Goal: Find specific page/section: Find specific page/section

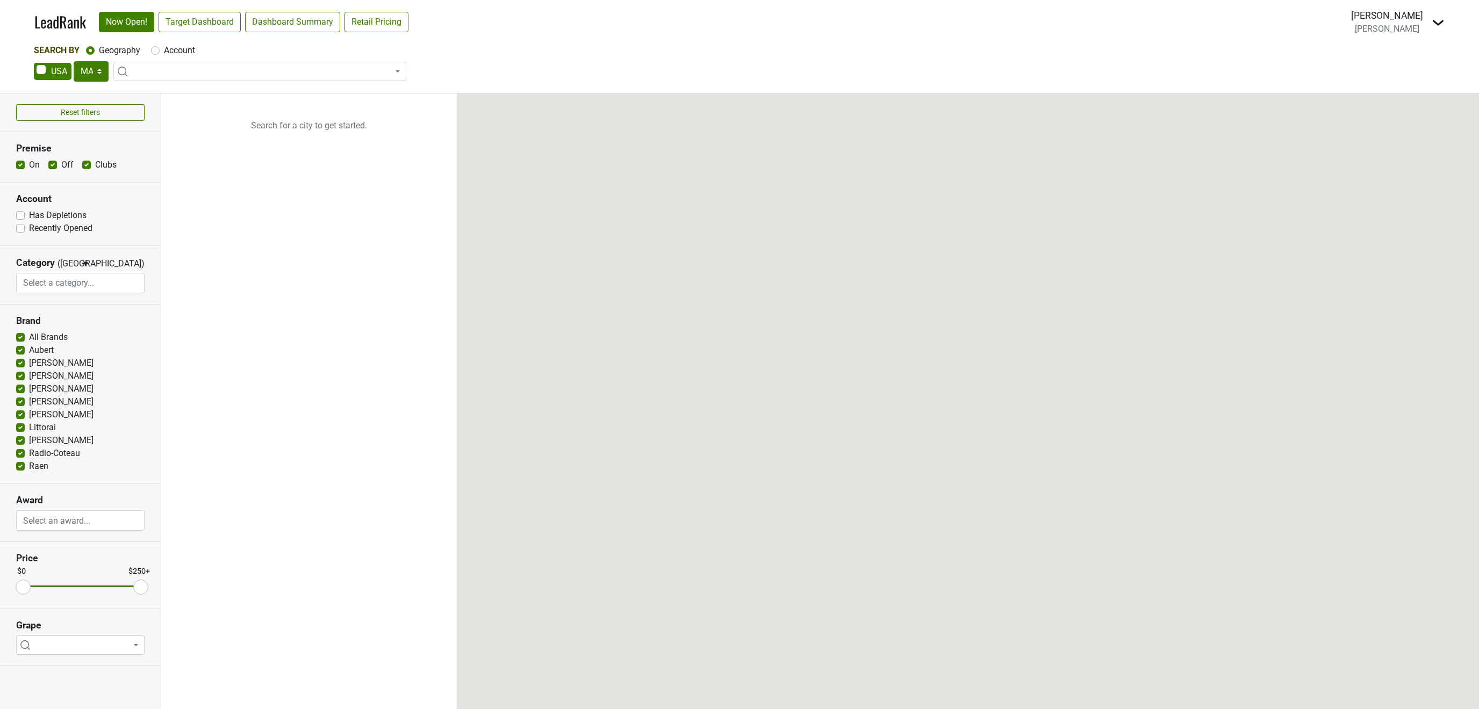
select select "MA"
select select
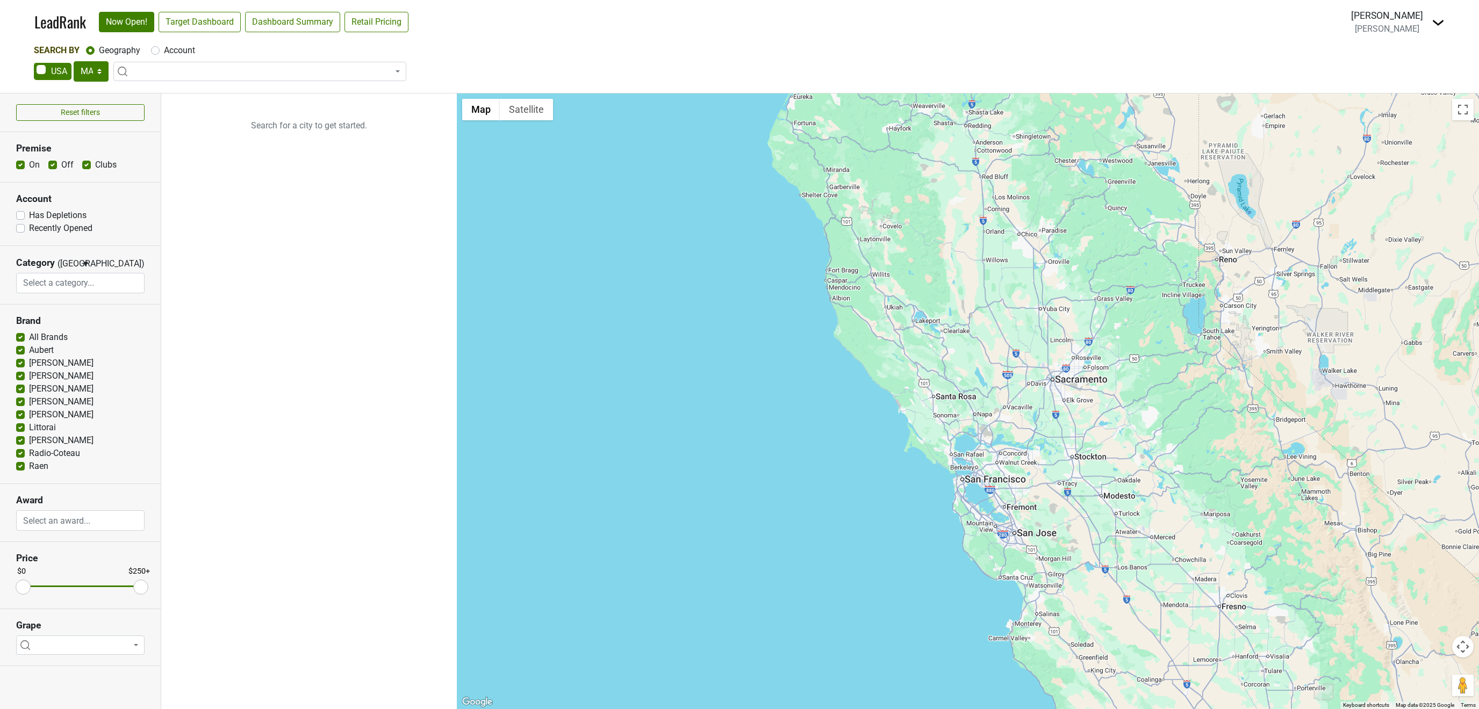
click at [1386, 23] on div "[PERSON_NAME] [PERSON_NAME]" at bounding box center [1387, 22] width 72 height 27
click at [1433, 23] on img at bounding box center [1438, 22] width 13 height 13
click at [1415, 60] on link "Open Breakdown" at bounding box center [1399, 60] width 90 height 17
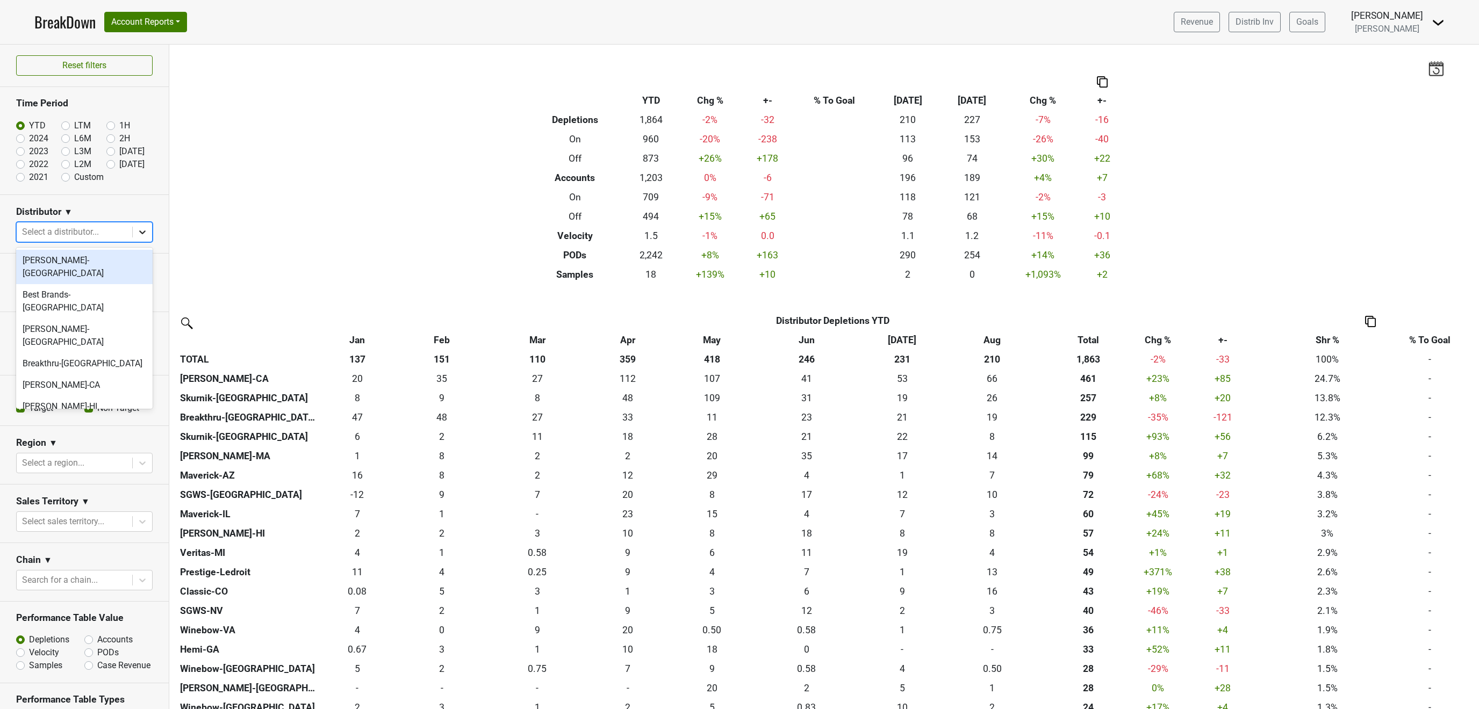
click at [137, 235] on div at bounding box center [142, 231] width 19 height 19
click at [49, 375] on div "Hemi-GA" at bounding box center [84, 385] width 137 height 21
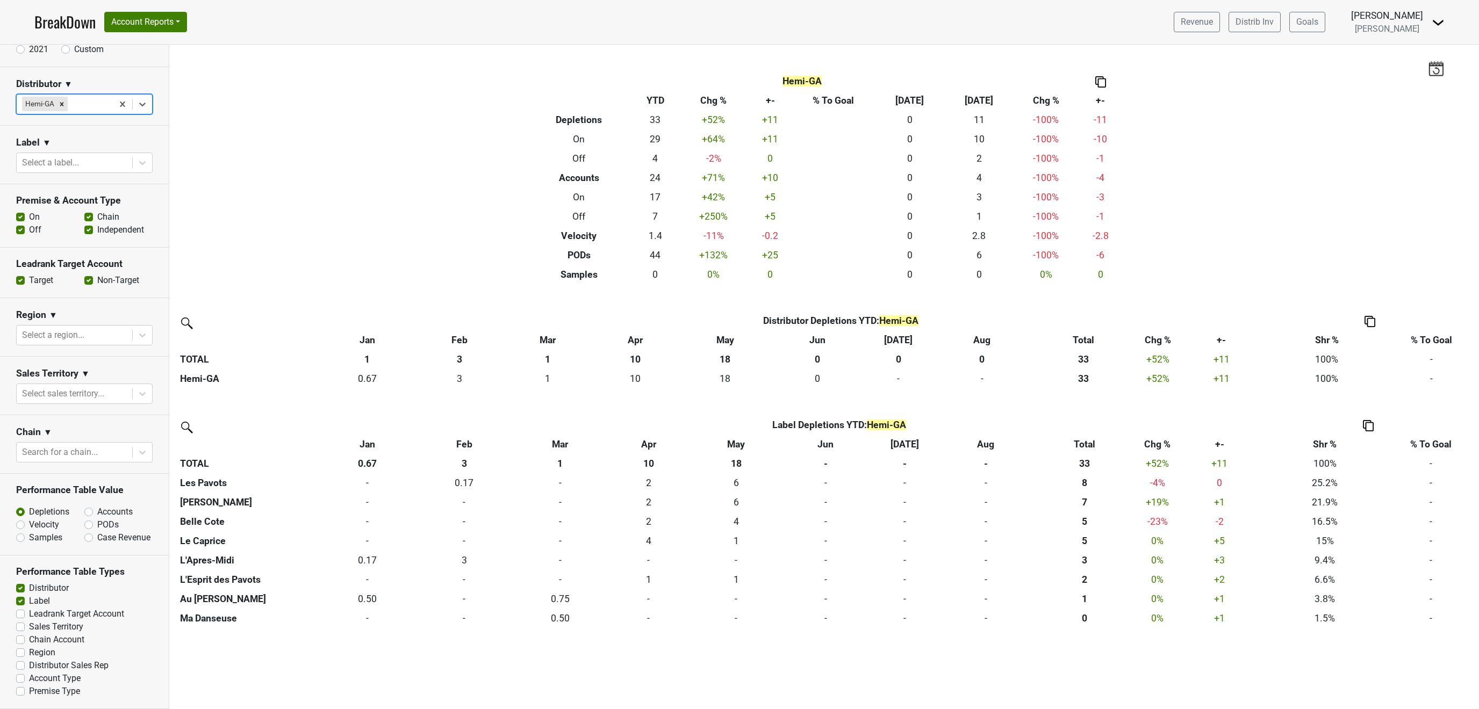
scroll to position [133, 0]
click at [29, 676] on label "Account Type" at bounding box center [55, 678] width 52 height 13
click at [21, 676] on input "Account Type" at bounding box center [20, 677] width 9 height 11
checkbox input "true"
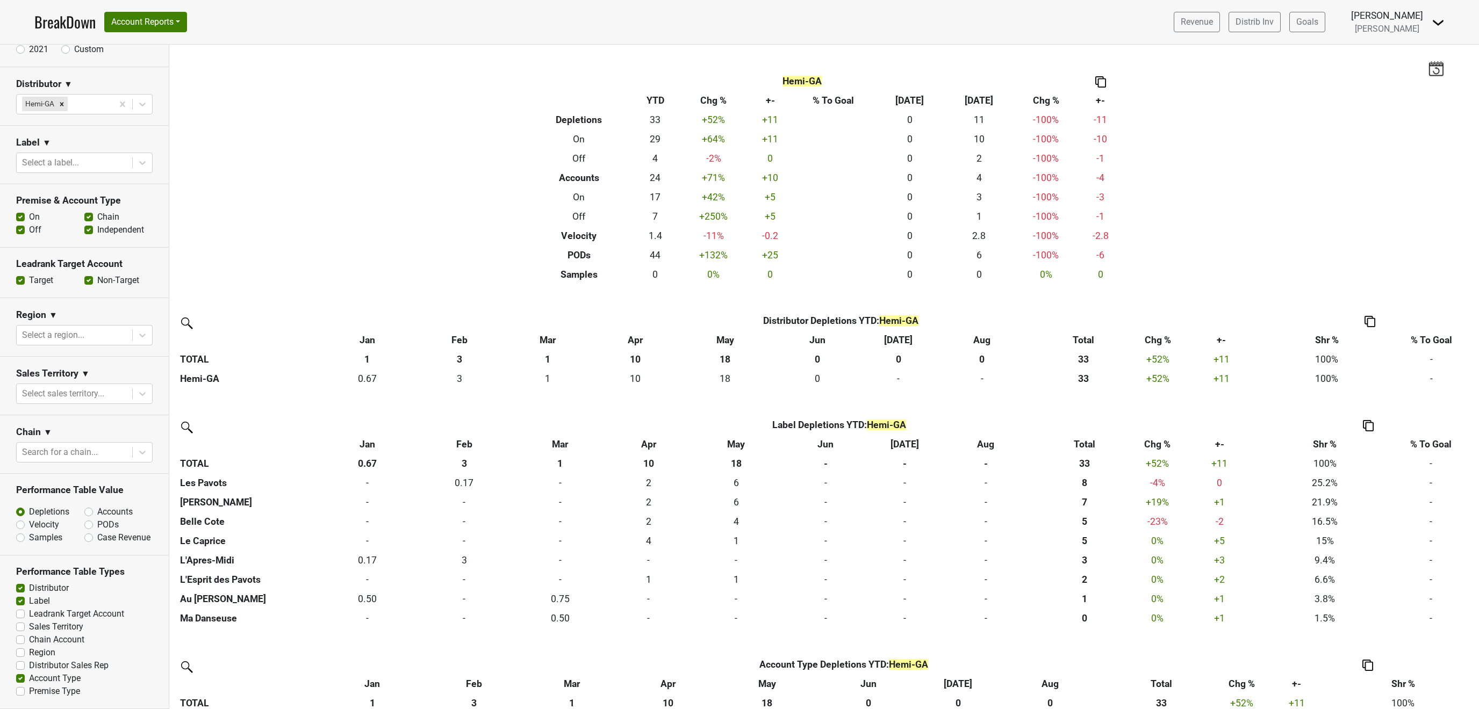
click at [29, 690] on label "Premise Type" at bounding box center [54, 691] width 51 height 13
click at [20, 690] on input "Premise Type" at bounding box center [20, 690] width 9 height 11
checkbox input "true"
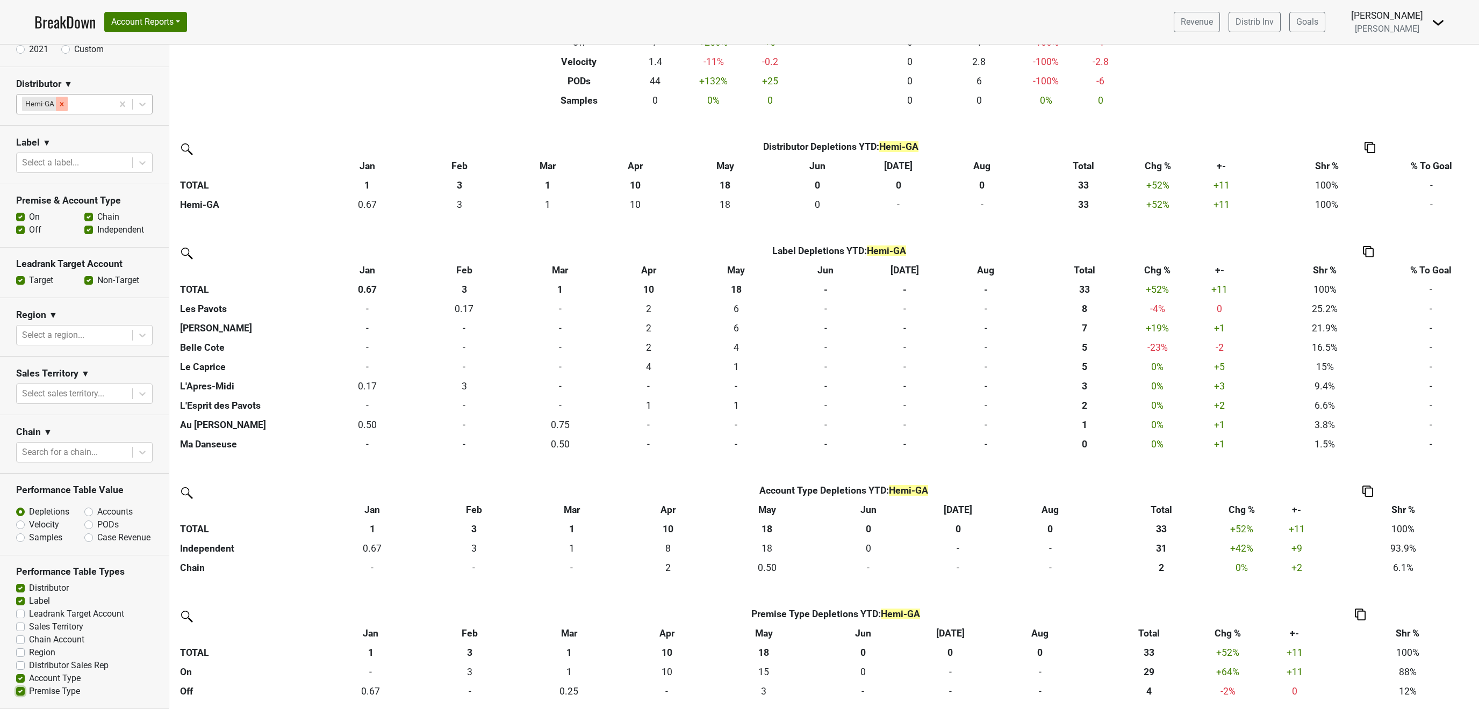
click at [62, 103] on icon "Remove Hemi-GA" at bounding box center [62, 105] width 8 height 8
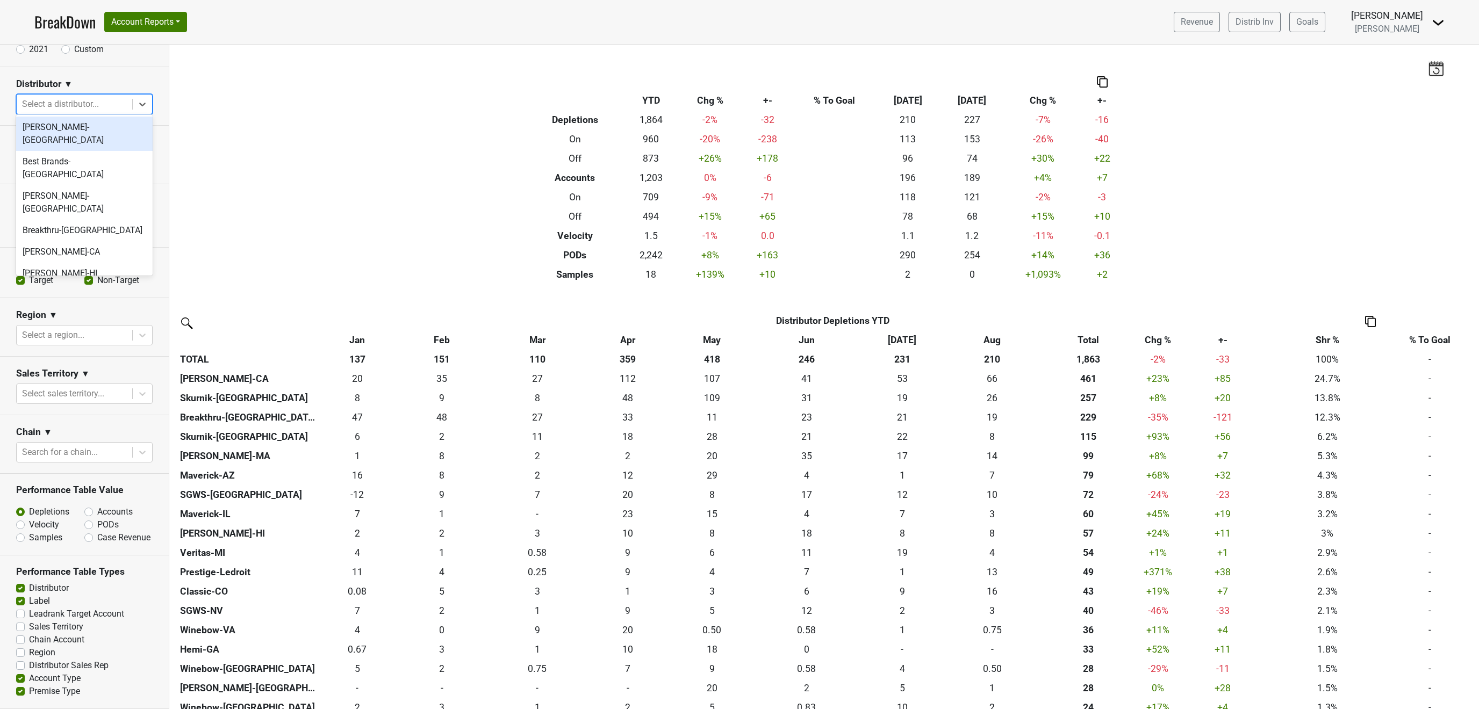
click at [142, 103] on icon at bounding box center [142, 105] width 6 height 4
click at [126, 124] on div "[PERSON_NAME]-[GEOGRAPHIC_DATA]" at bounding box center [84, 134] width 137 height 34
click at [138, 102] on icon at bounding box center [142, 104] width 11 height 11
click at [55, 153] on div "Best Brands-[GEOGRAPHIC_DATA]" at bounding box center [84, 168] width 137 height 34
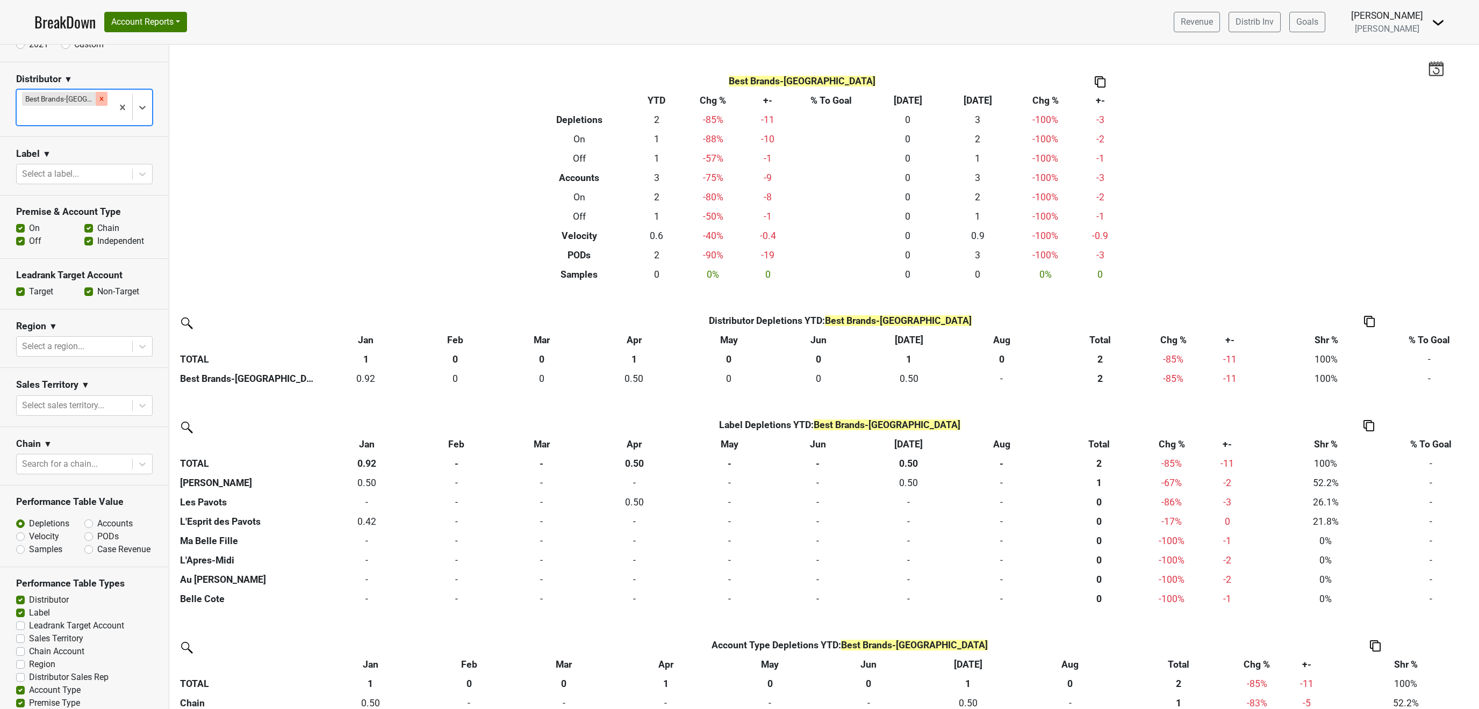
click at [98, 103] on icon "Remove Best Brands-TN" at bounding box center [102, 99] width 8 height 8
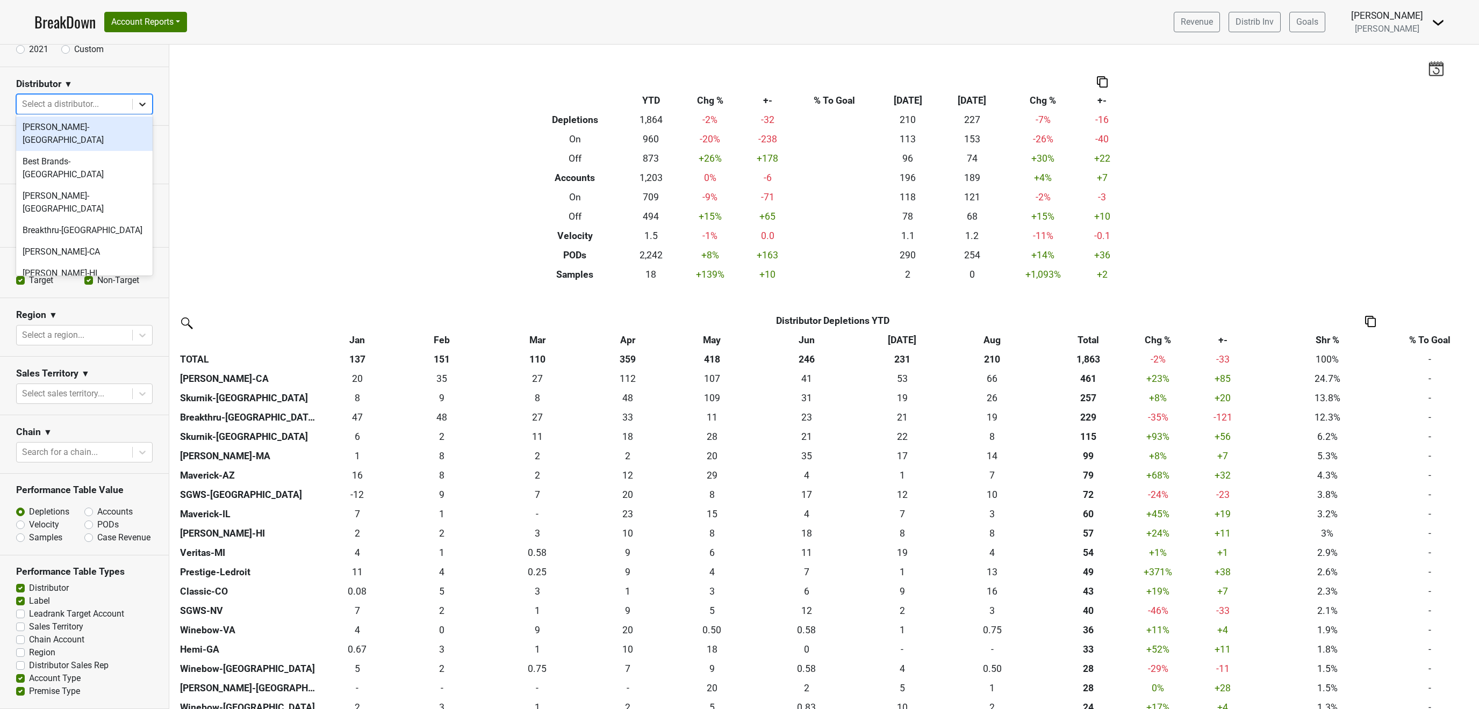
click at [138, 100] on icon at bounding box center [142, 104] width 11 height 11
click at [69, 185] on div "[PERSON_NAME]-[GEOGRAPHIC_DATA]" at bounding box center [84, 202] width 137 height 34
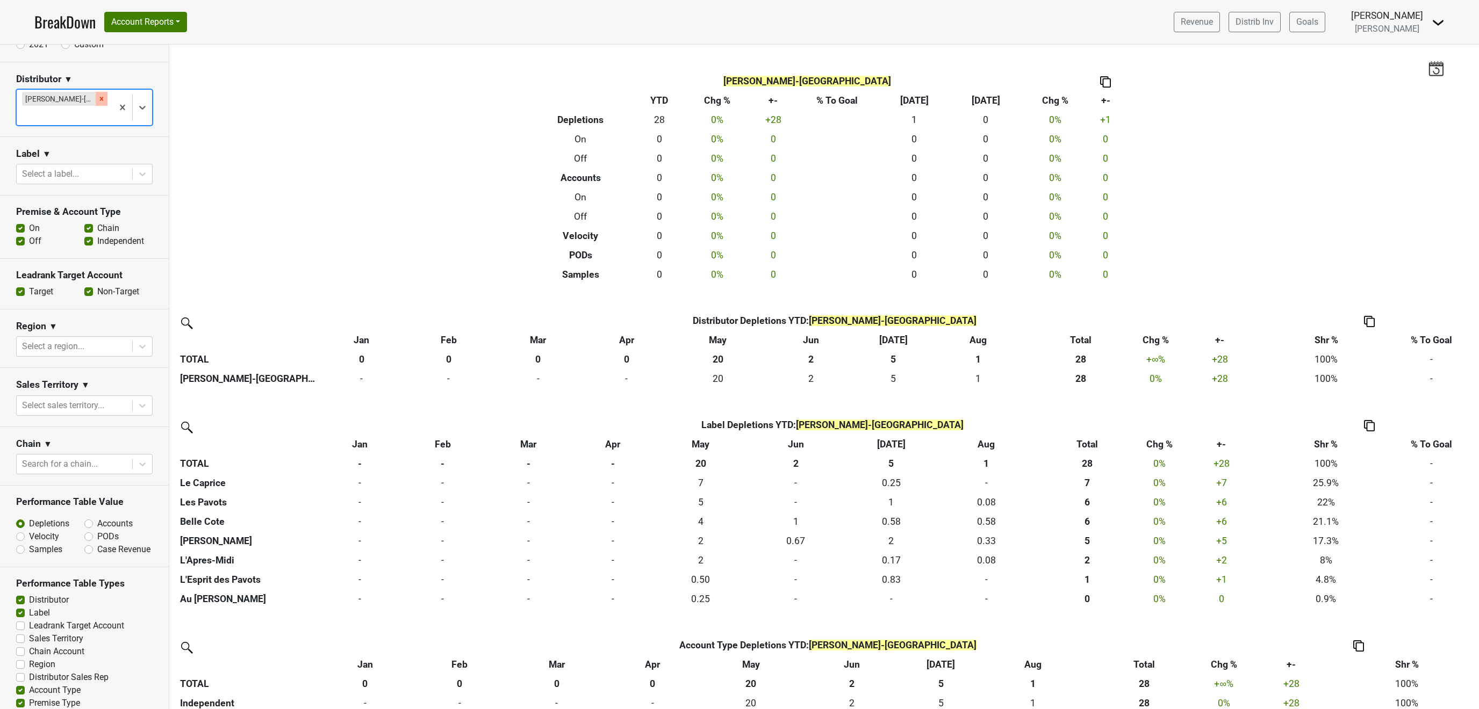
click at [96, 93] on div "Remove Bommarito-MO" at bounding box center [102, 99] width 12 height 14
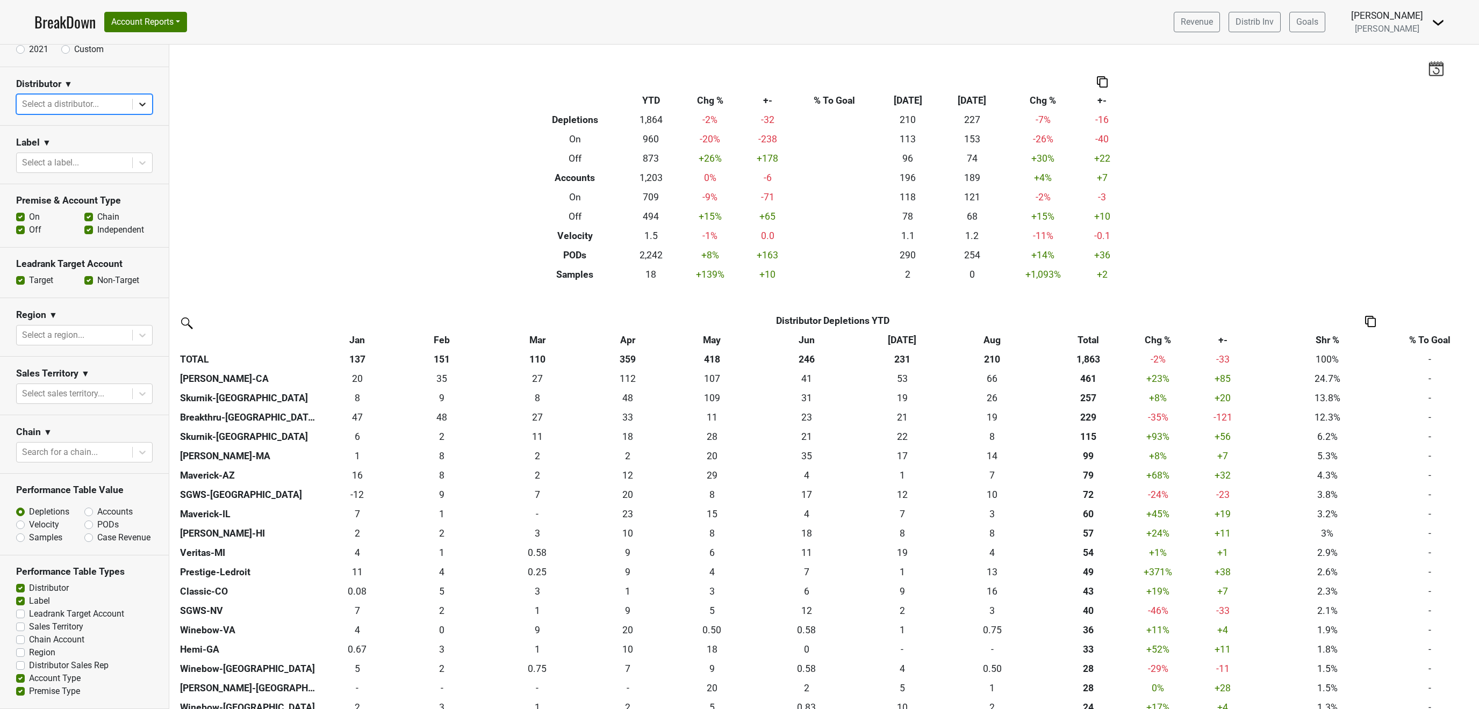
click at [142, 100] on icon at bounding box center [142, 104] width 11 height 11
click at [74, 220] on div "Breakthru-[GEOGRAPHIC_DATA]" at bounding box center [84, 230] width 137 height 21
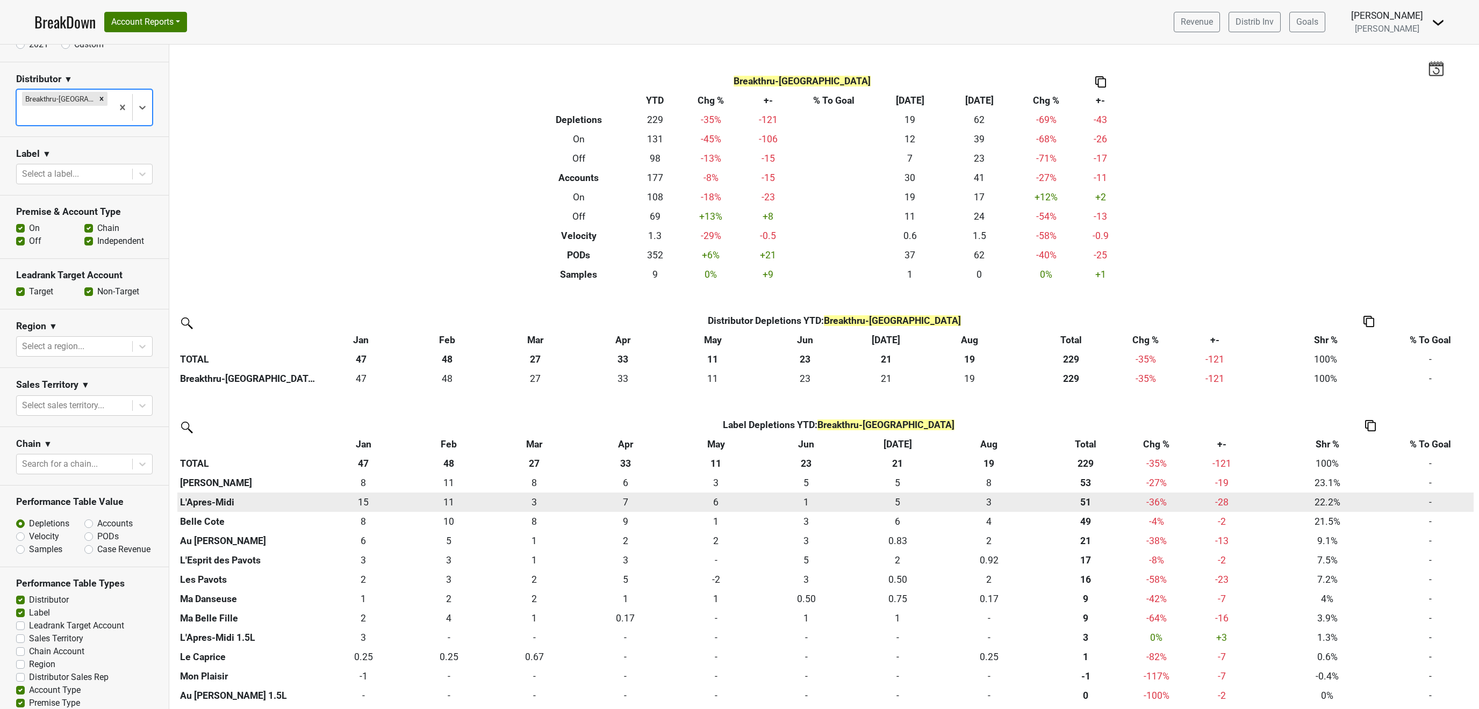
scroll to position [271, 0]
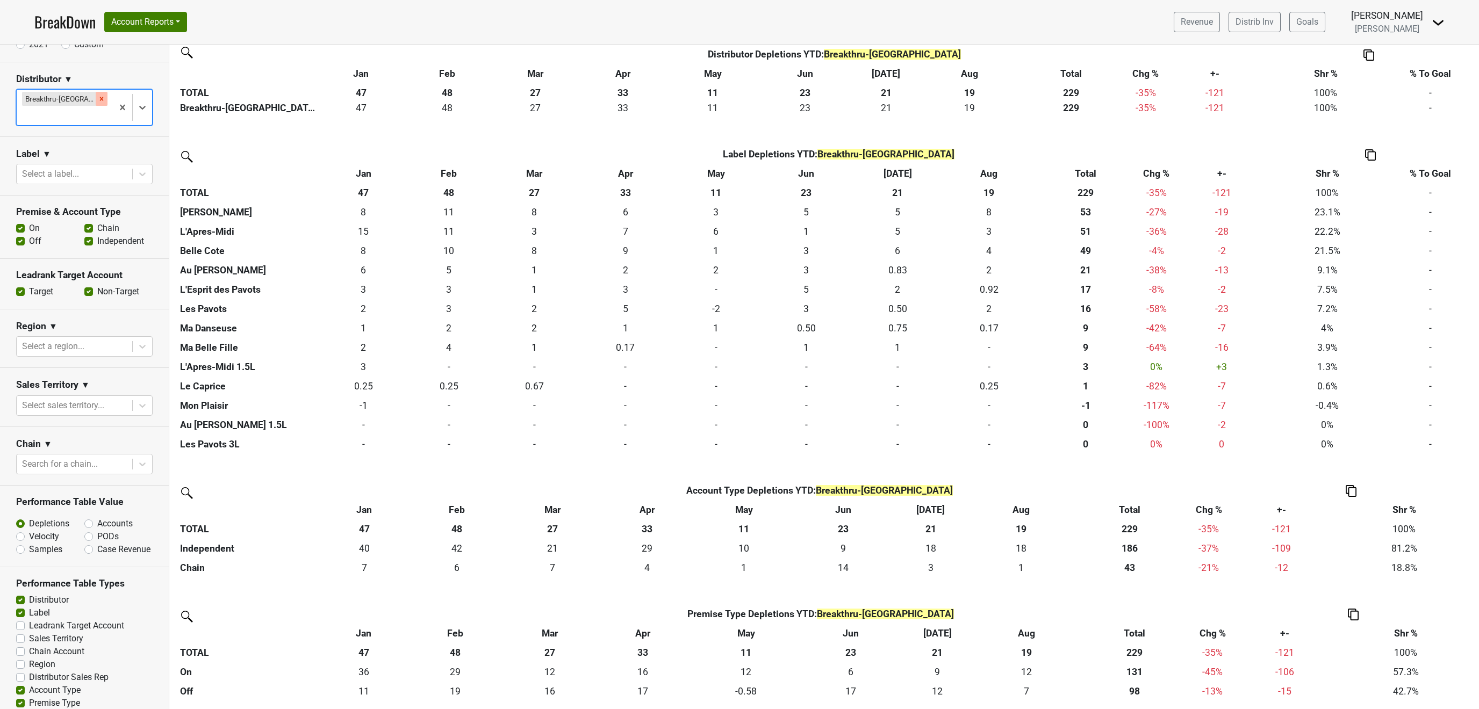
click at [98, 102] on icon "Remove Breakthru-FL" at bounding box center [102, 99] width 8 height 8
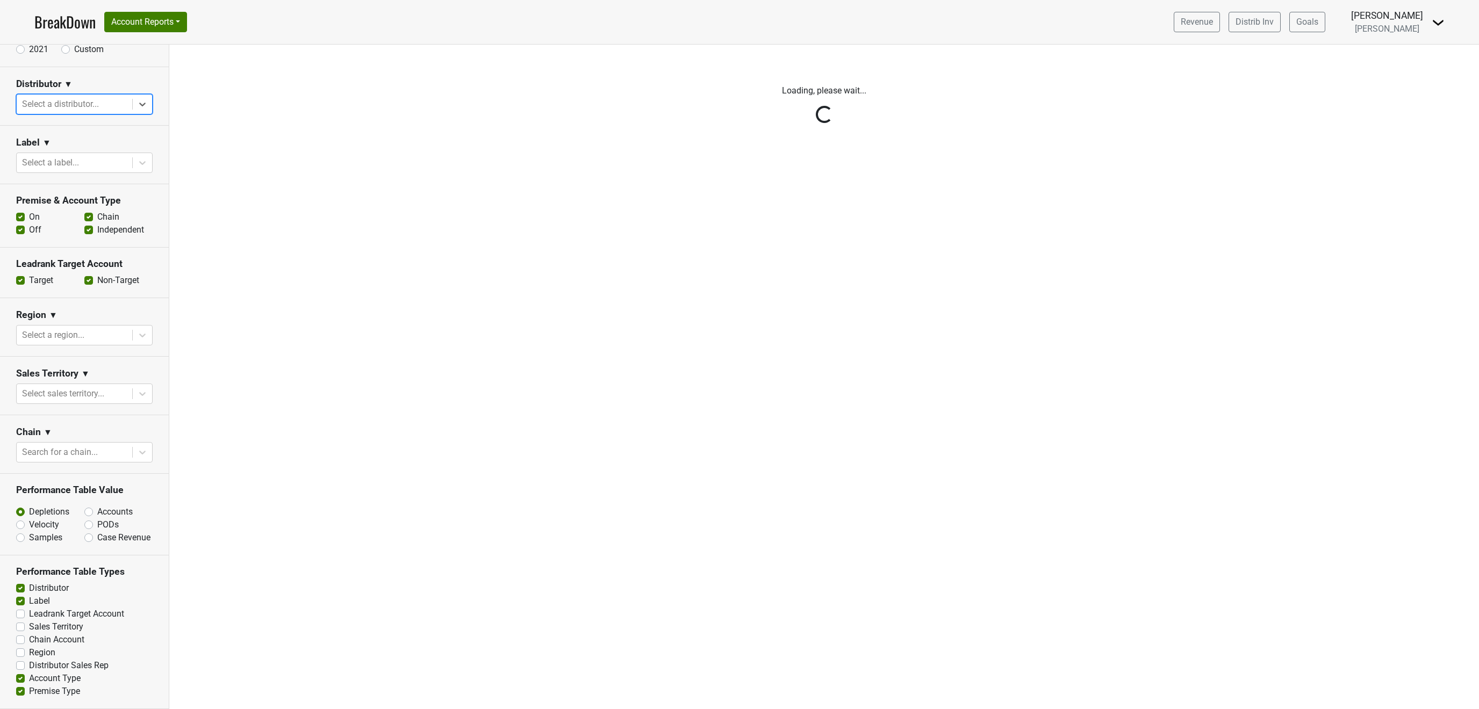
click at [148, 101] on div at bounding box center [142, 104] width 19 height 19
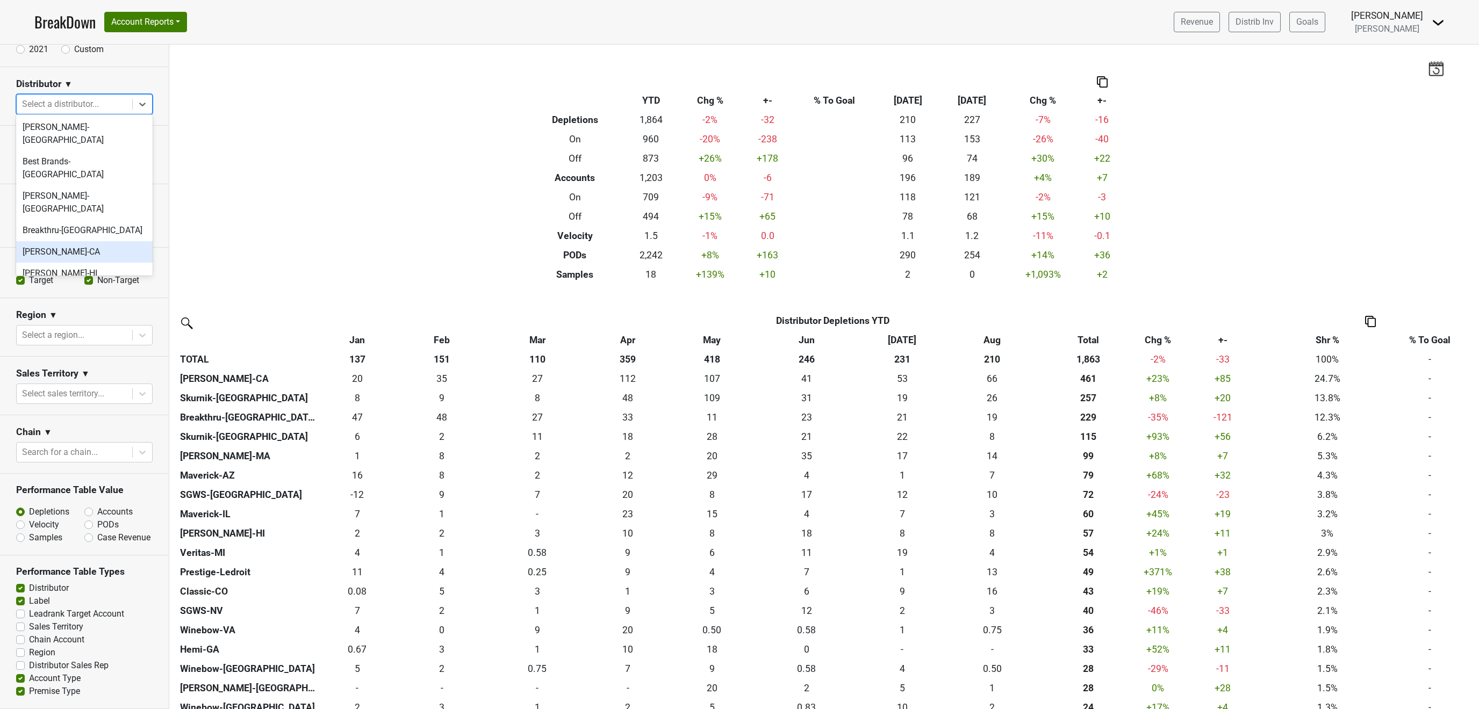
click at [96, 241] on div "[PERSON_NAME]-CA" at bounding box center [84, 251] width 137 height 21
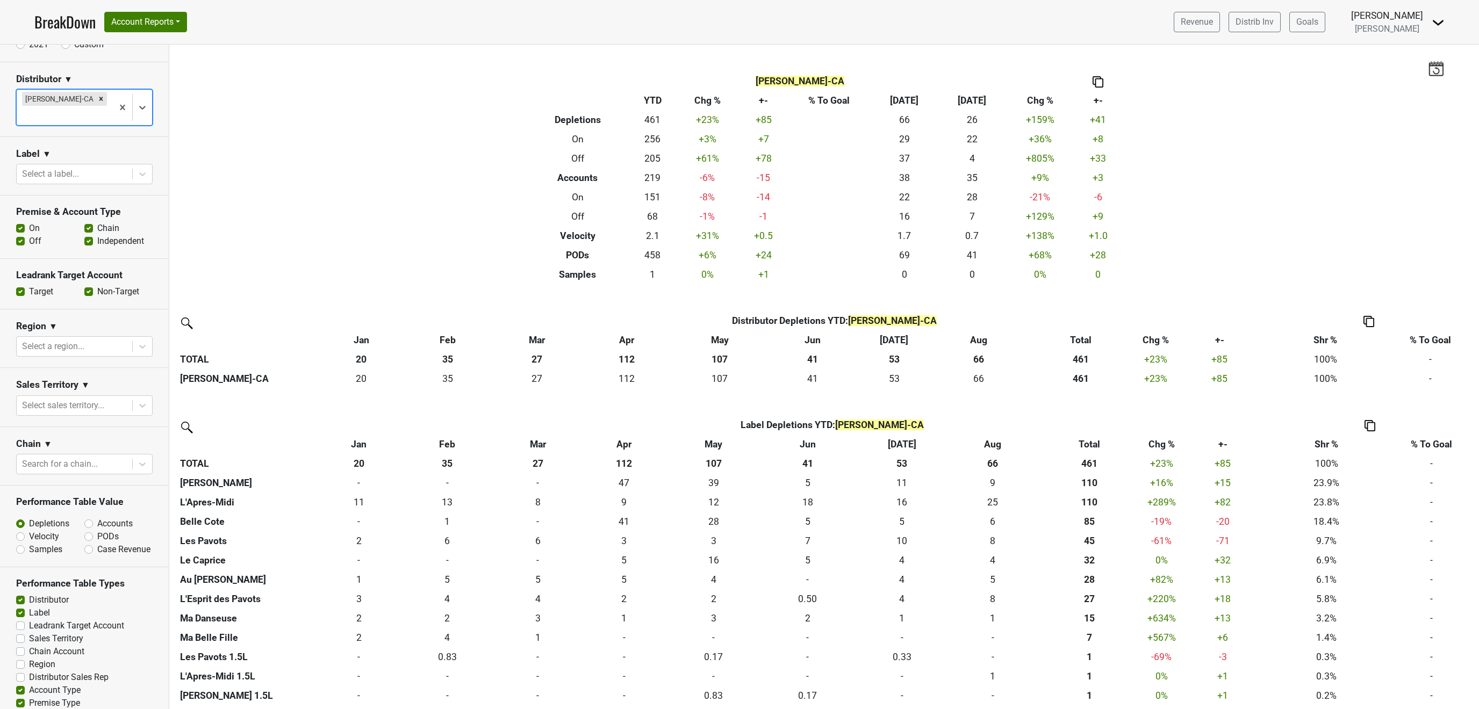
scroll to position [271, 0]
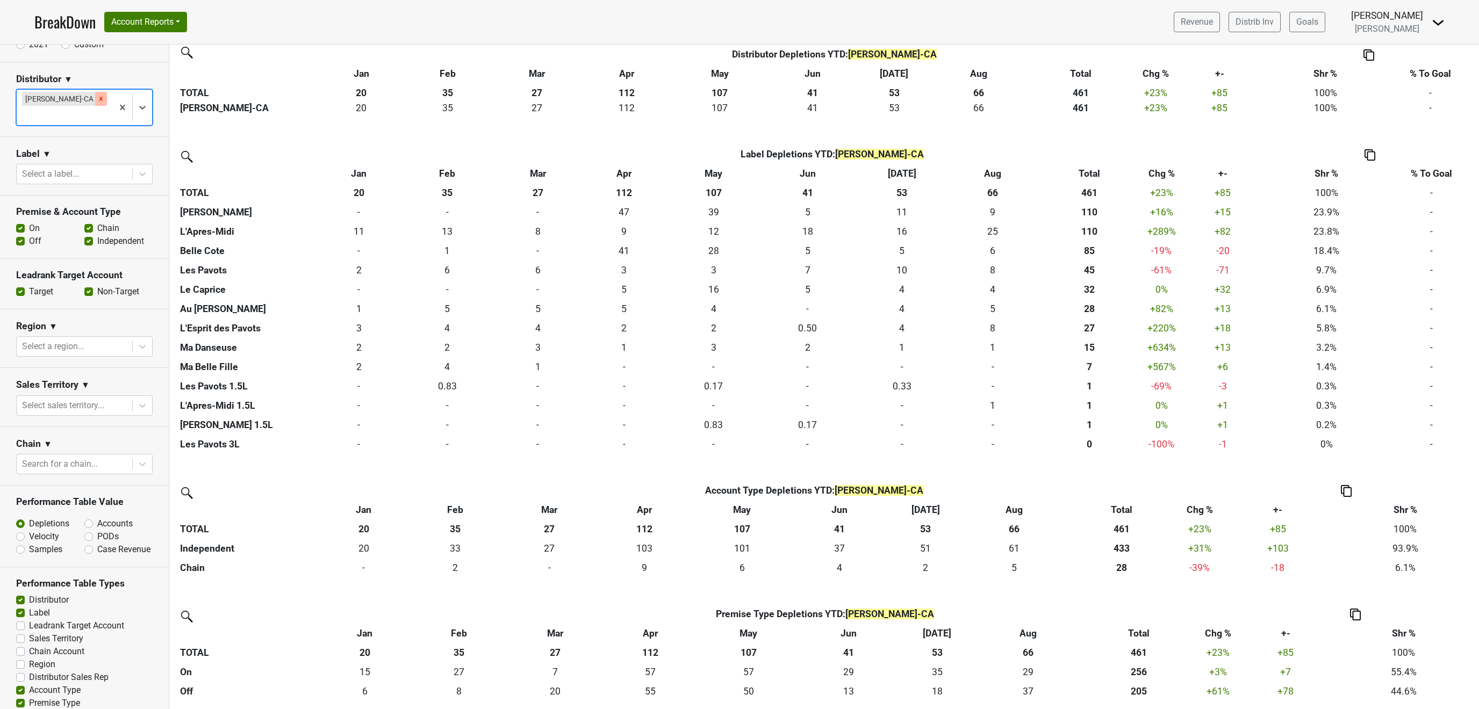
click at [97, 100] on icon "Remove Chambers-CA" at bounding box center [101, 99] width 8 height 8
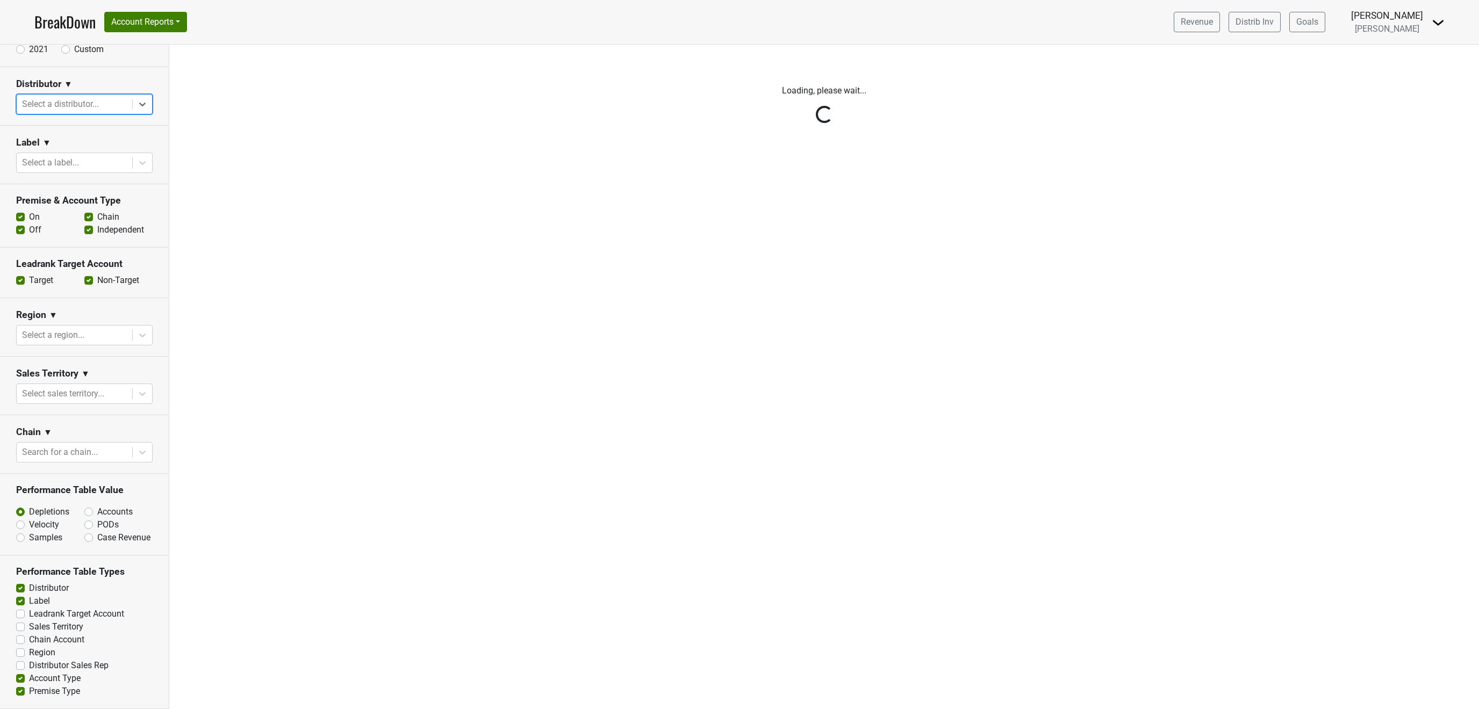
scroll to position [0, 0]
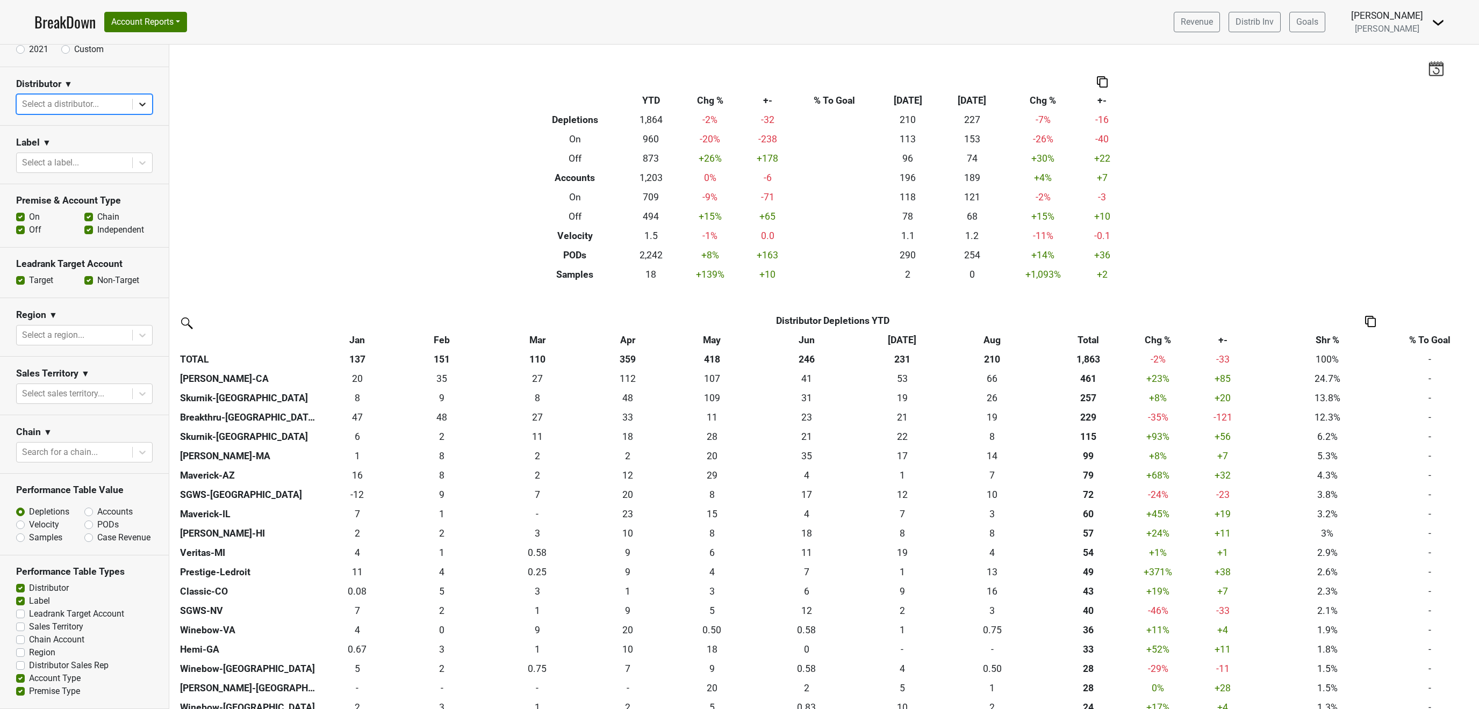
click at [140, 103] on icon at bounding box center [142, 104] width 11 height 11
click at [75, 263] on div "[PERSON_NAME]-HI" at bounding box center [84, 273] width 137 height 21
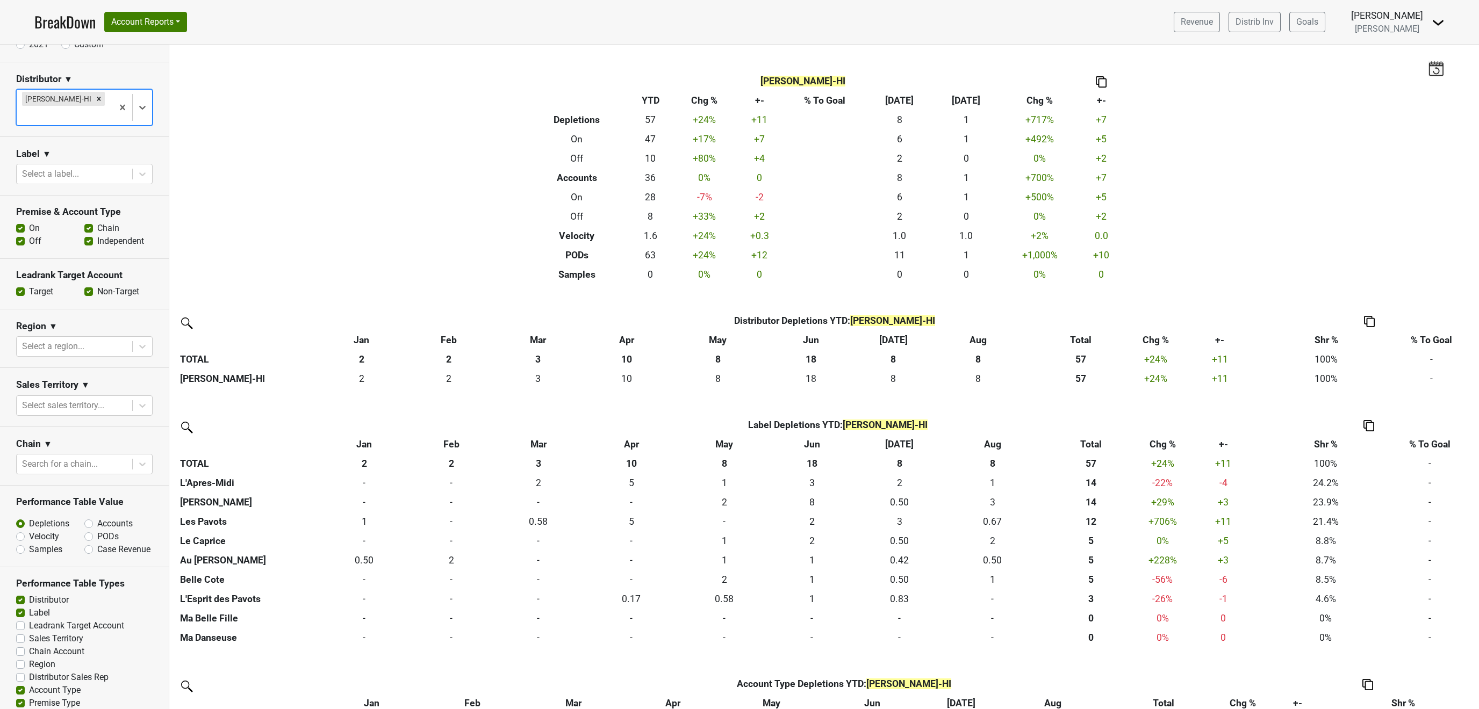
scroll to position [194, 0]
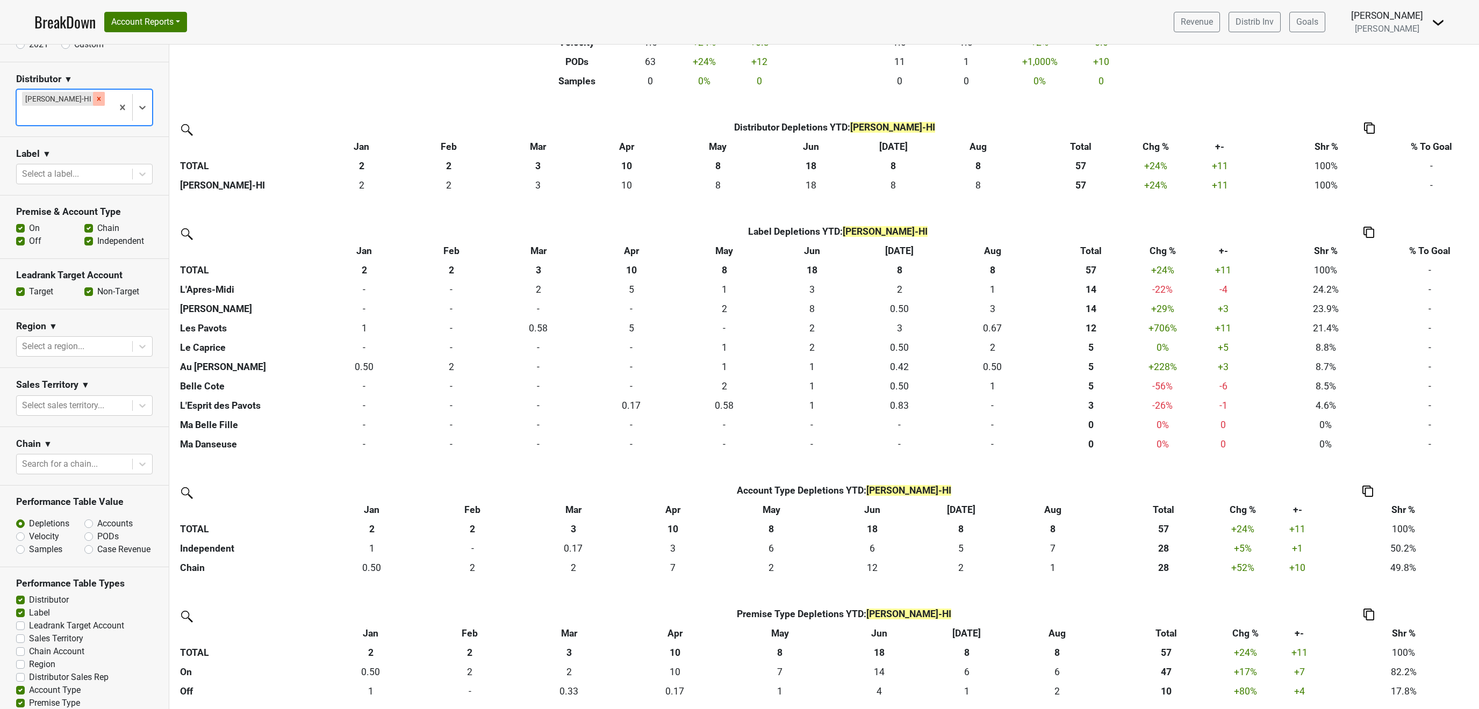
click at [95, 100] on icon "Remove Chambers-HI" at bounding box center [99, 99] width 8 height 8
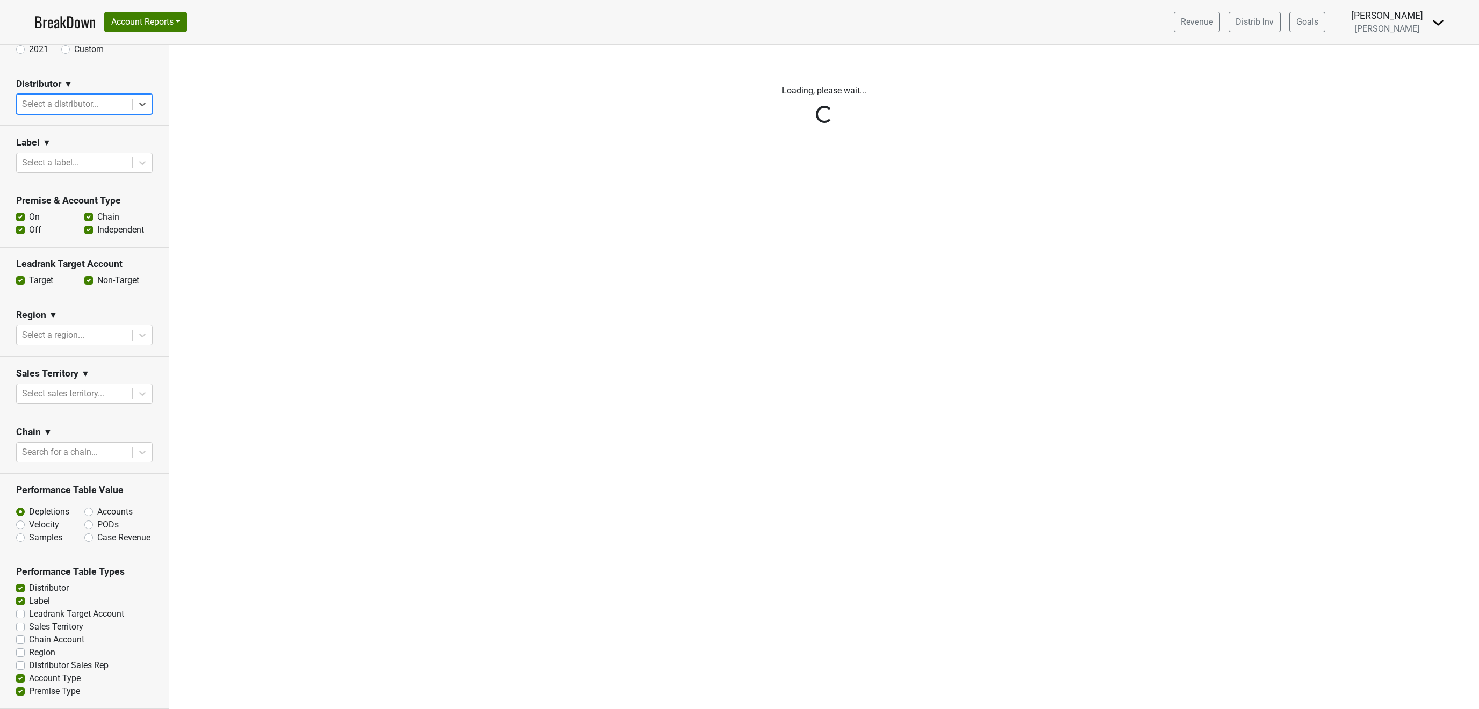
scroll to position [0, 0]
click at [142, 99] on icon at bounding box center [142, 104] width 11 height 11
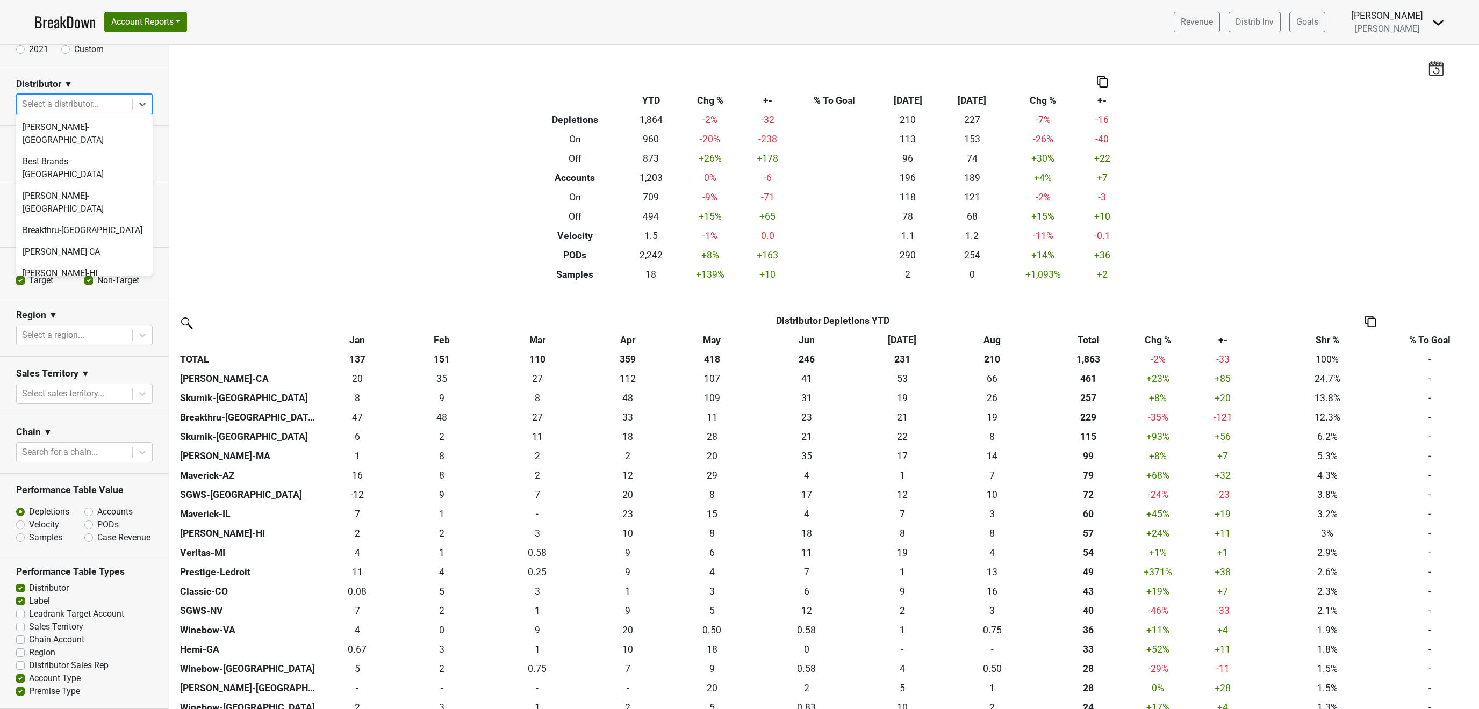
click at [48, 284] on div "Classic-CO" at bounding box center [84, 294] width 137 height 21
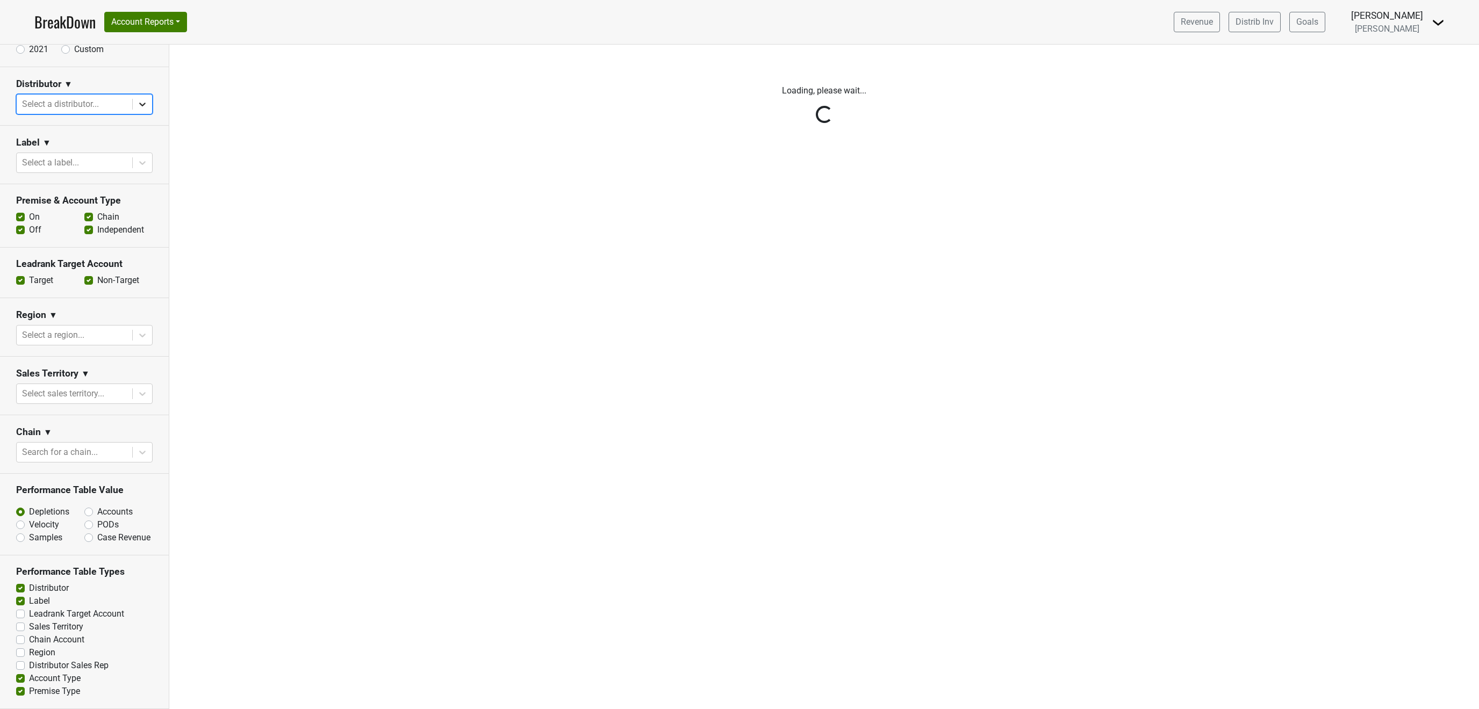
click at [141, 99] on icon at bounding box center [142, 104] width 11 height 11
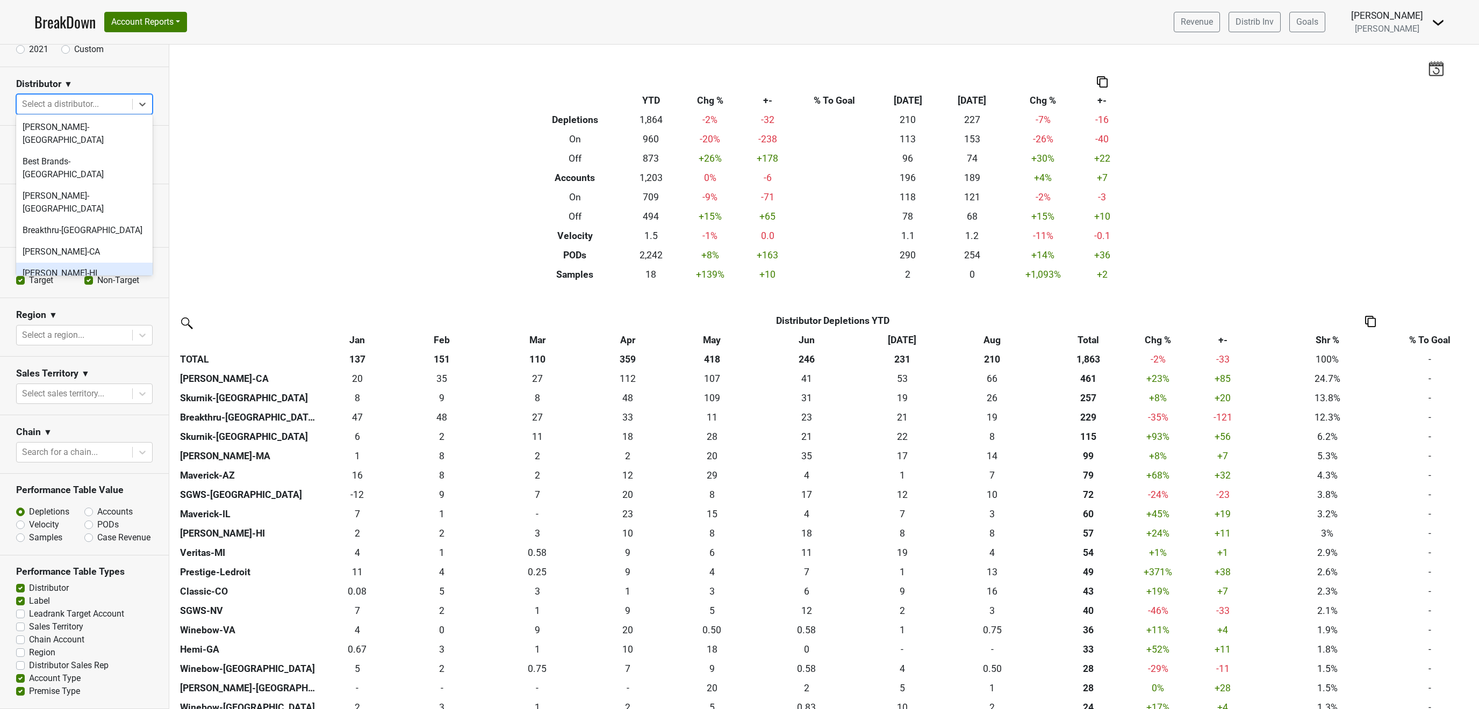
scroll to position [64, 0]
click at [84, 263] on div "Galaxy-OR" at bounding box center [84, 273] width 137 height 21
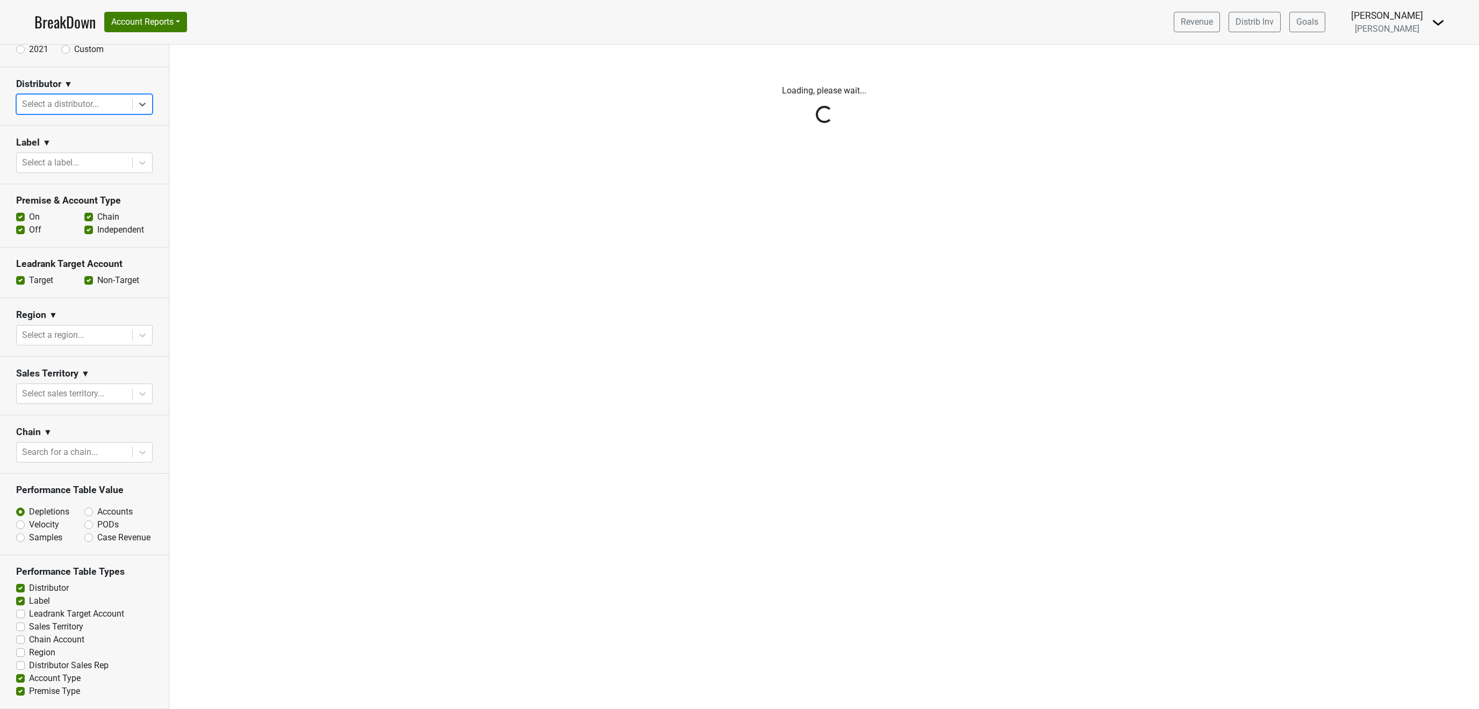
click at [139, 98] on div "Reset filters Time Period YTD LTM 1H 2024 L6M 2H 2023 L3M Aug '25 2022 L2M Sep …" at bounding box center [84, 377] width 169 height 665
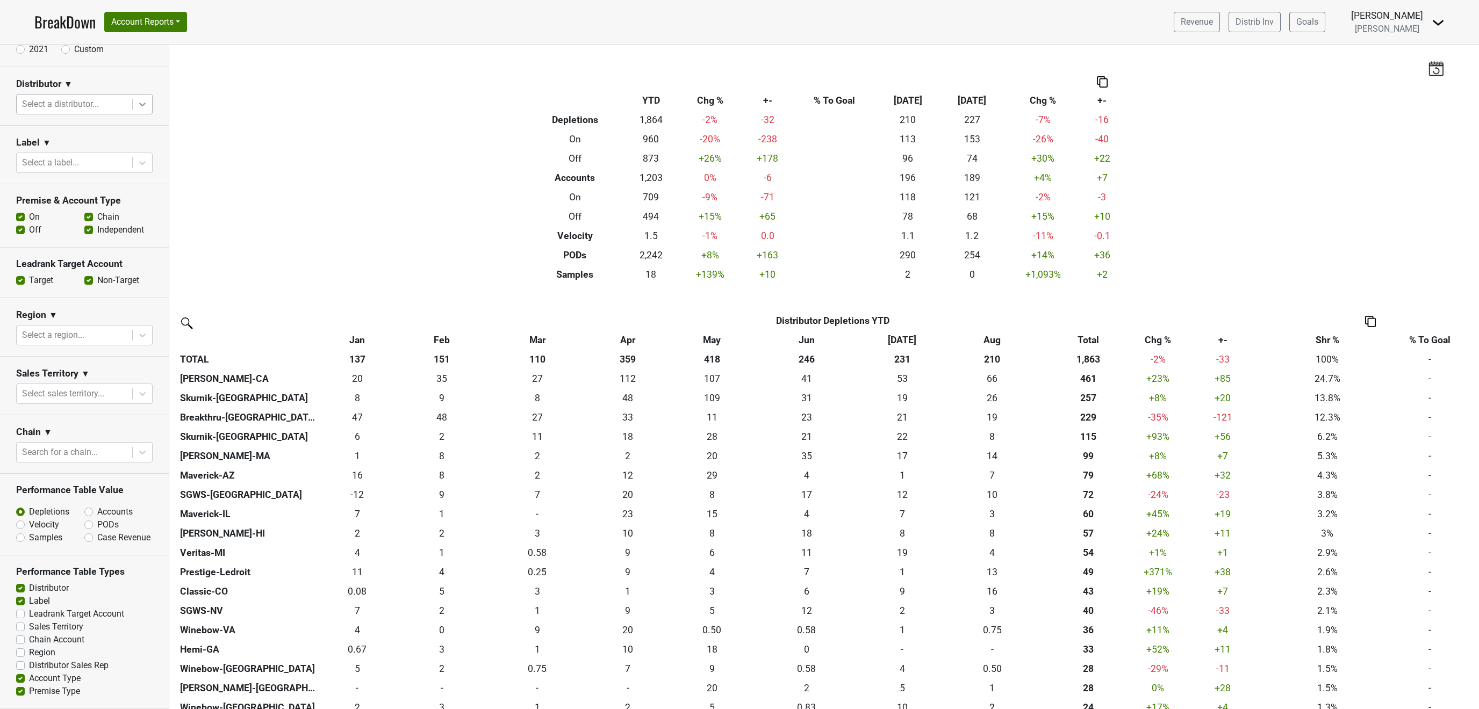
click at [137, 102] on div at bounding box center [142, 104] width 19 height 19
click at [78, 220] on div "[PERSON_NAME]'s-MT" at bounding box center [84, 230] width 137 height 21
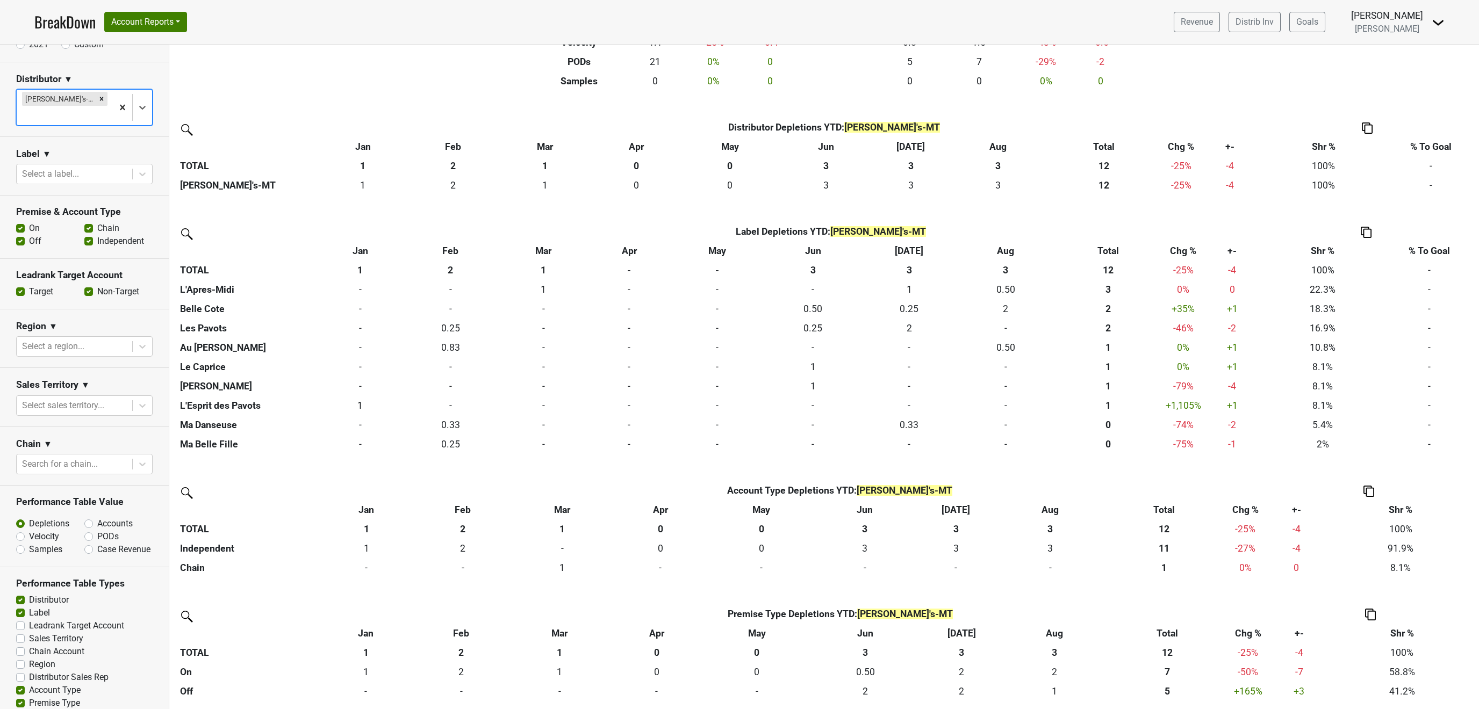
scroll to position [0, 0]
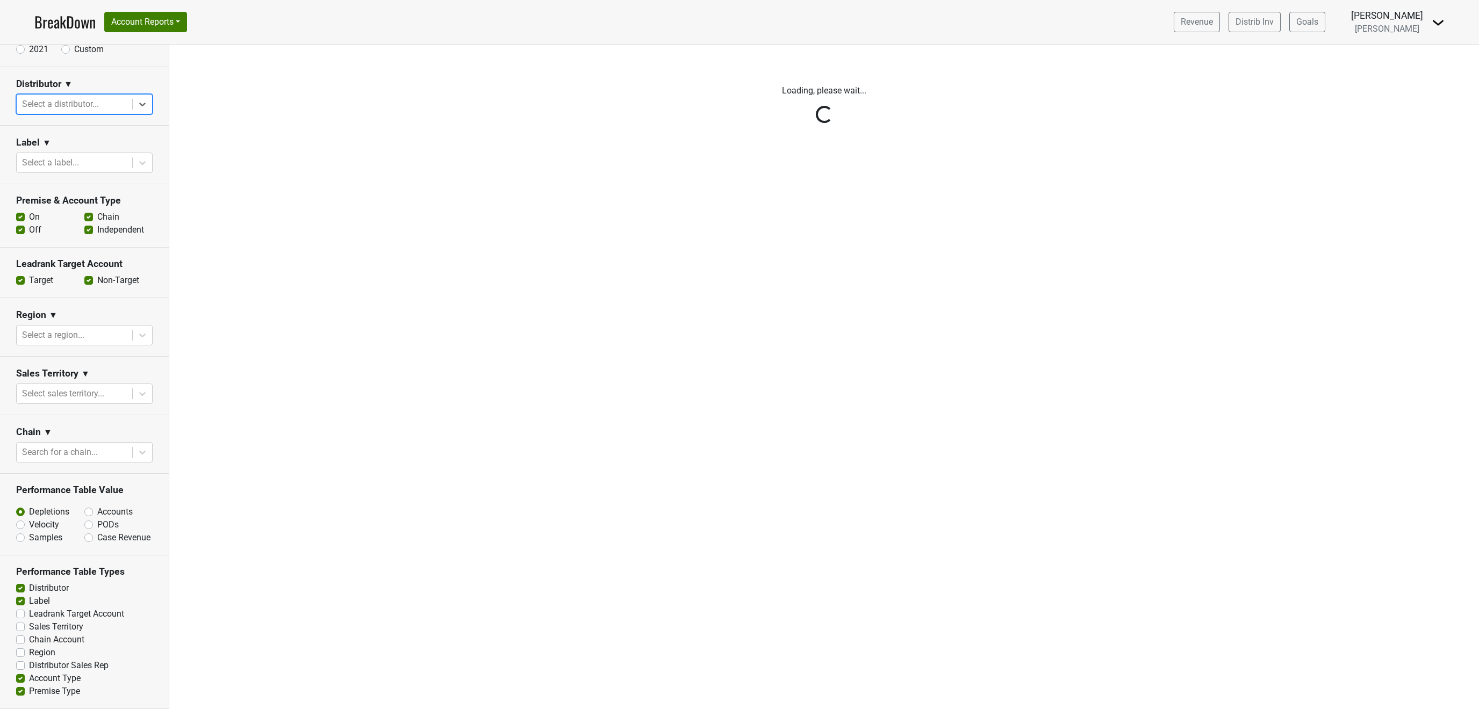
click at [141, 99] on div "Reset filters Time Period YTD LTM 1H 2024 L6M 2H 2023 L3M Aug '25 2022 L2M Sep …" at bounding box center [84, 377] width 169 height 665
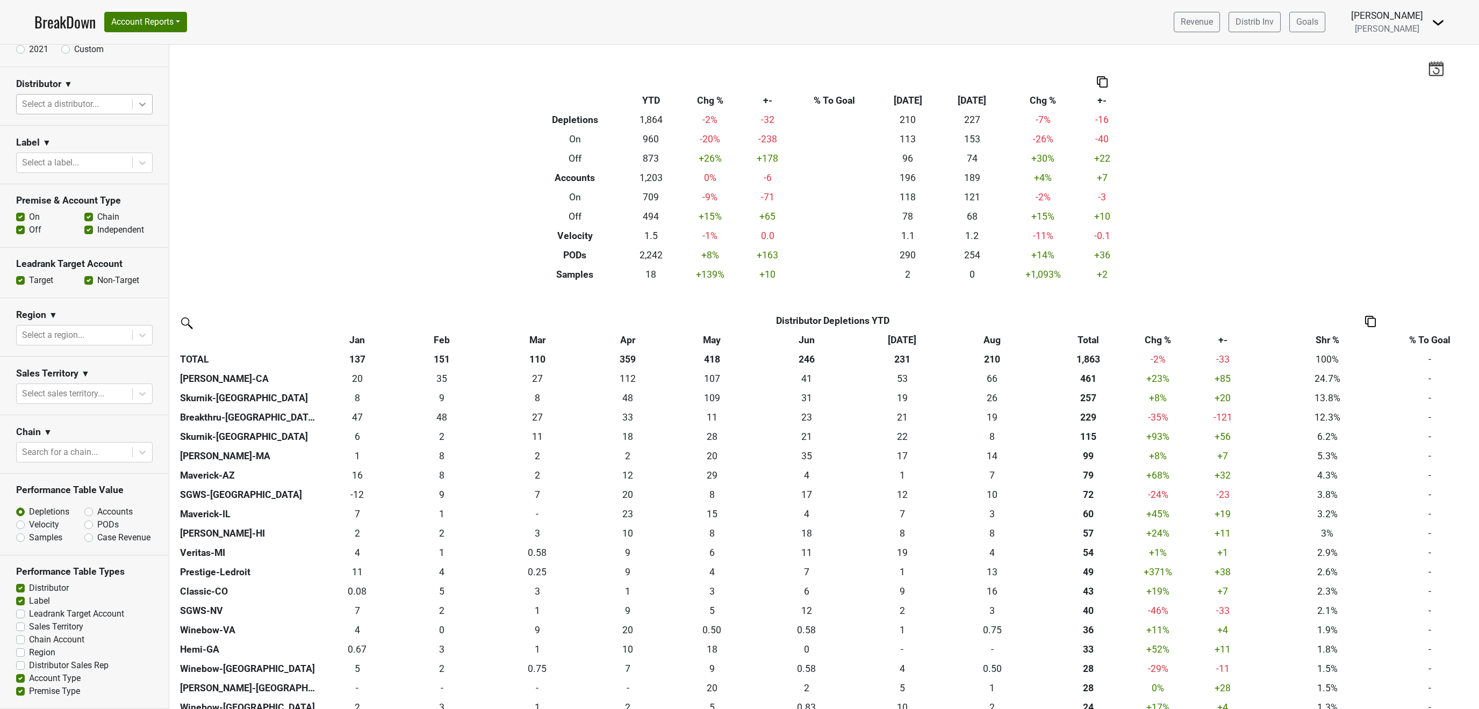
click at [139, 104] on icon at bounding box center [142, 104] width 11 height 11
click at [61, 263] on div "[PERSON_NAME]-[GEOGRAPHIC_DATA]" at bounding box center [84, 280] width 137 height 34
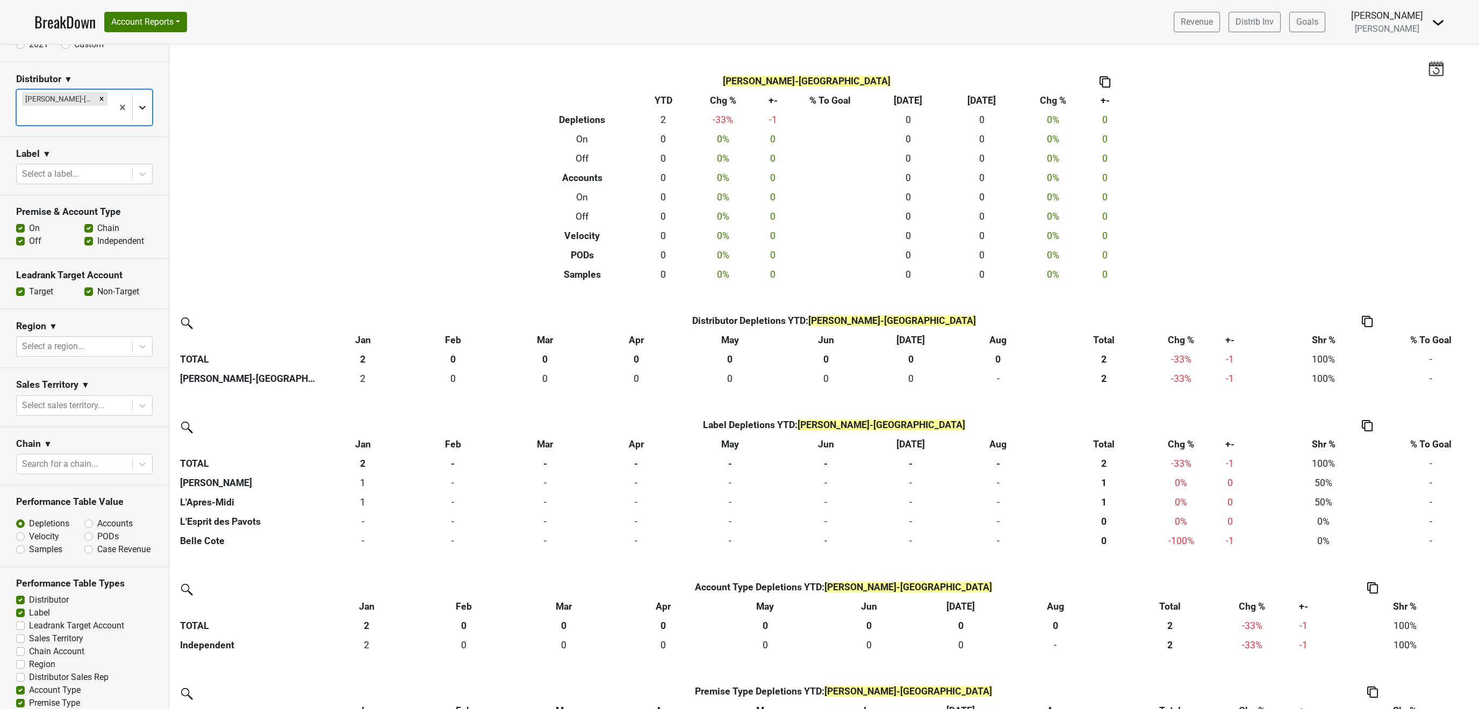
click at [143, 103] on icon at bounding box center [142, 107] width 11 height 11
click at [100, 99] on icon "Remove Martignetti-NH" at bounding box center [102, 99] width 4 height 4
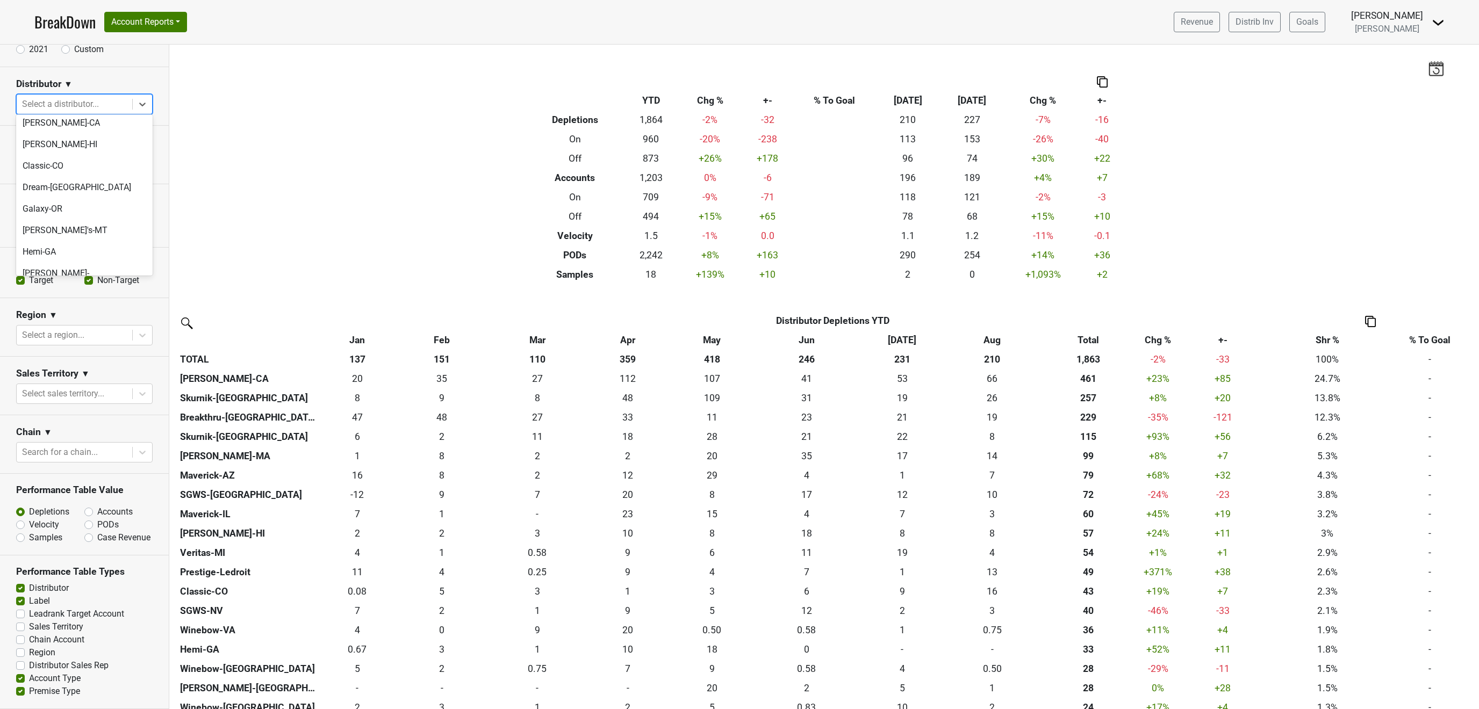
click at [74, 297] on div "Maverick-AZ" at bounding box center [84, 307] width 137 height 21
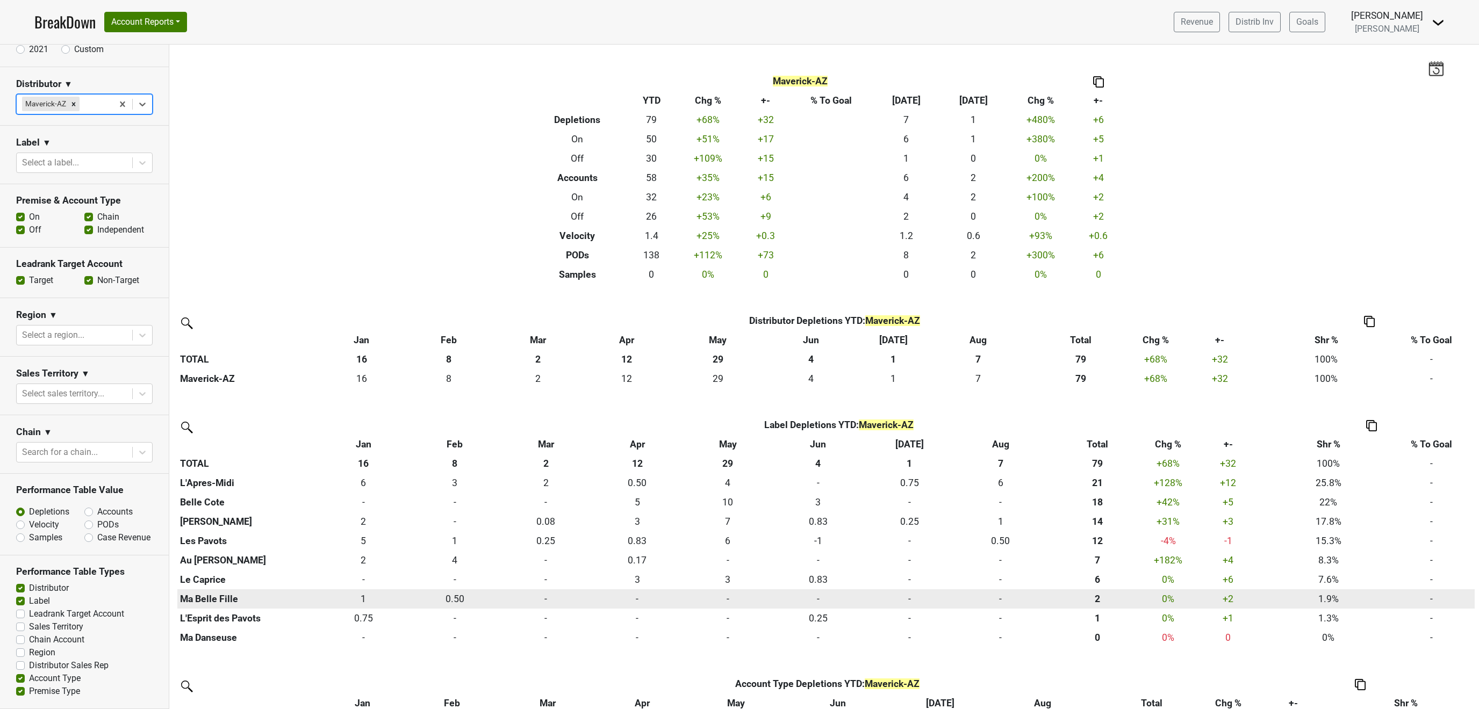
scroll to position [194, 0]
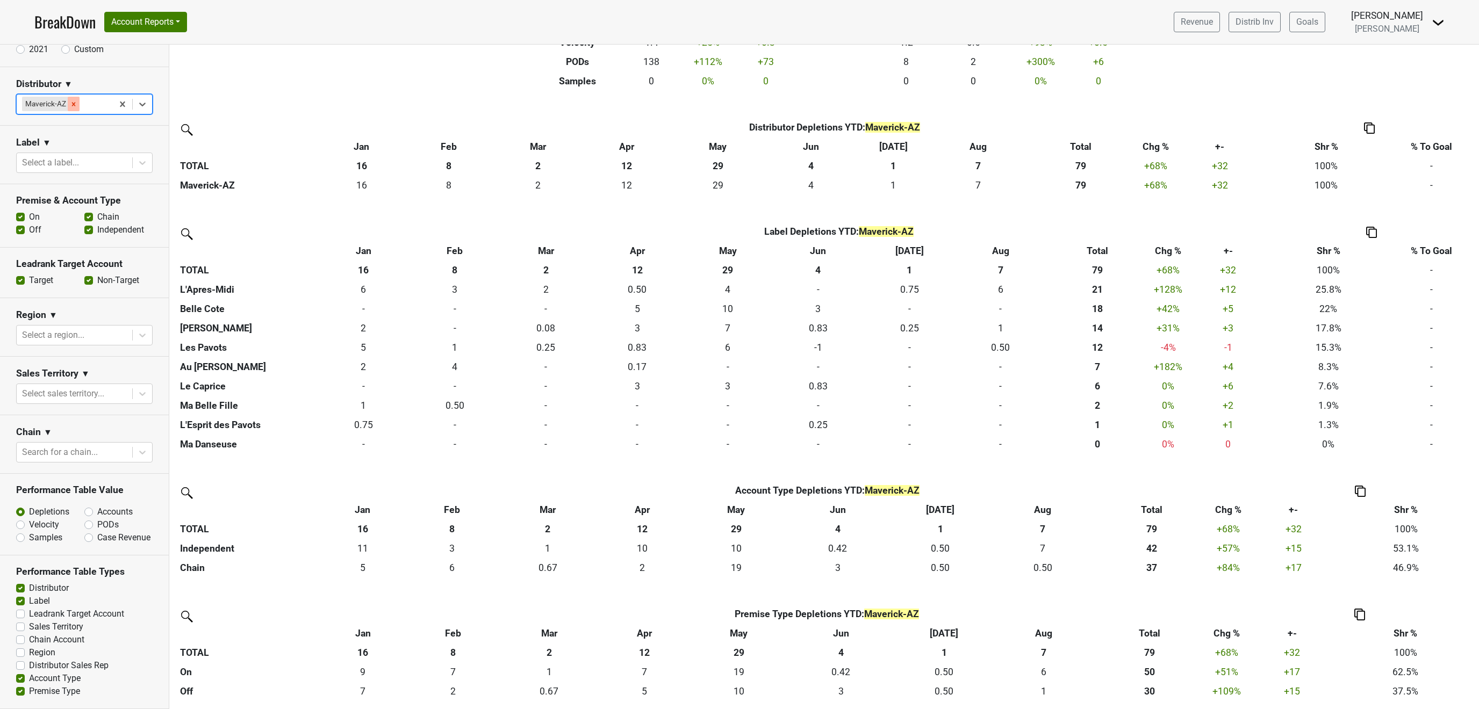
click at [71, 102] on icon "Remove Maverick-AZ" at bounding box center [74, 105] width 8 height 8
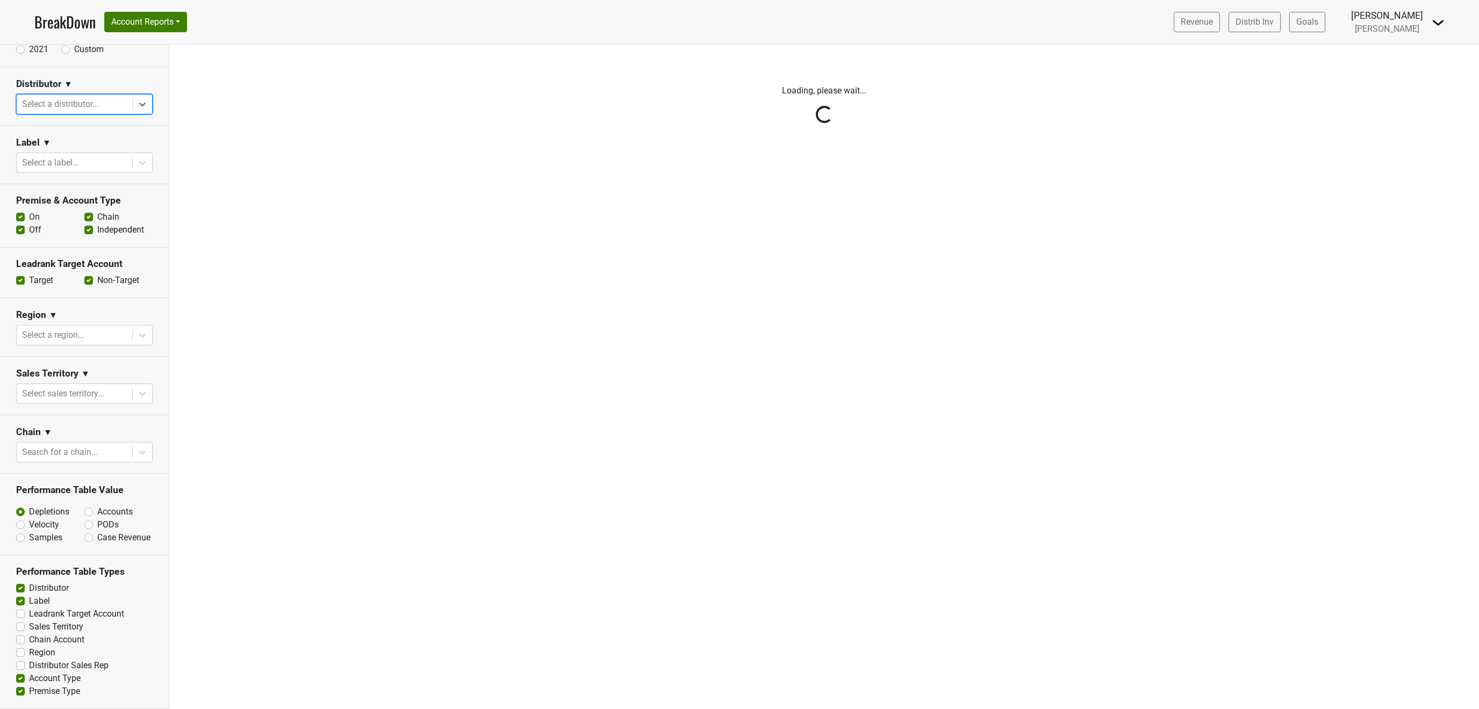
scroll to position [0, 0]
click at [144, 101] on div "Reset filters Time Period YTD LTM 1H 2024 L6M 2H 2023 L3M Aug '25 2022 L2M Sep …" at bounding box center [84, 377] width 169 height 665
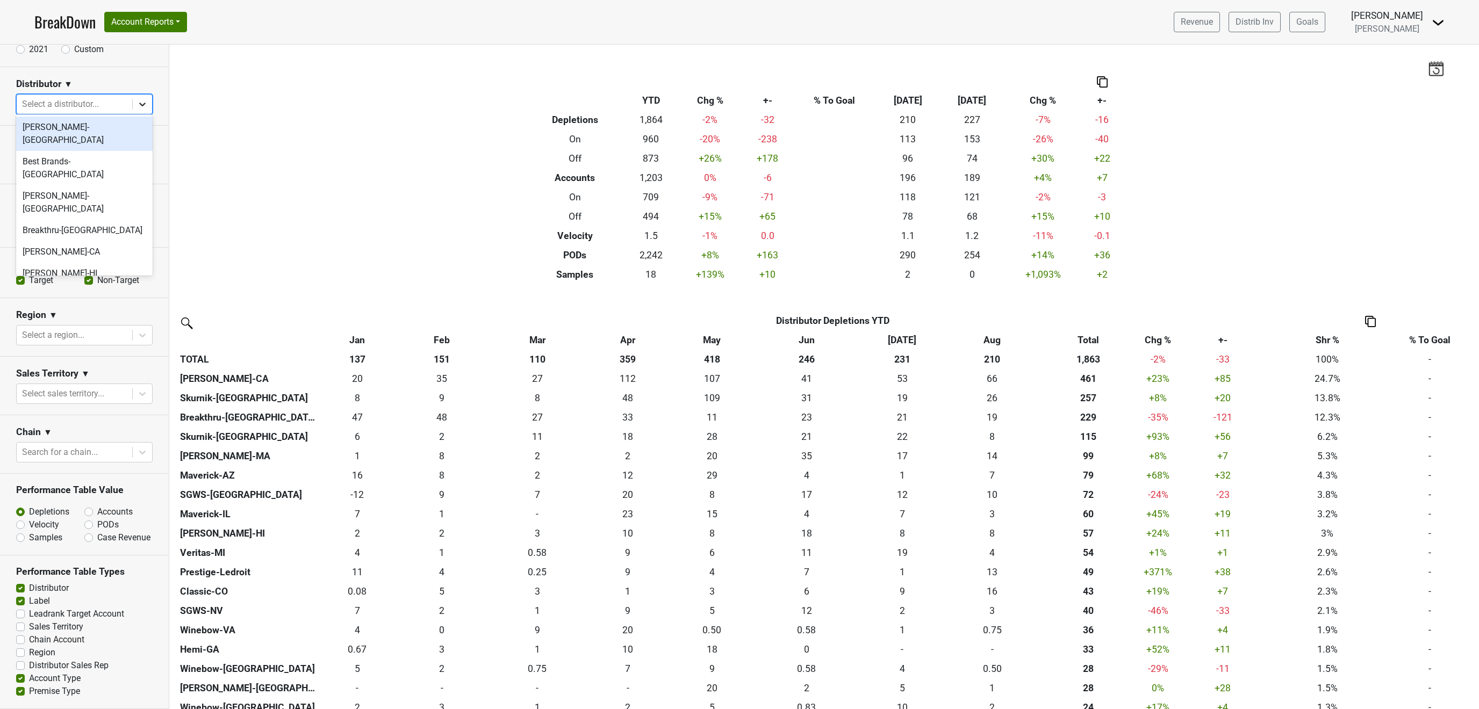
click at [147, 103] on icon at bounding box center [142, 104] width 11 height 11
click at [66, 254] on div "Maverick-IL" at bounding box center [84, 264] width 137 height 21
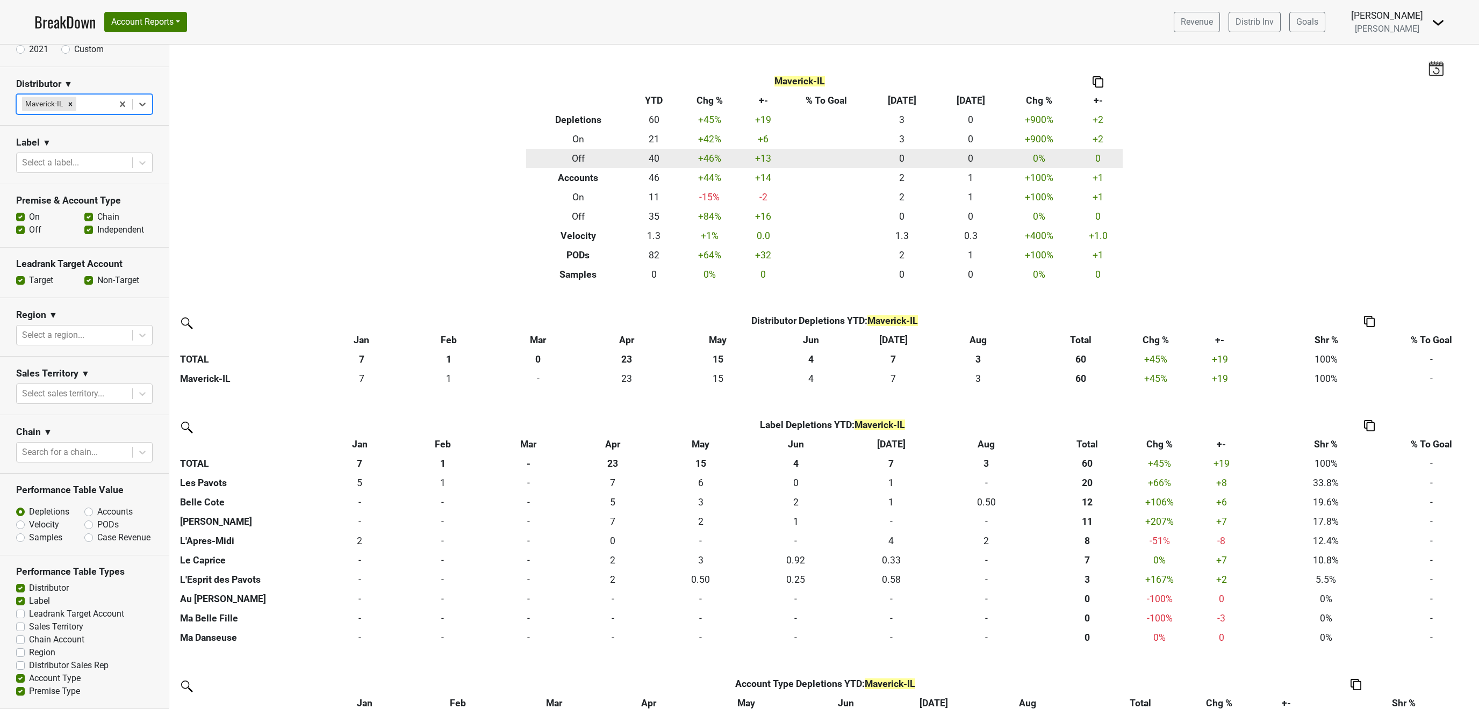
click at [650, 156] on td "40" at bounding box center [653, 158] width 47 height 19
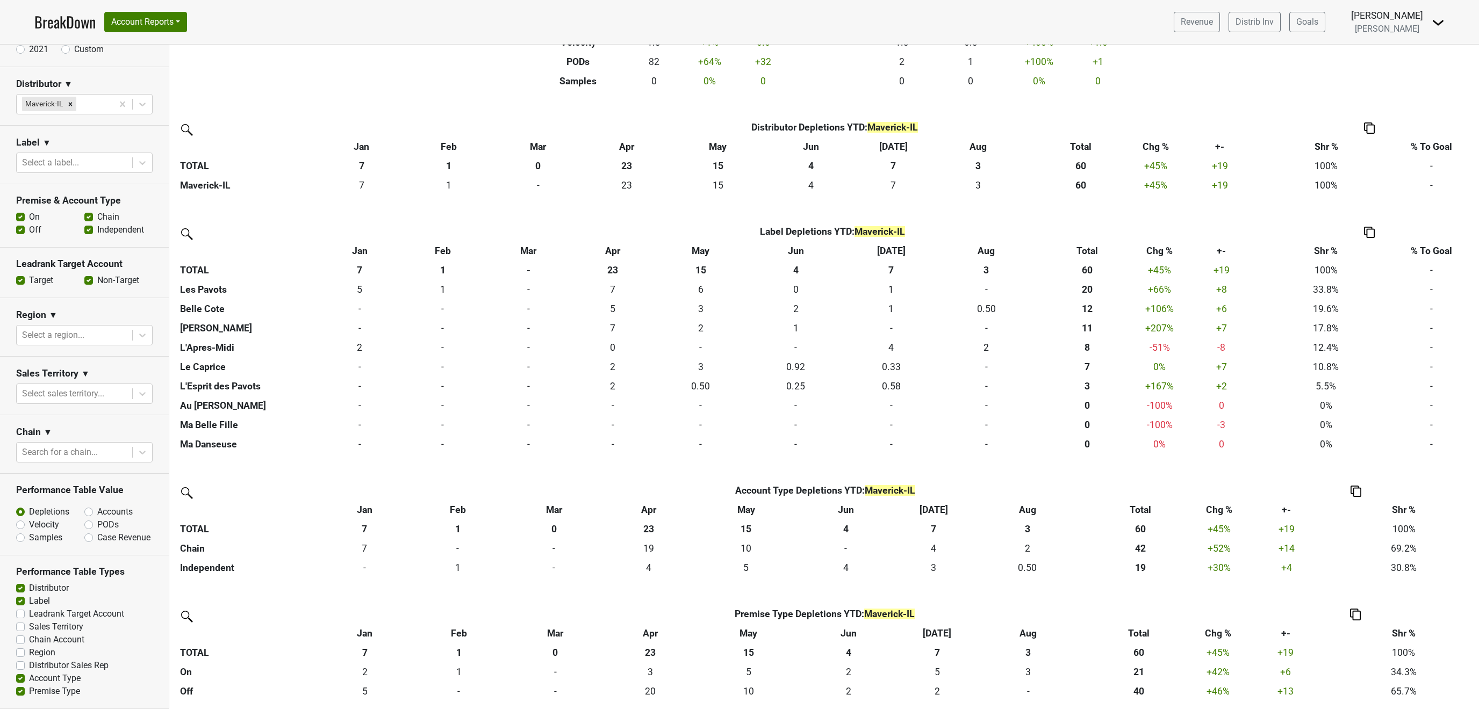
scroll to position [0, 0]
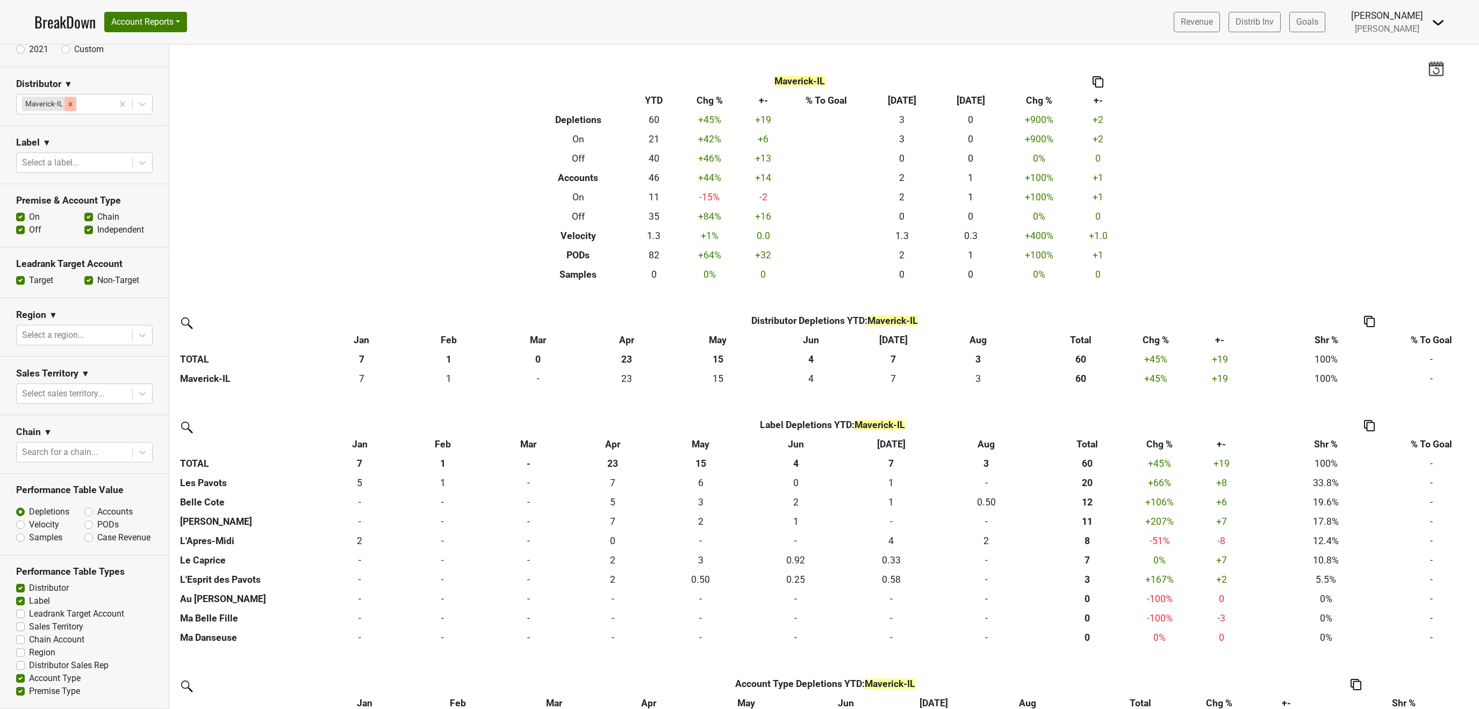
click at [69, 101] on icon "Remove Maverick-IL" at bounding box center [71, 105] width 8 height 8
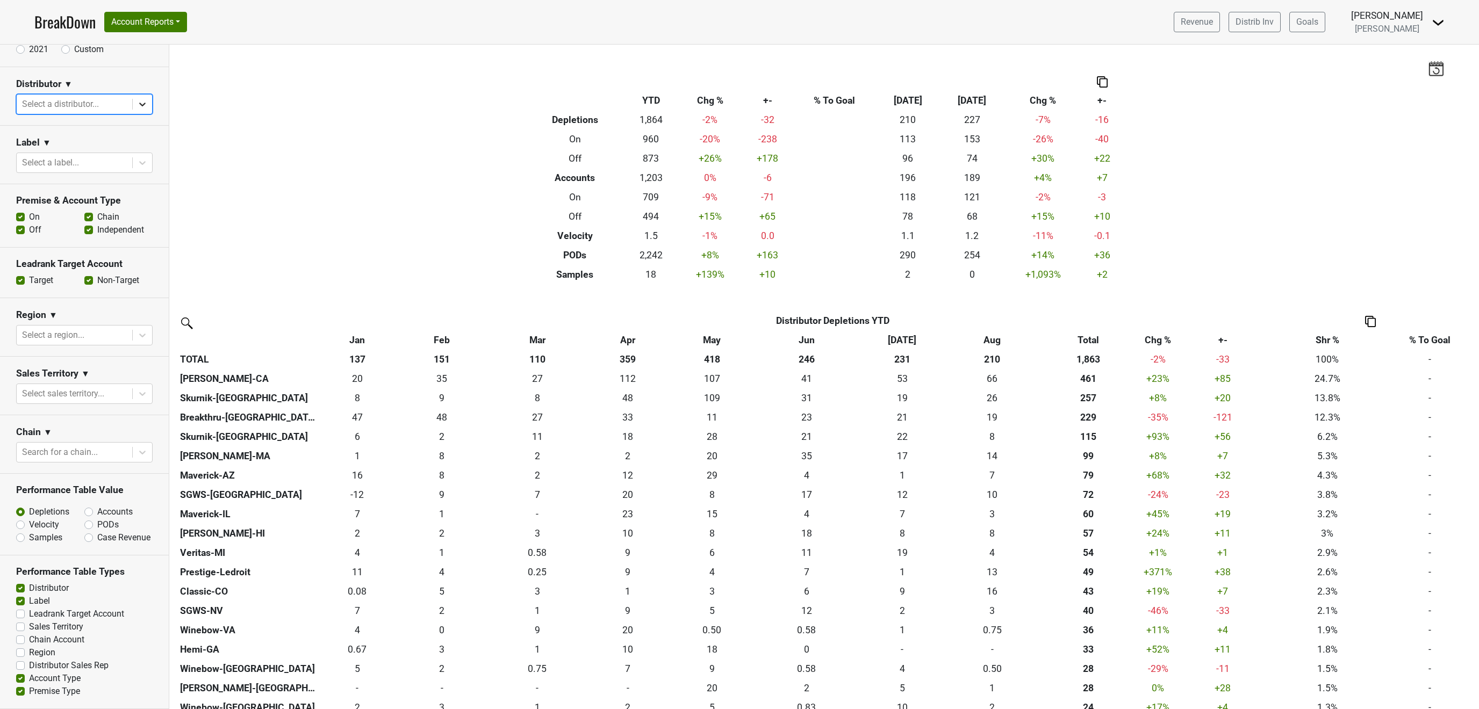
click at [146, 101] on icon at bounding box center [142, 104] width 11 height 11
click at [70, 275] on div "[PERSON_NAME]-MA" at bounding box center [84, 285] width 137 height 21
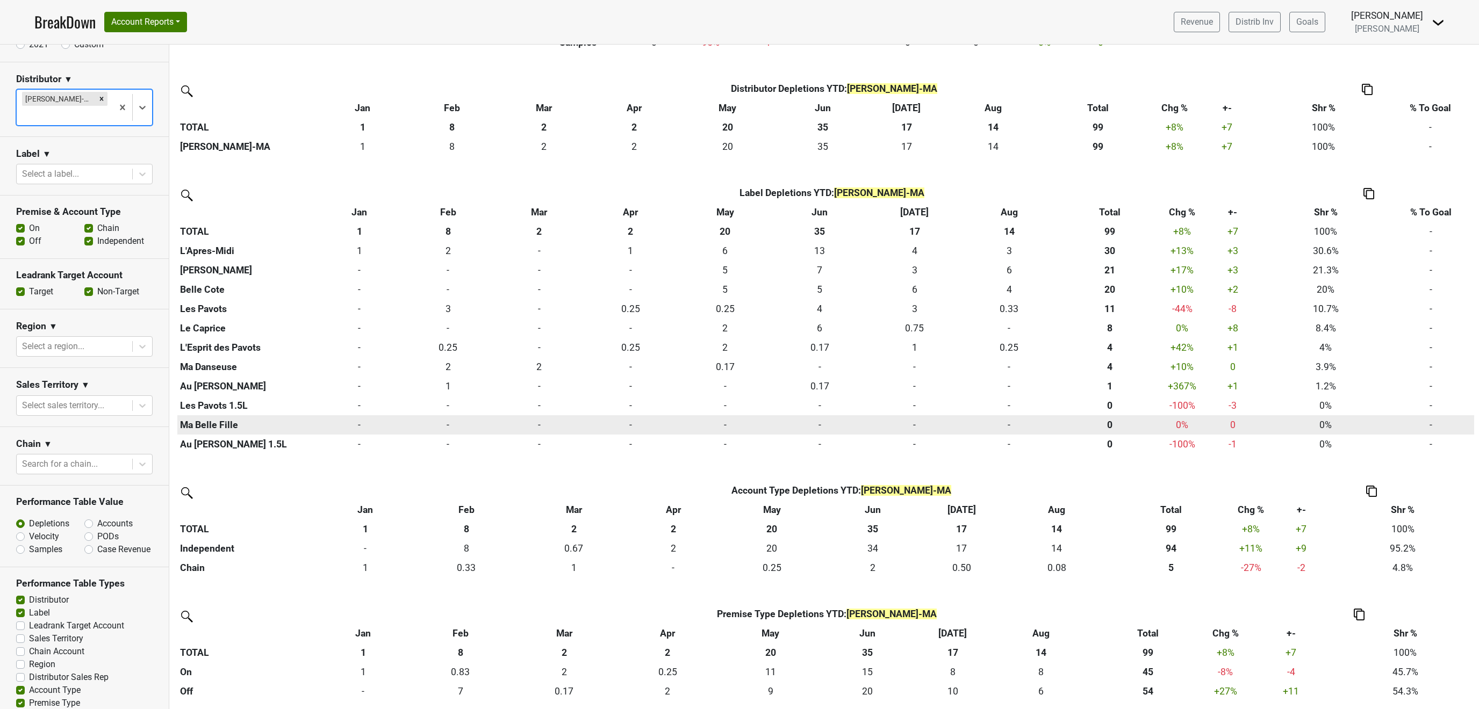
scroll to position [233, 0]
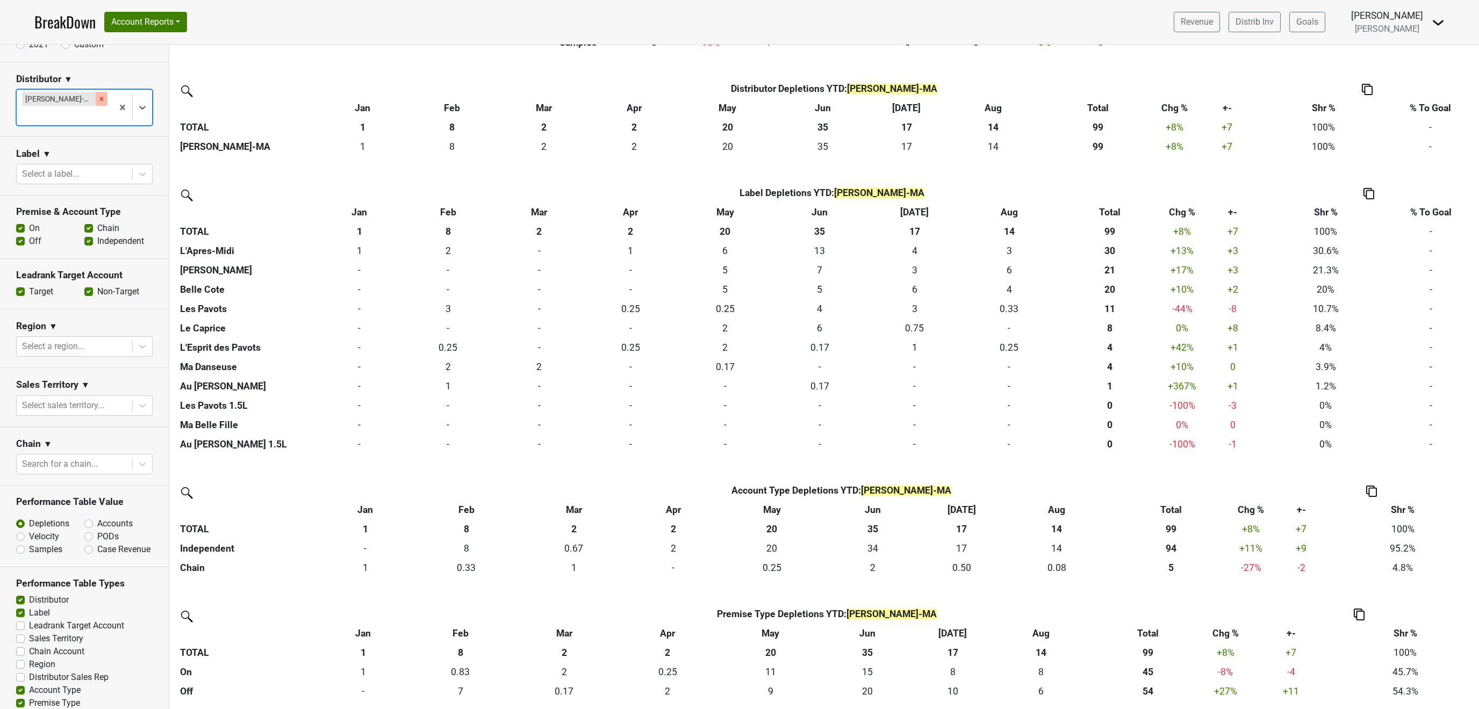
click at [98, 97] on icon "Remove MS Walker-MA" at bounding box center [102, 99] width 8 height 8
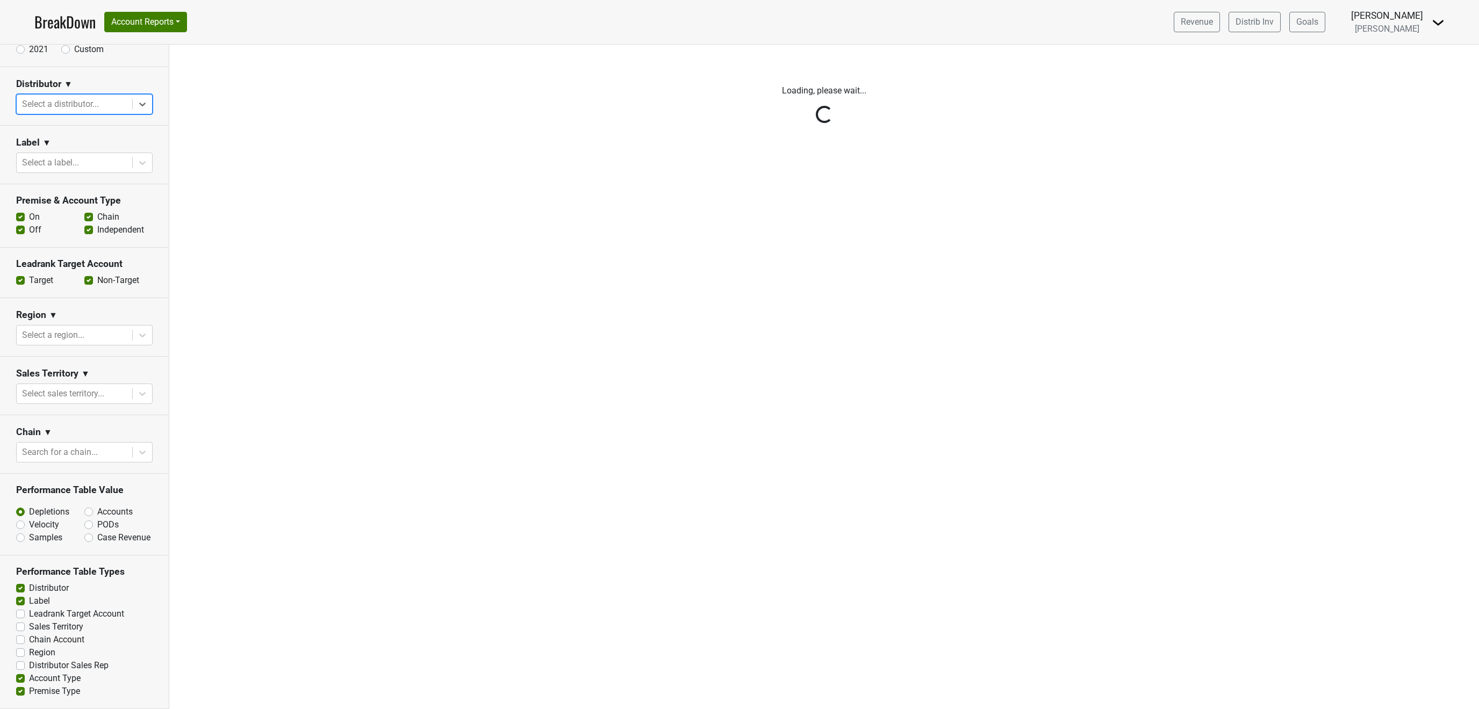
scroll to position [0, 0]
click at [148, 96] on div "Reset filters Time Period YTD LTM 1H 2024 L6M 2H 2023 L3M Aug '25 2022 L2M Sep …" at bounding box center [84, 377] width 169 height 665
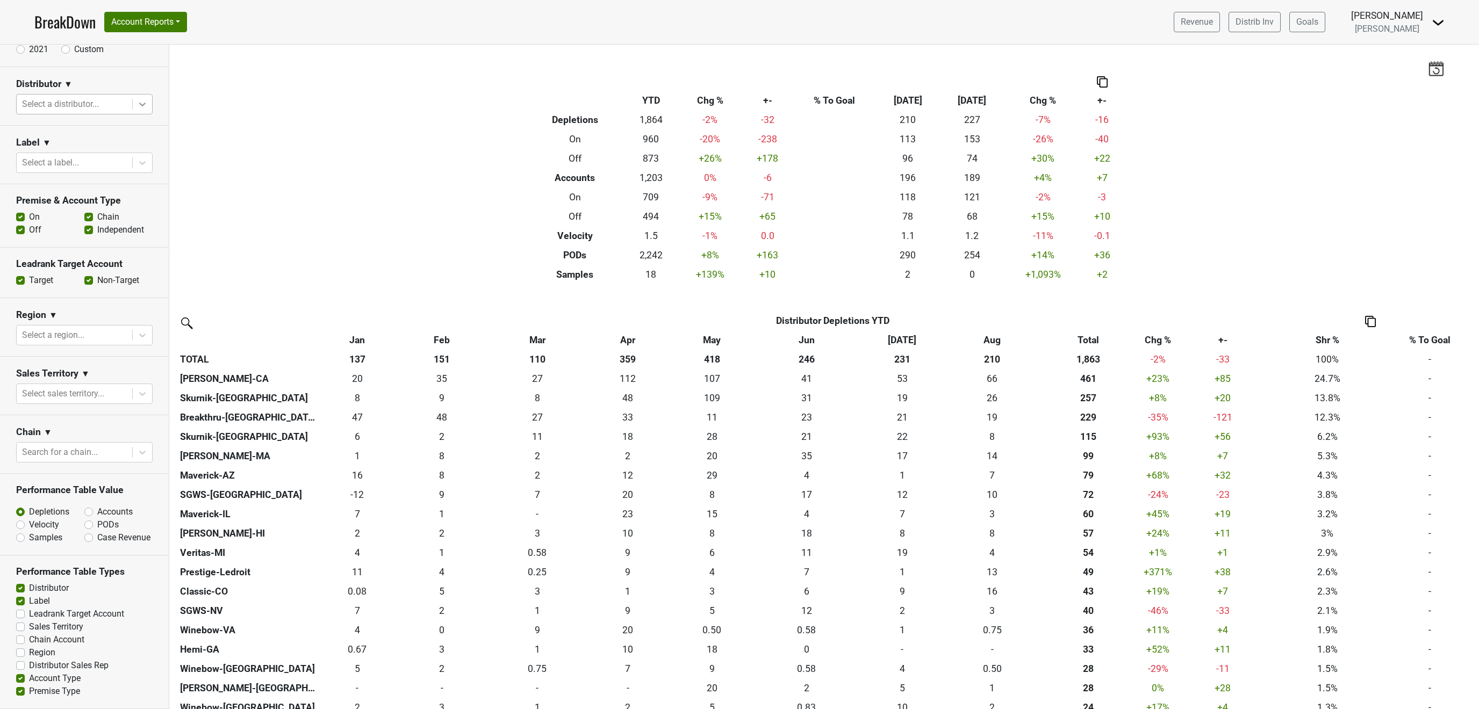
click at [148, 102] on div at bounding box center [142, 104] width 19 height 19
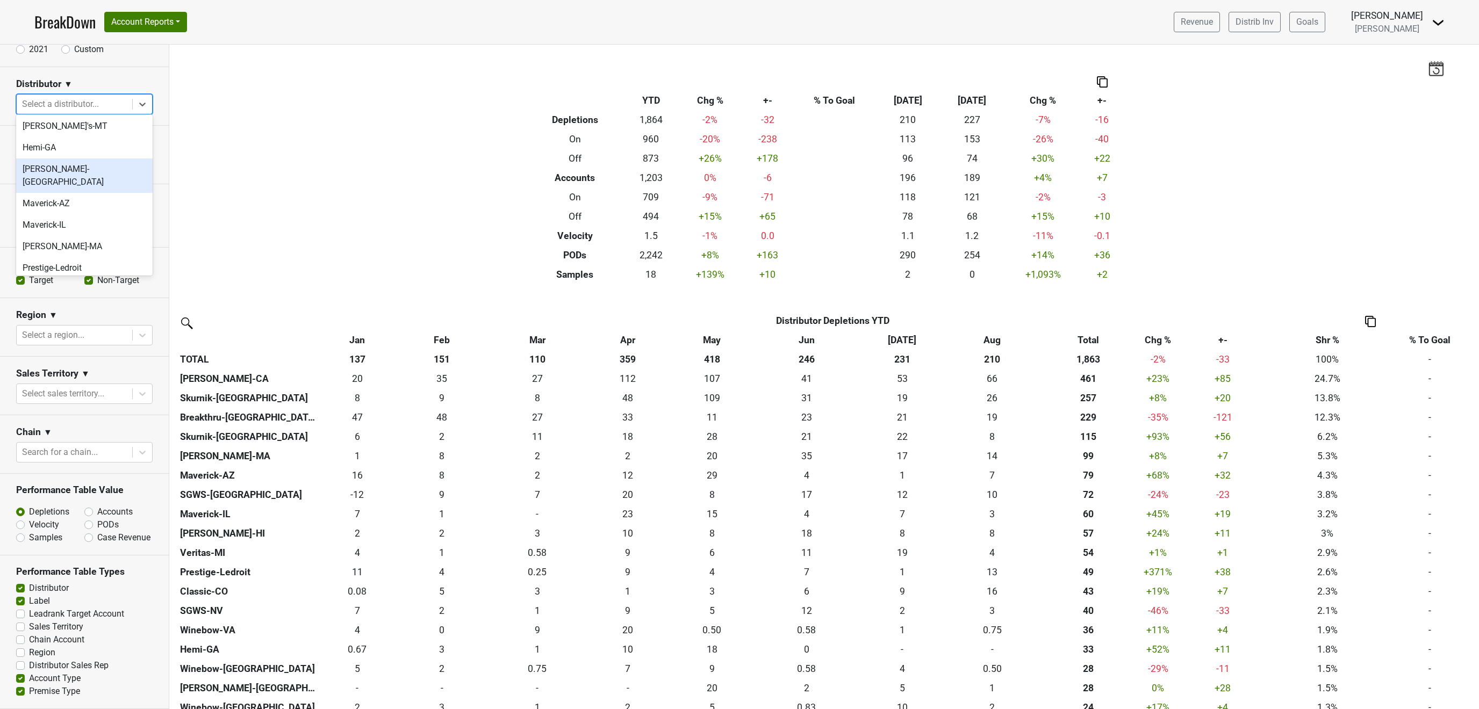
scroll to position [259, 0]
click at [78, 232] on div "Prestige-Ledroit" at bounding box center [84, 242] width 137 height 21
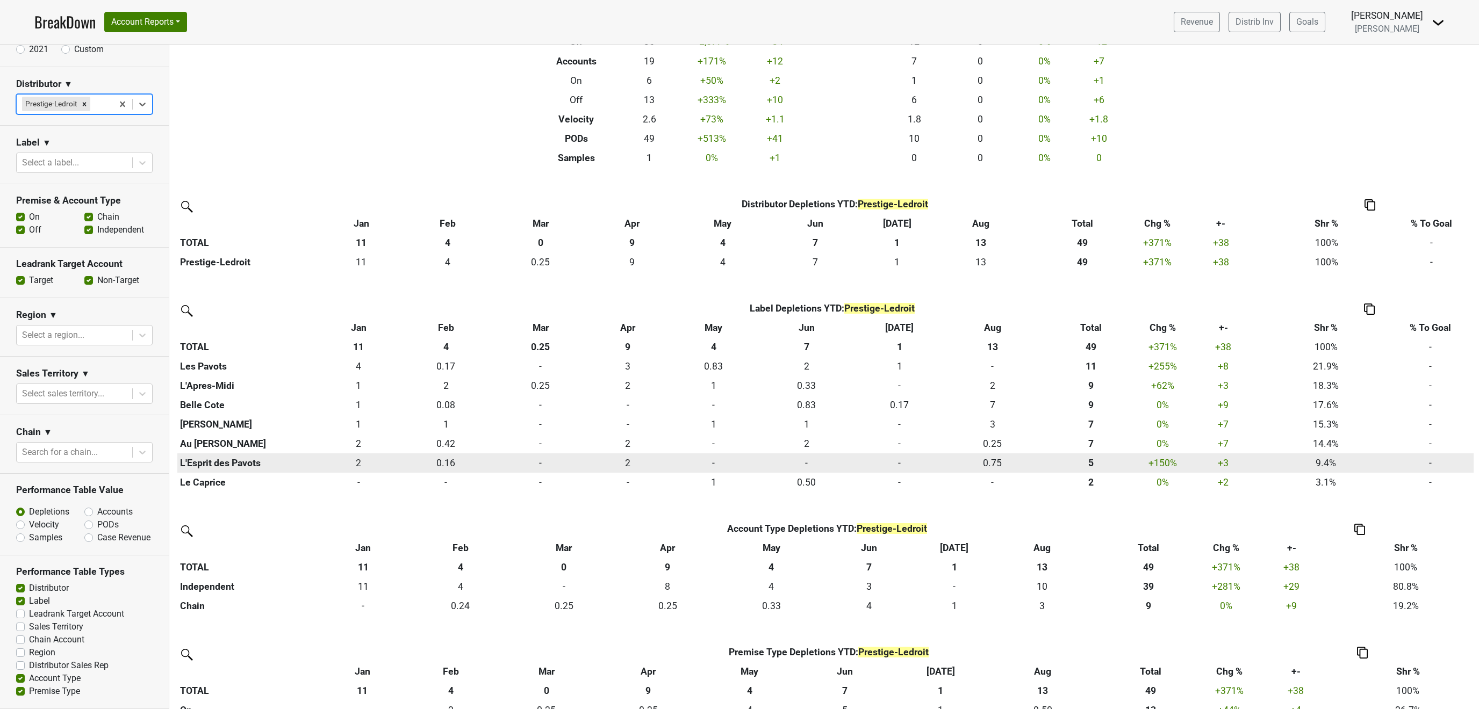
scroll to position [155, 0]
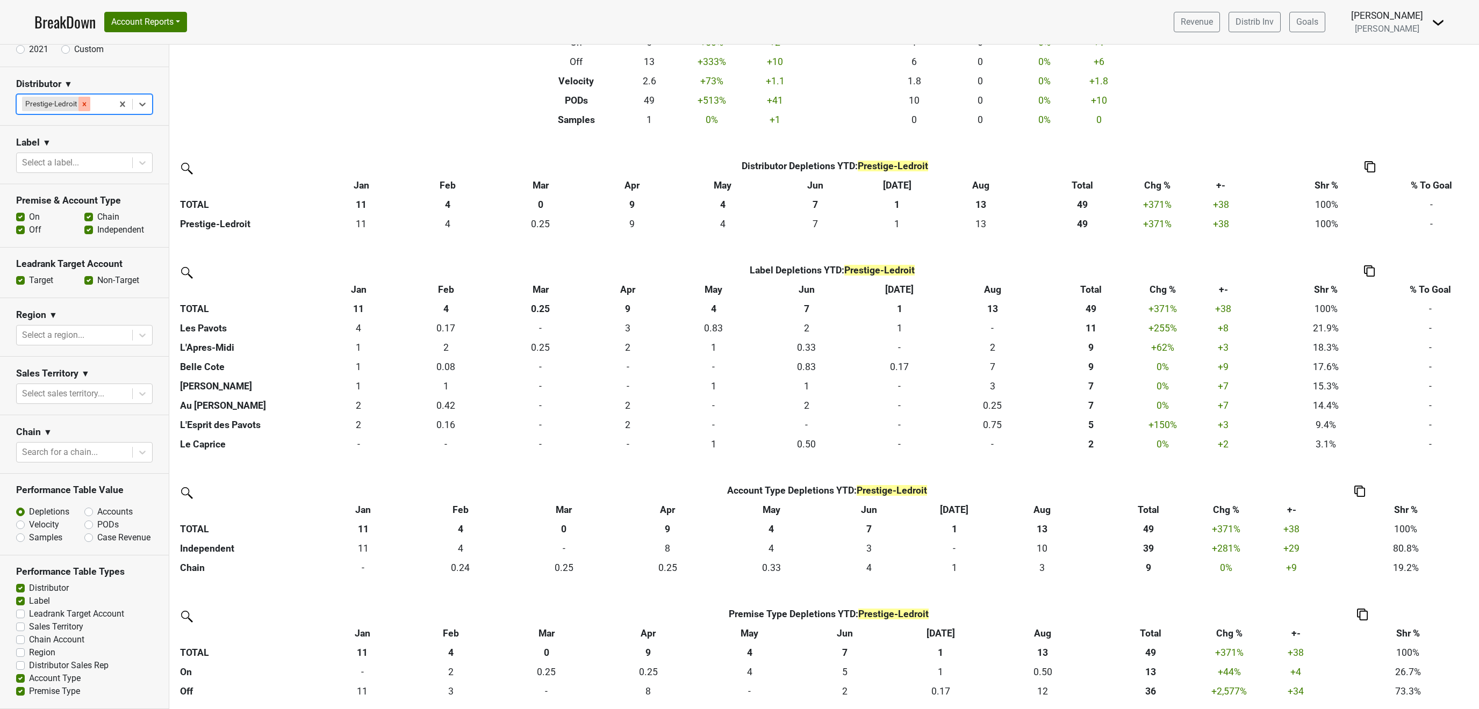
click at [87, 101] on icon "Remove Prestige-Ledroit" at bounding box center [85, 105] width 8 height 8
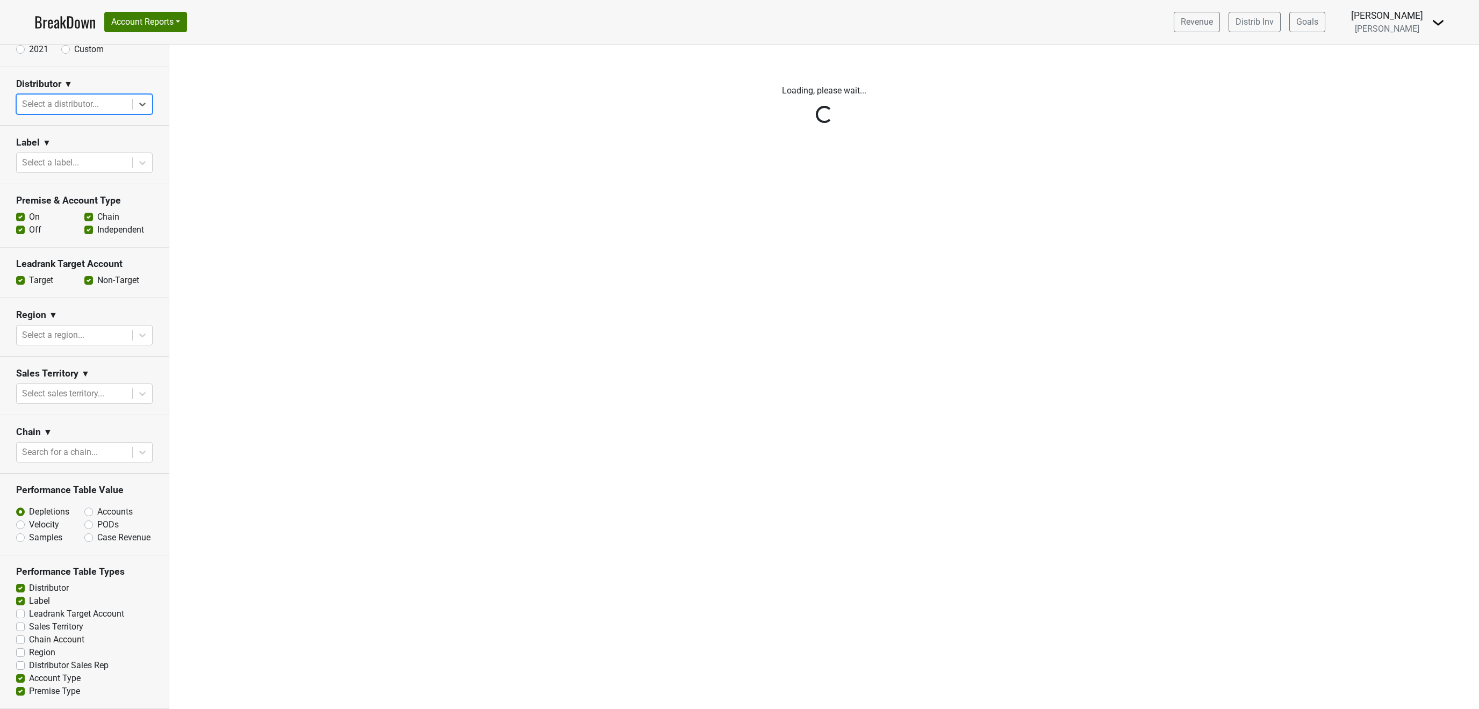
scroll to position [0, 0]
click at [138, 96] on div "Reset filters Time Period YTD LTM 1H 2024 L6M 2H 2023 L3M Aug '25 2022 L2M Sep …" at bounding box center [84, 377] width 169 height 665
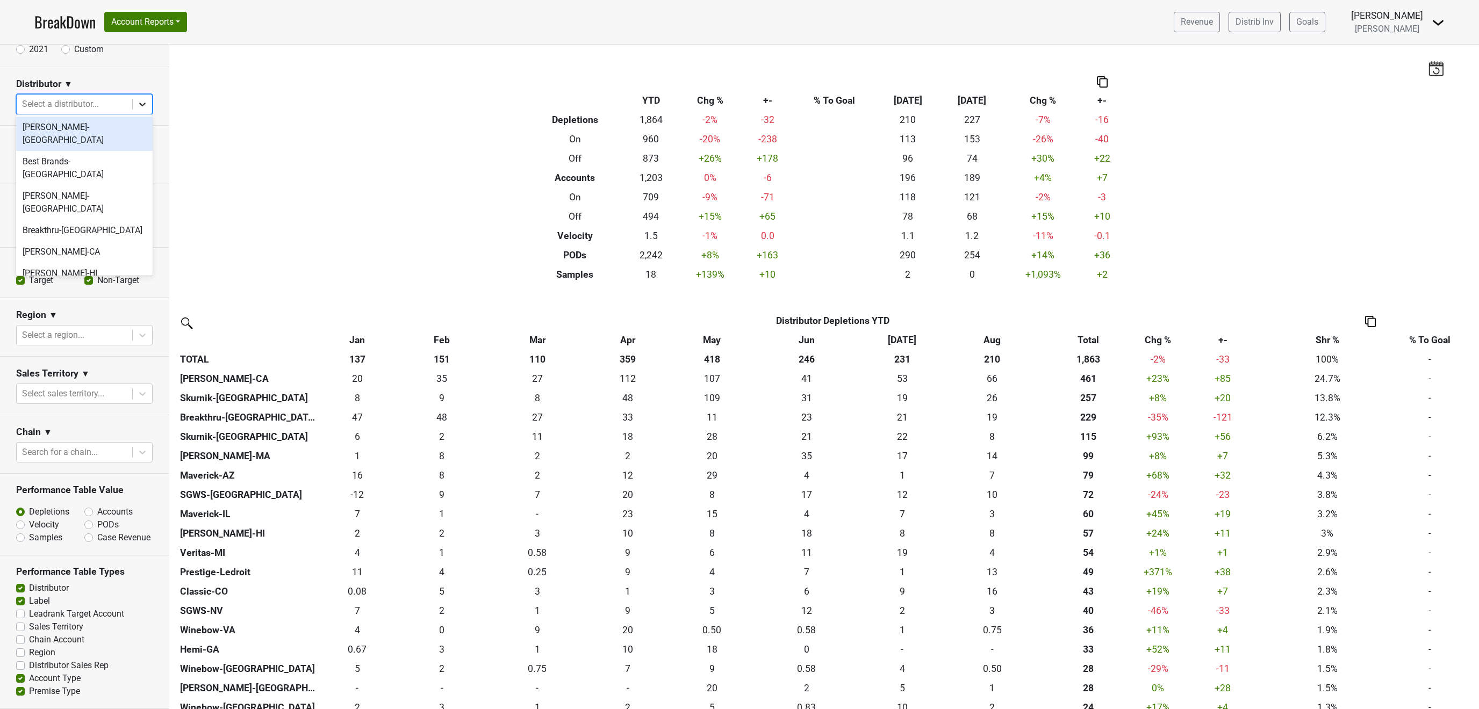
click at [135, 103] on div at bounding box center [142, 104] width 19 height 19
click at [35, 254] on div "Quail-NE" at bounding box center [84, 264] width 137 height 21
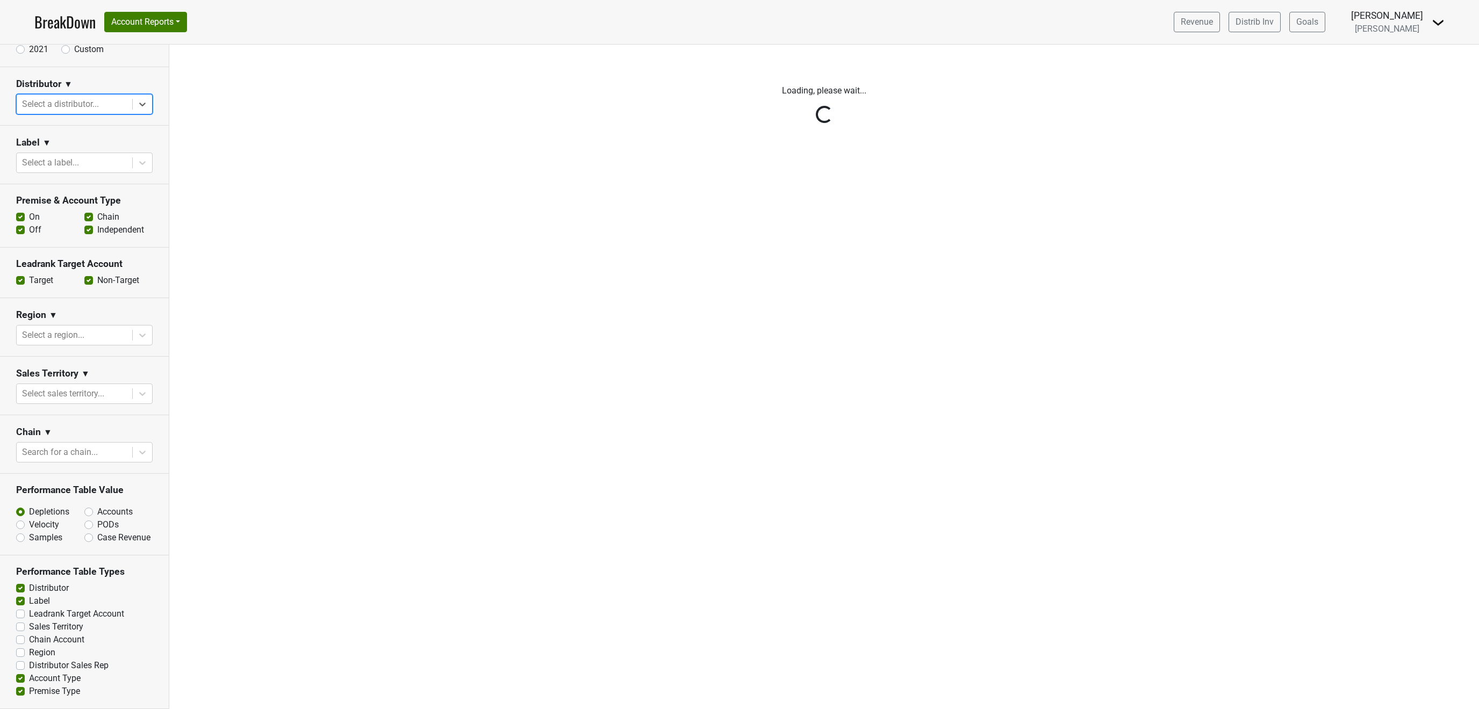
scroll to position [0, 0]
click at [139, 102] on div "Reset filters Time Period YTD LTM 1H 2024 L6M 2H 2023 L3M Aug '25 2022 L2M Sep …" at bounding box center [84, 377] width 169 height 665
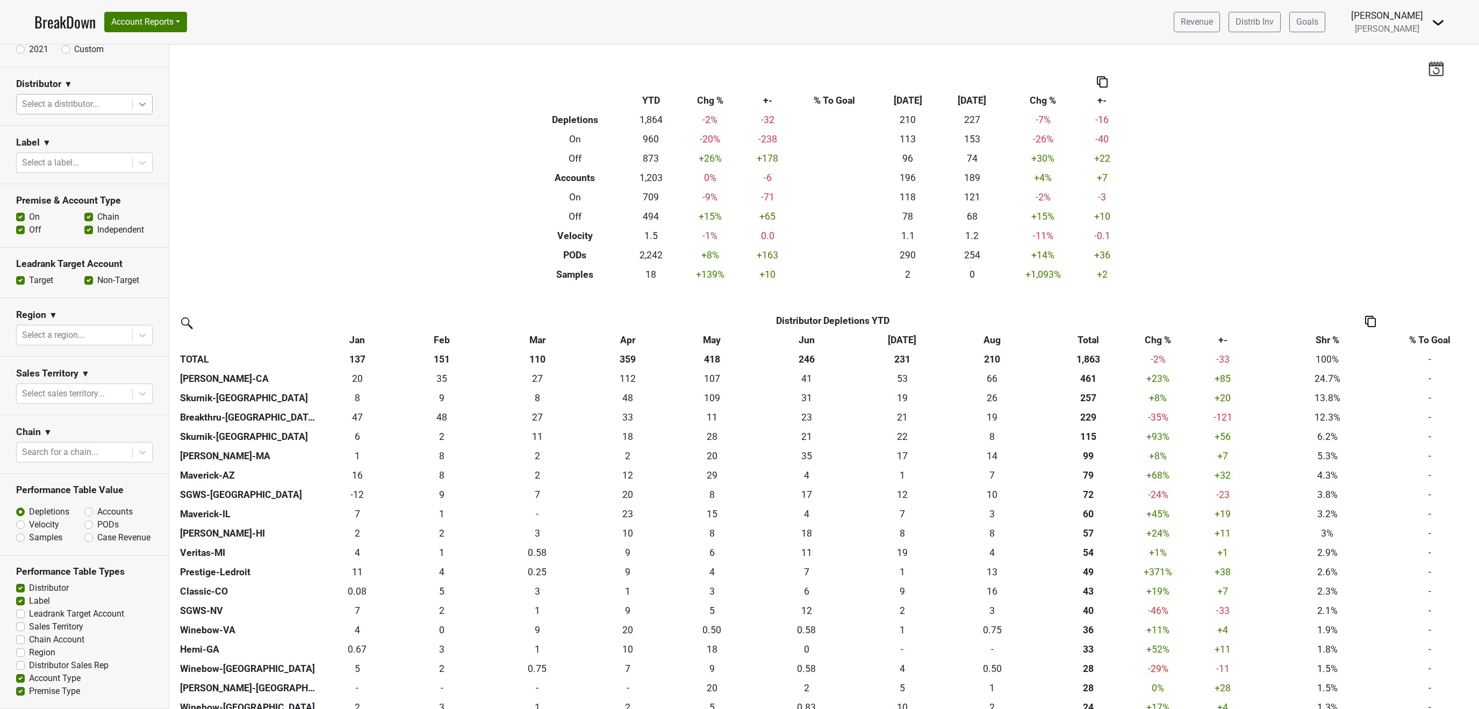
click at [142, 99] on icon at bounding box center [142, 104] width 11 height 11
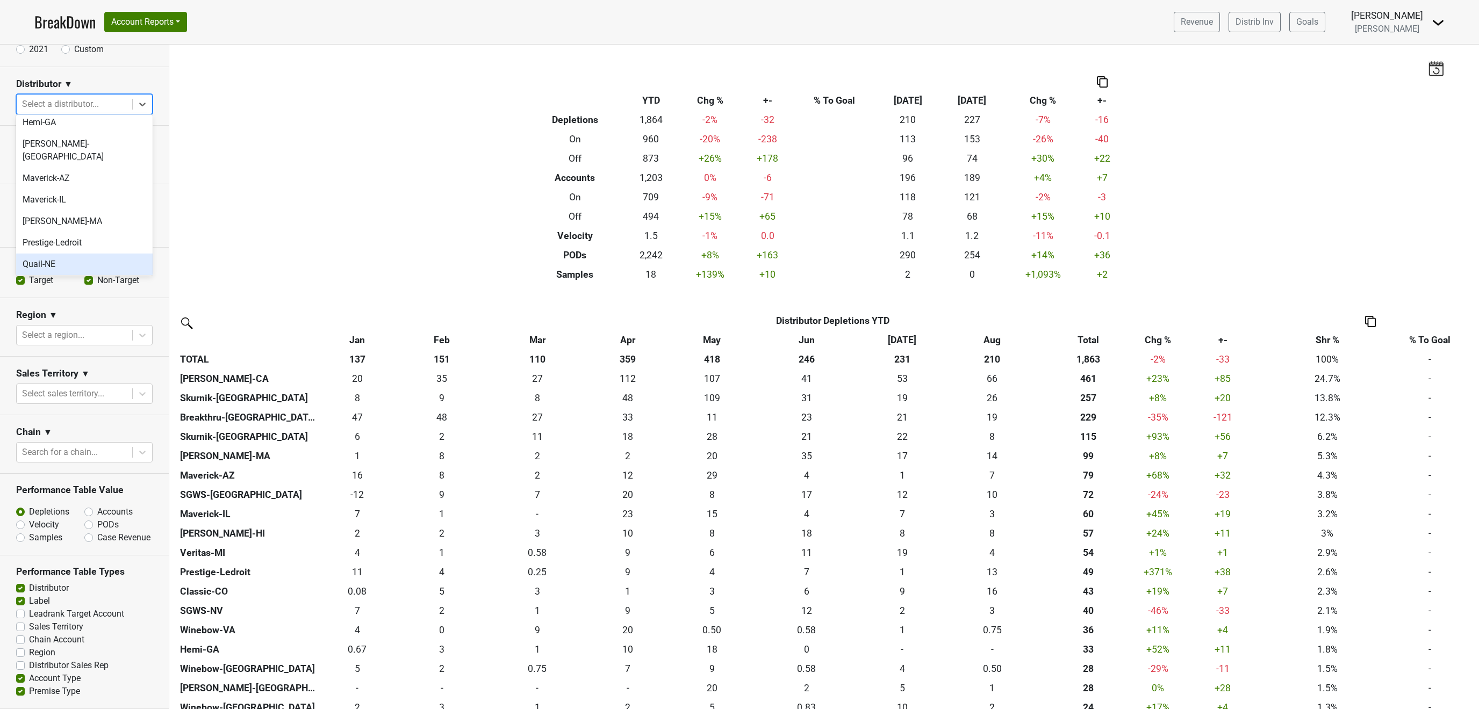
scroll to position [324, 0]
click at [121, 253] on div "SGWS-LA" at bounding box center [84, 263] width 137 height 21
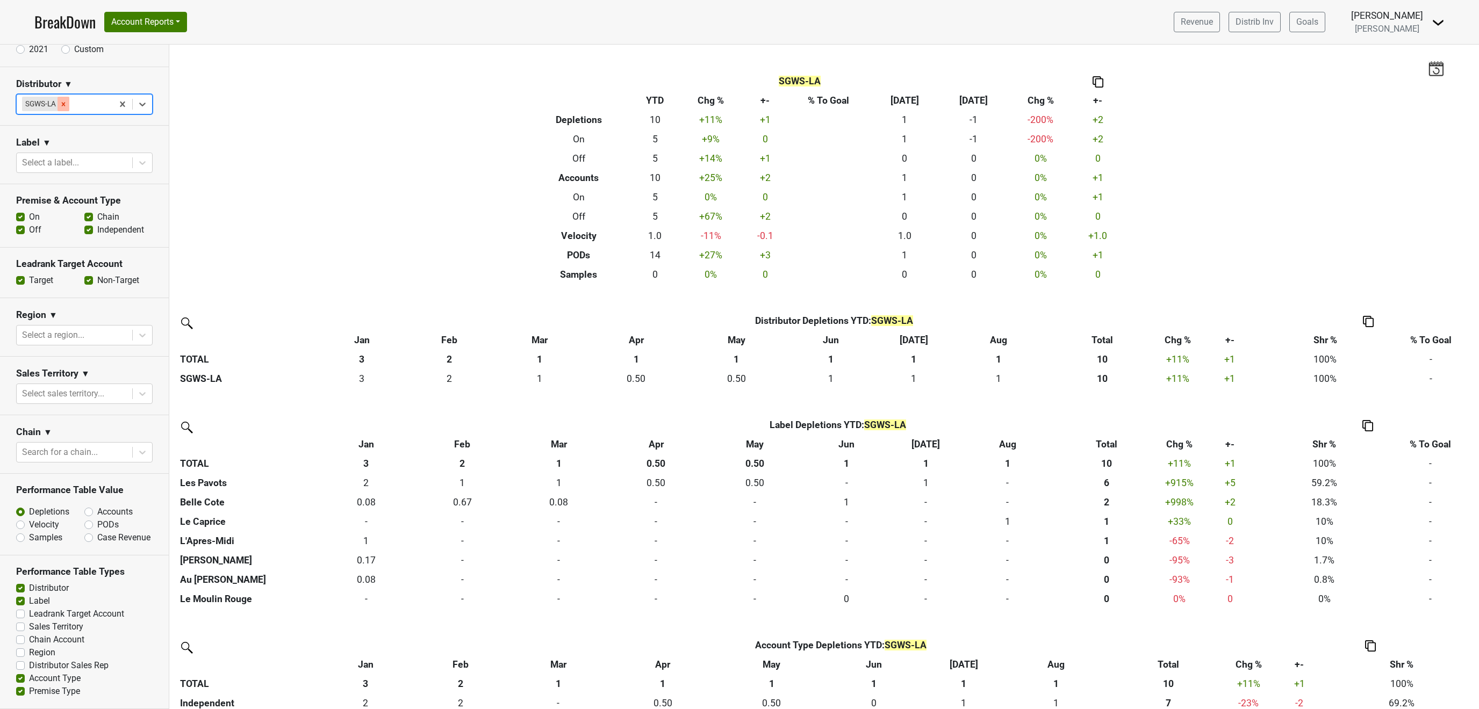
click at [63, 102] on icon "Remove SGWS-LA" at bounding box center [64, 104] width 4 height 4
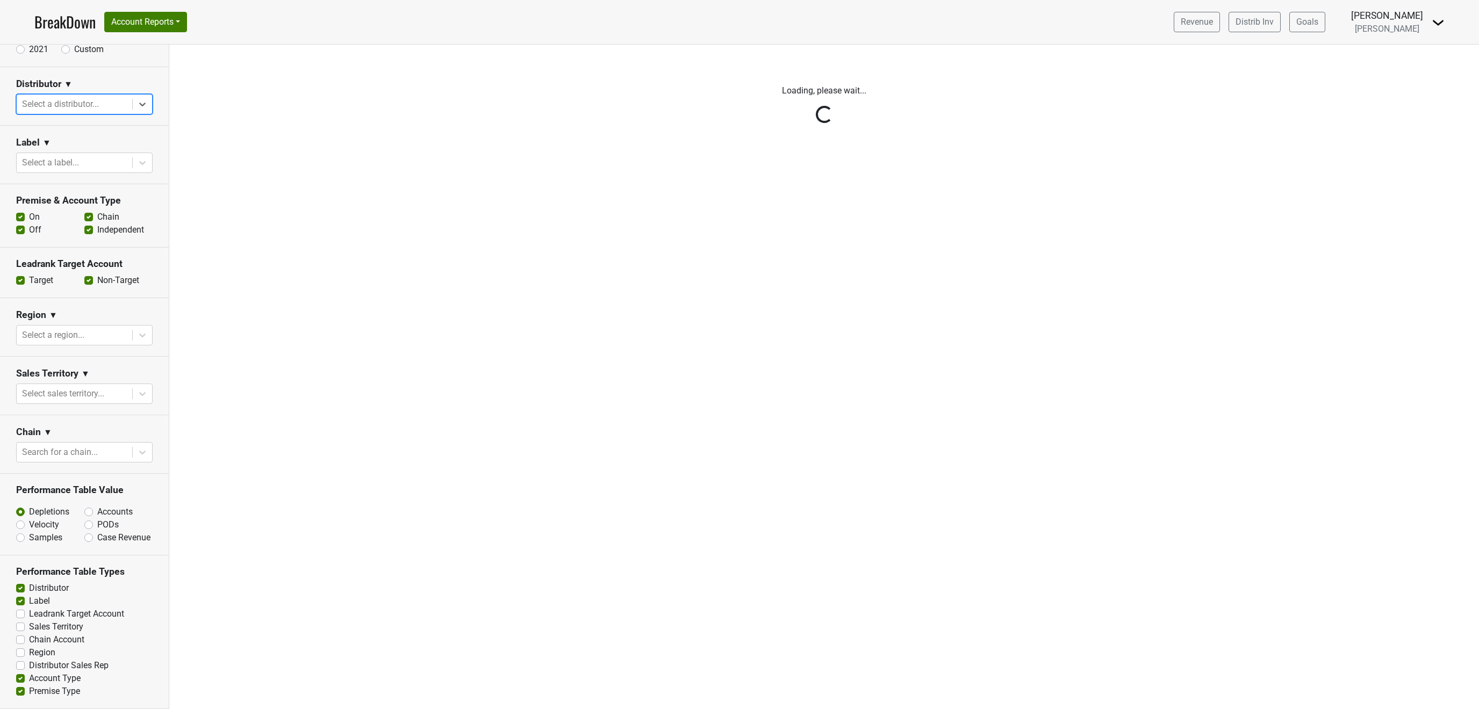
click at [140, 99] on div "Reset filters Time Period YTD LTM 1H 2024 L6M 2H 2023 L3M Aug '25 2022 L2M Sep …" at bounding box center [84, 377] width 169 height 665
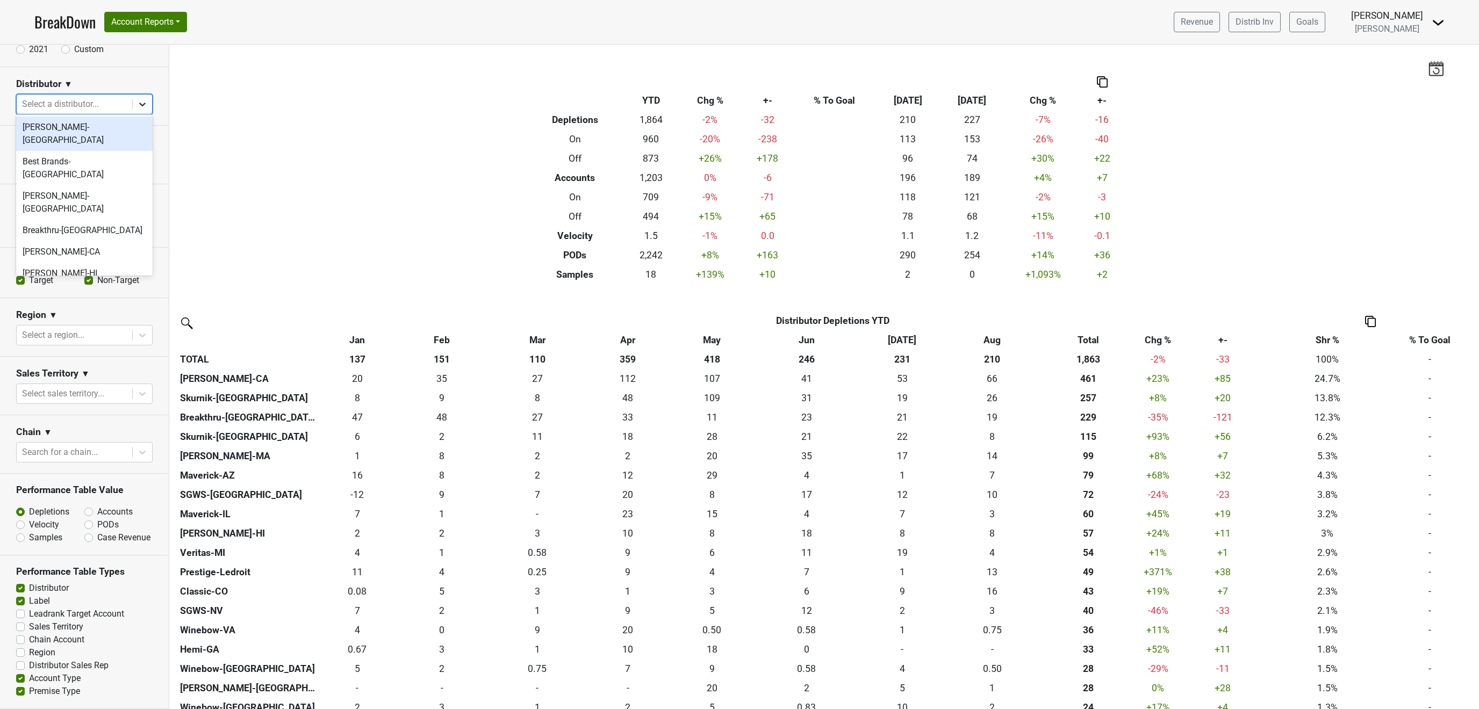
click at [139, 95] on div at bounding box center [142, 104] width 19 height 19
click at [47, 275] on div "SGWS-NV" at bounding box center [84, 285] width 137 height 21
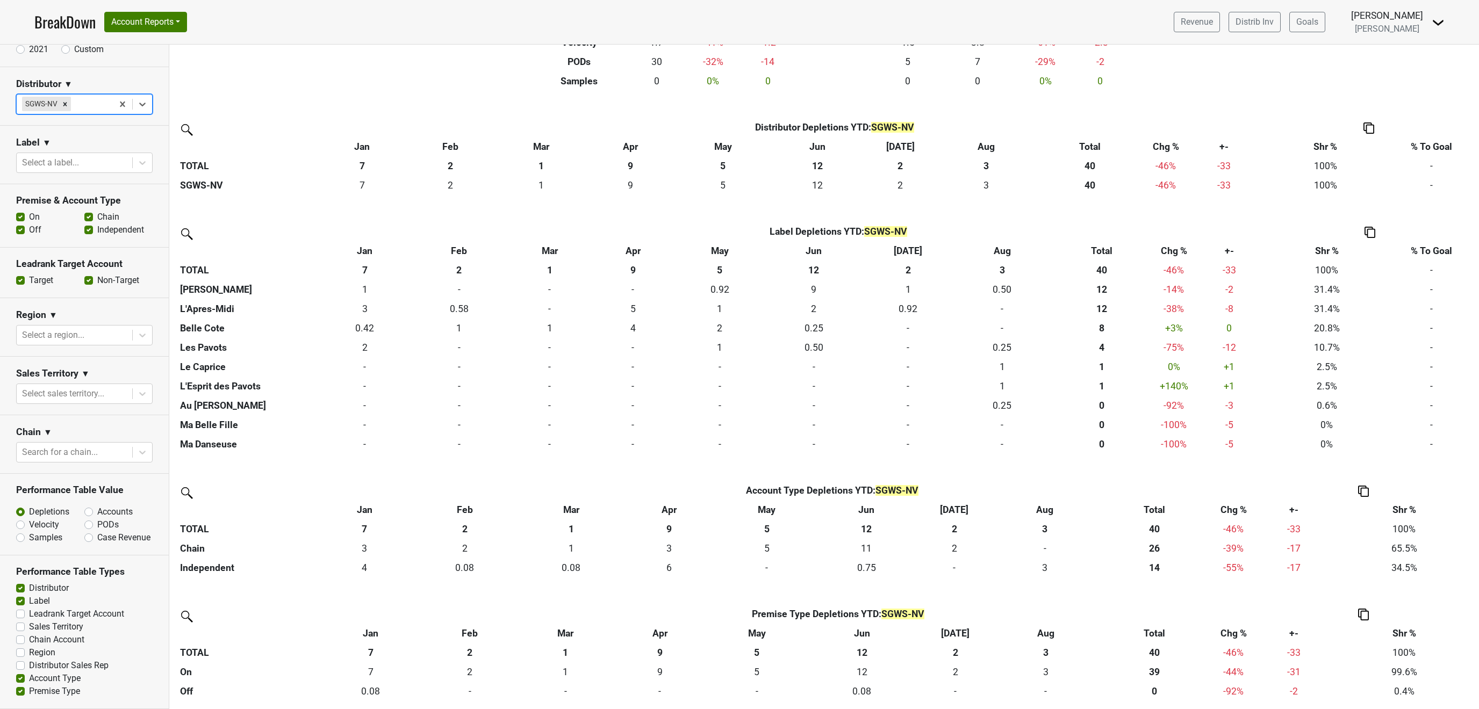
scroll to position [0, 0]
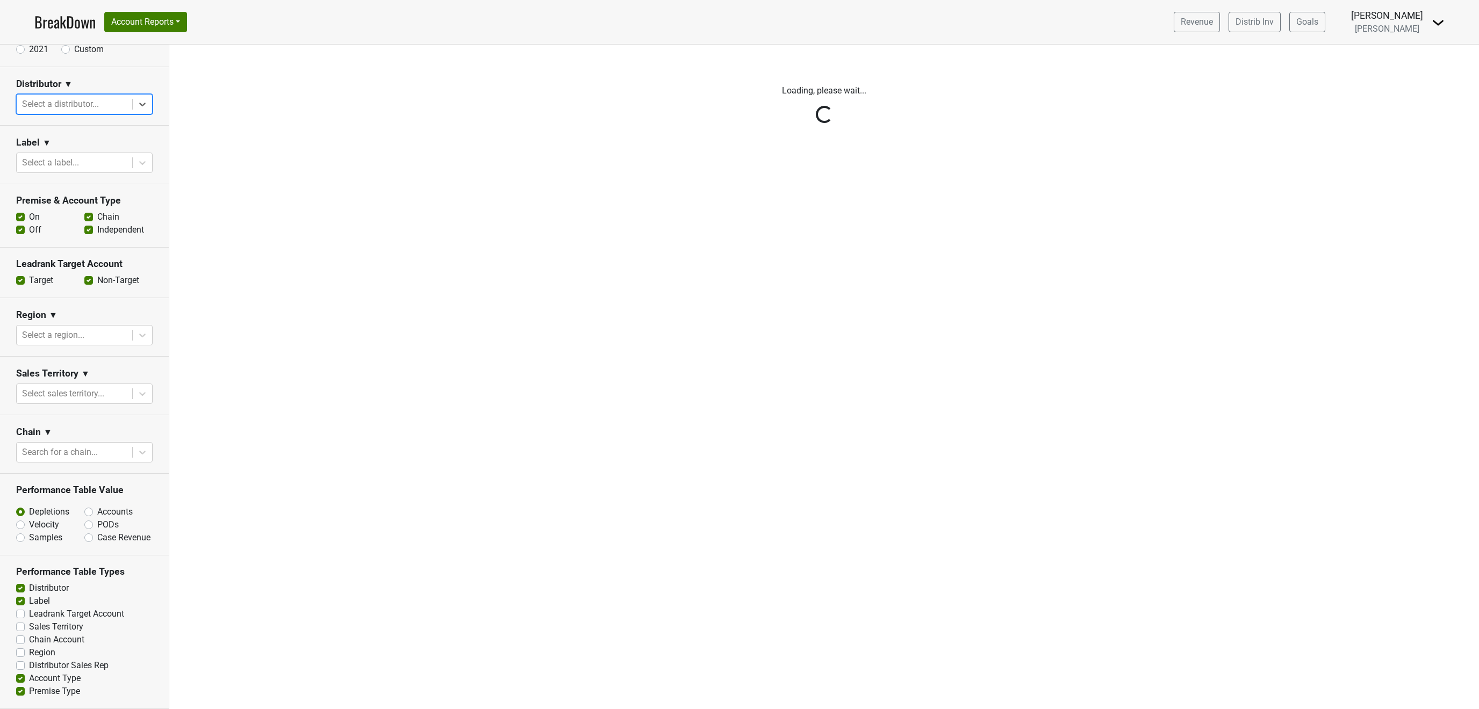
click at [141, 101] on div "Reset filters Time Period YTD LTM 1H 2024 L6M 2H 2023 L3M Aug '25 2022 L2M Sep …" at bounding box center [84, 377] width 169 height 665
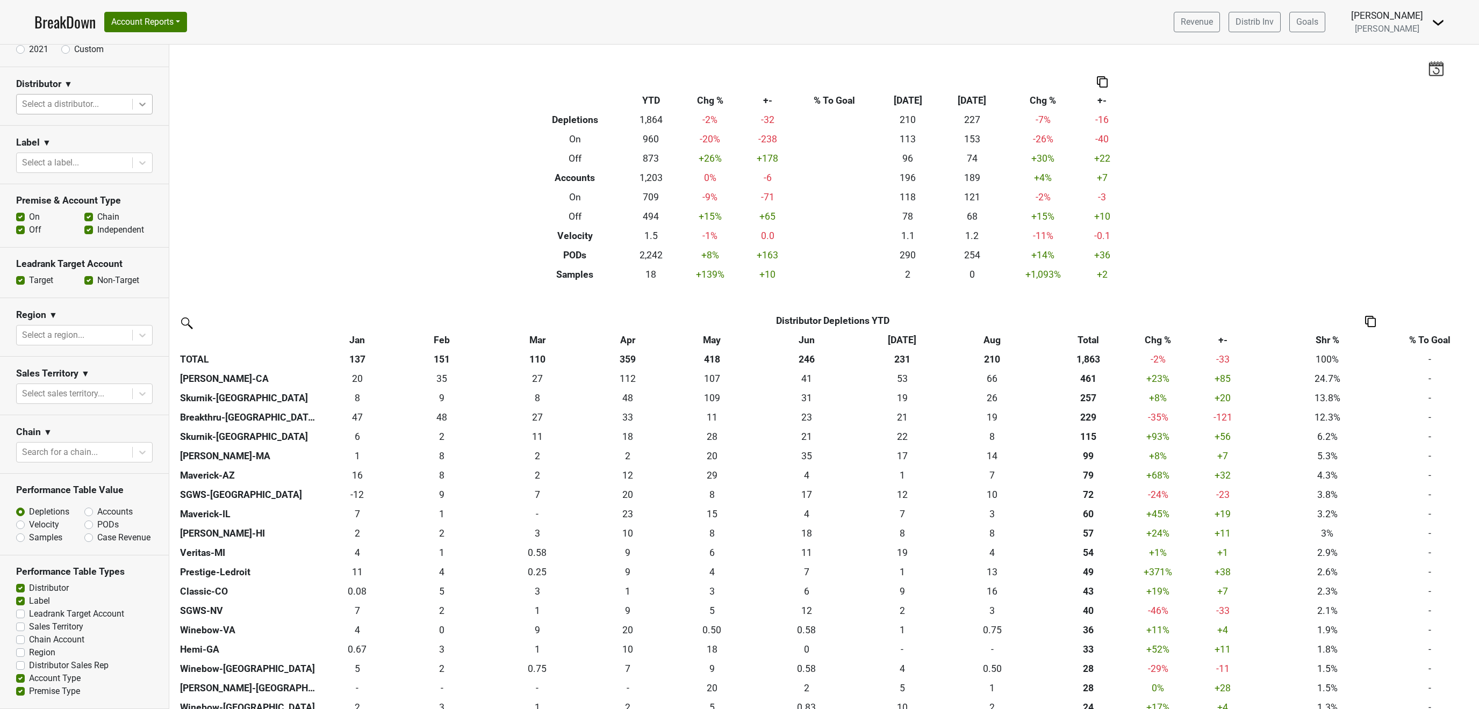
click at [142, 99] on icon at bounding box center [142, 104] width 11 height 11
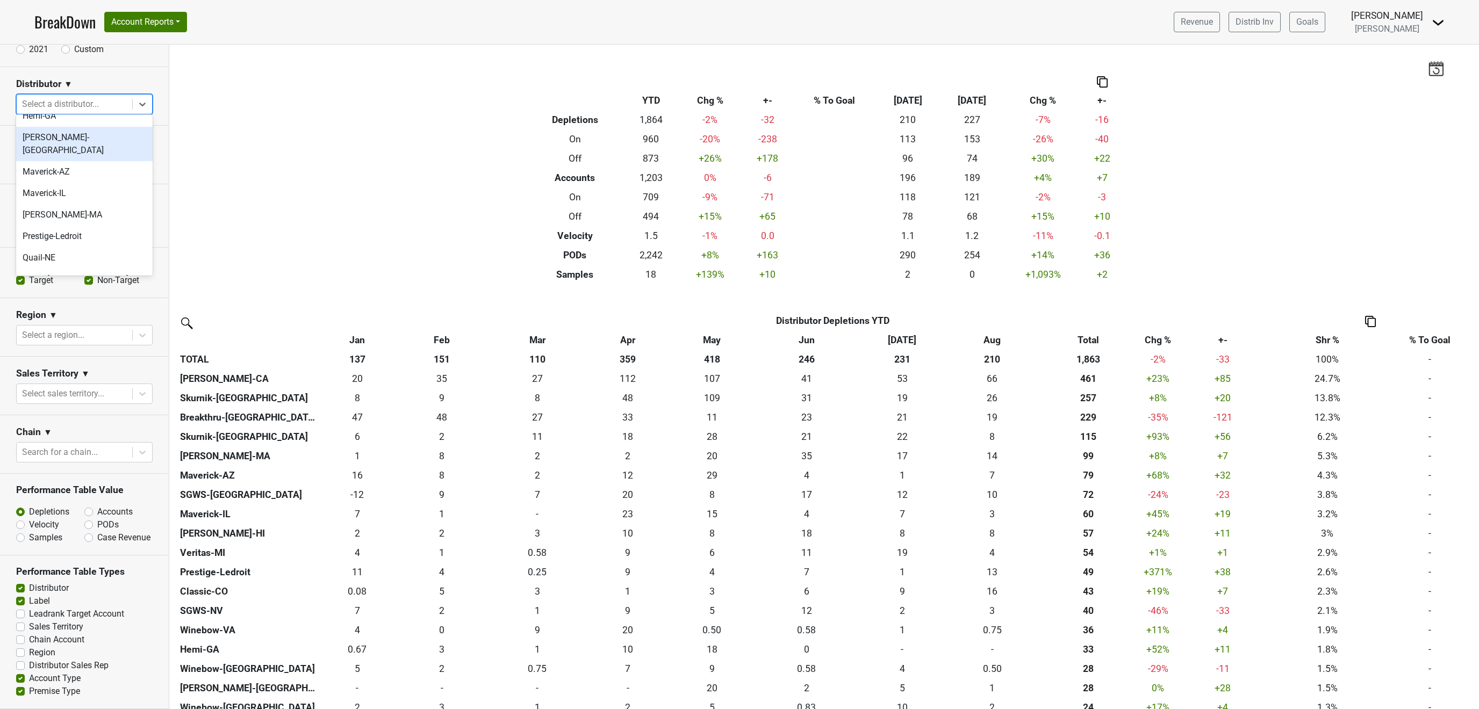
scroll to position [324, 0]
click at [55, 296] on div "SGWS-[GEOGRAPHIC_DATA]" at bounding box center [84, 306] width 137 height 21
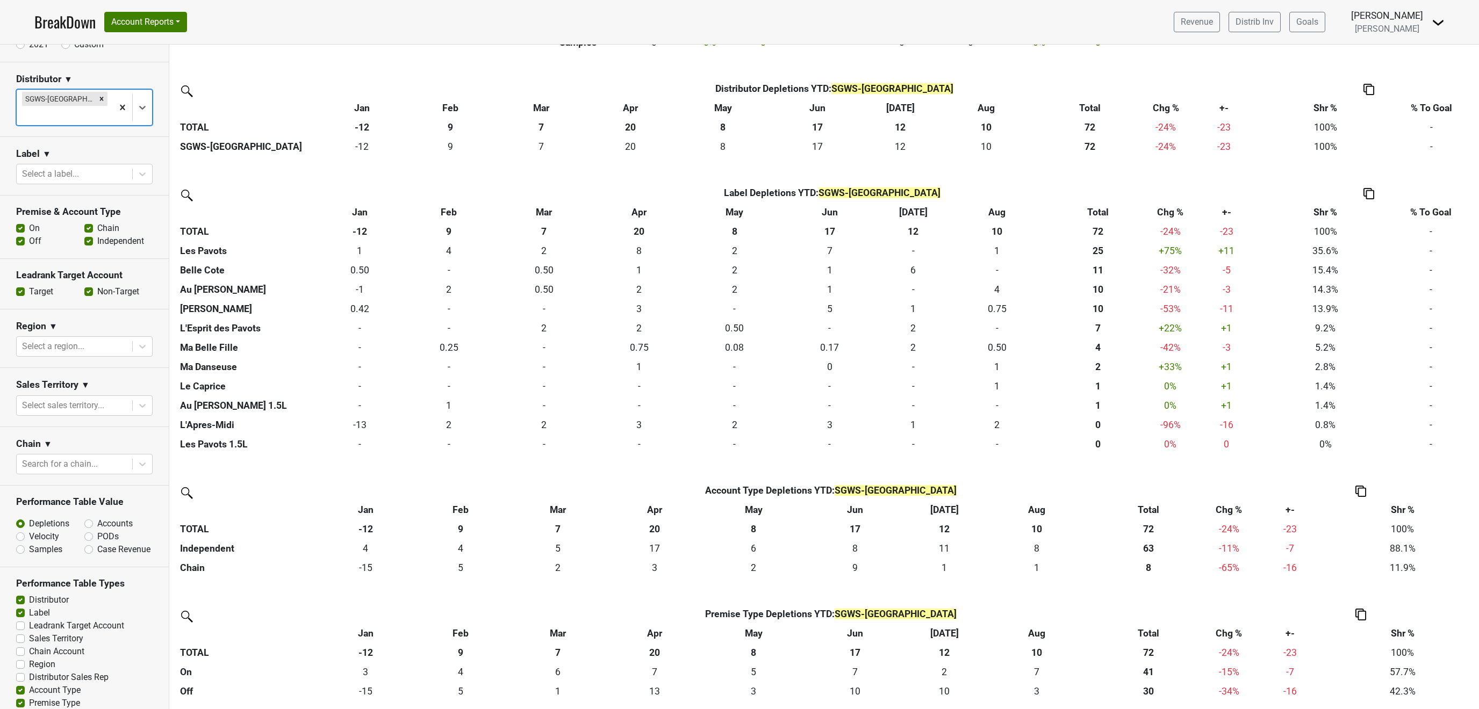
scroll to position [0, 0]
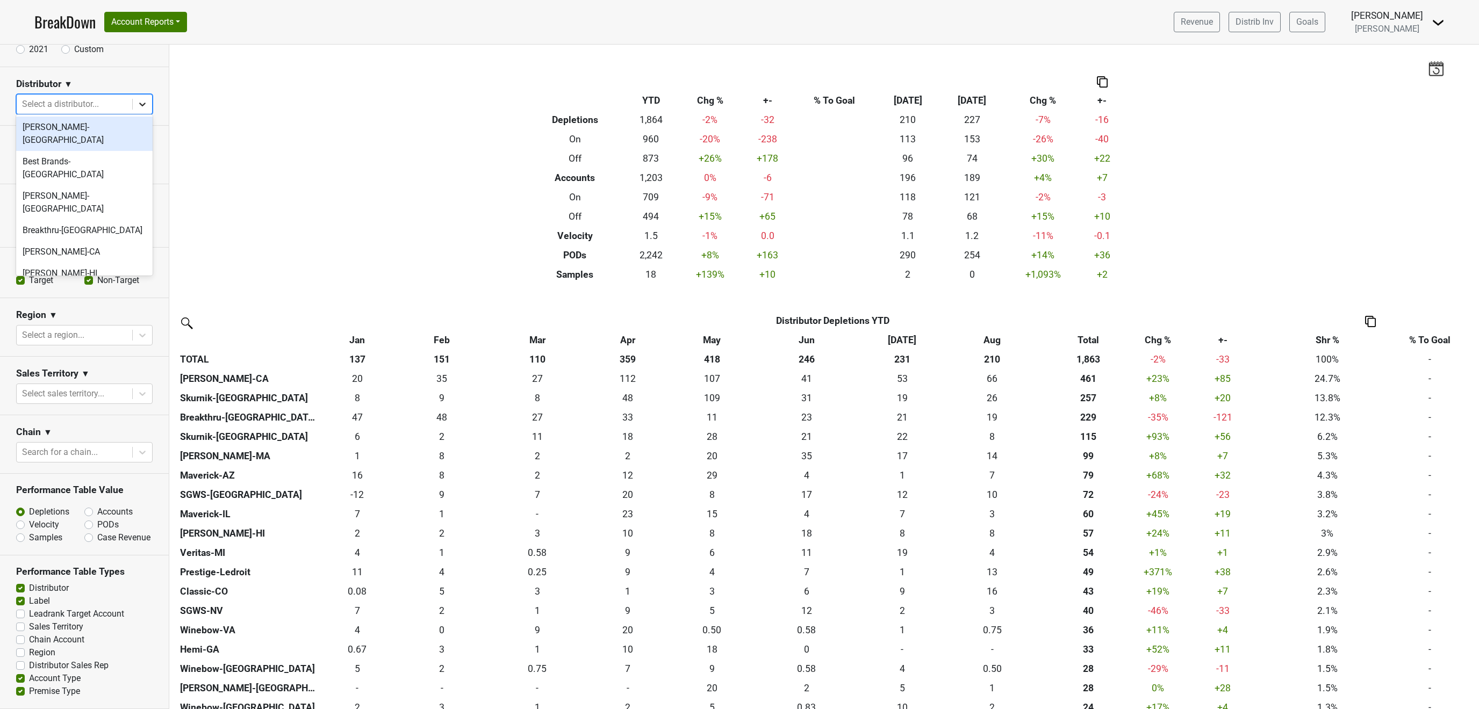
click at [147, 95] on div at bounding box center [142, 104] width 19 height 19
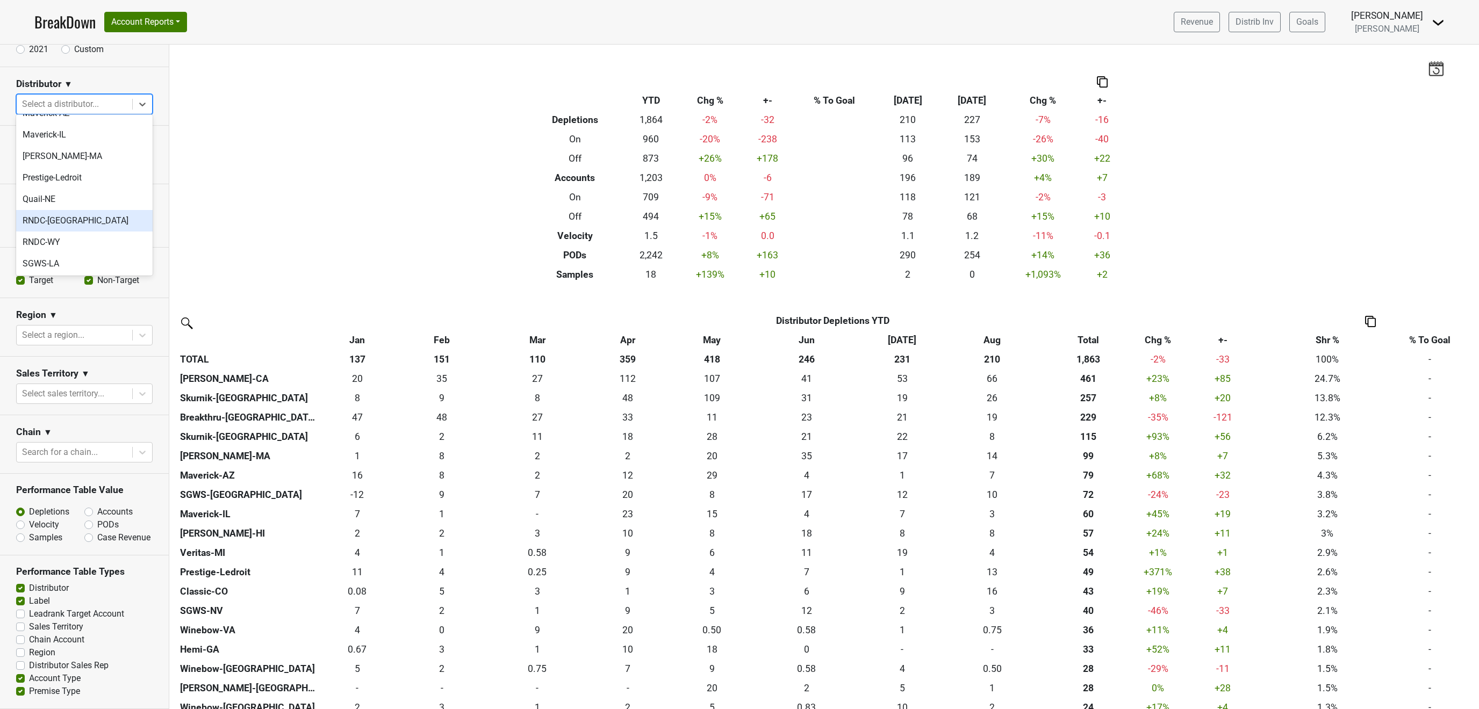
scroll to position [388, 0]
click at [73, 253] on div "Skurnik-[GEOGRAPHIC_DATA]" at bounding box center [84, 263] width 137 height 21
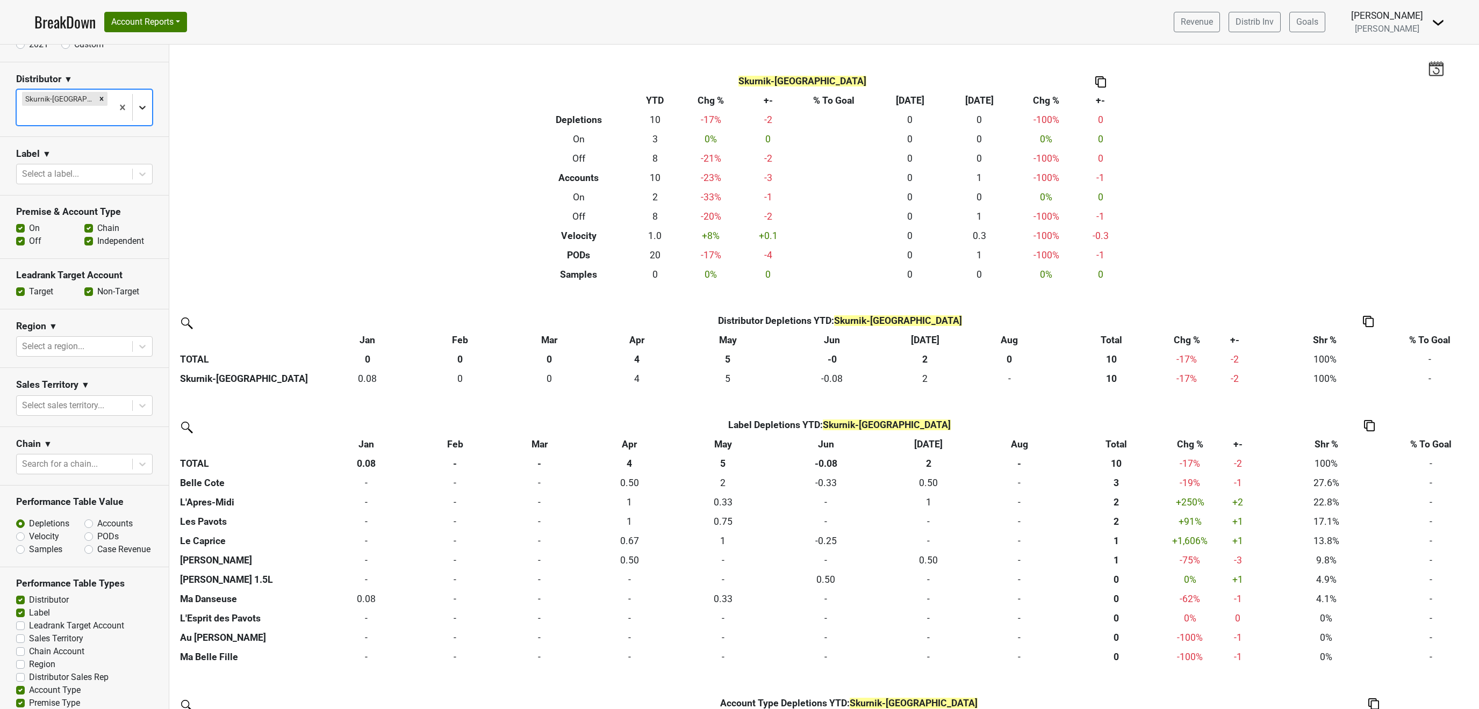
click at [135, 103] on div at bounding box center [142, 107] width 19 height 19
click at [78, 253] on div "Skurnik-[GEOGRAPHIC_DATA]" at bounding box center [84, 263] width 137 height 21
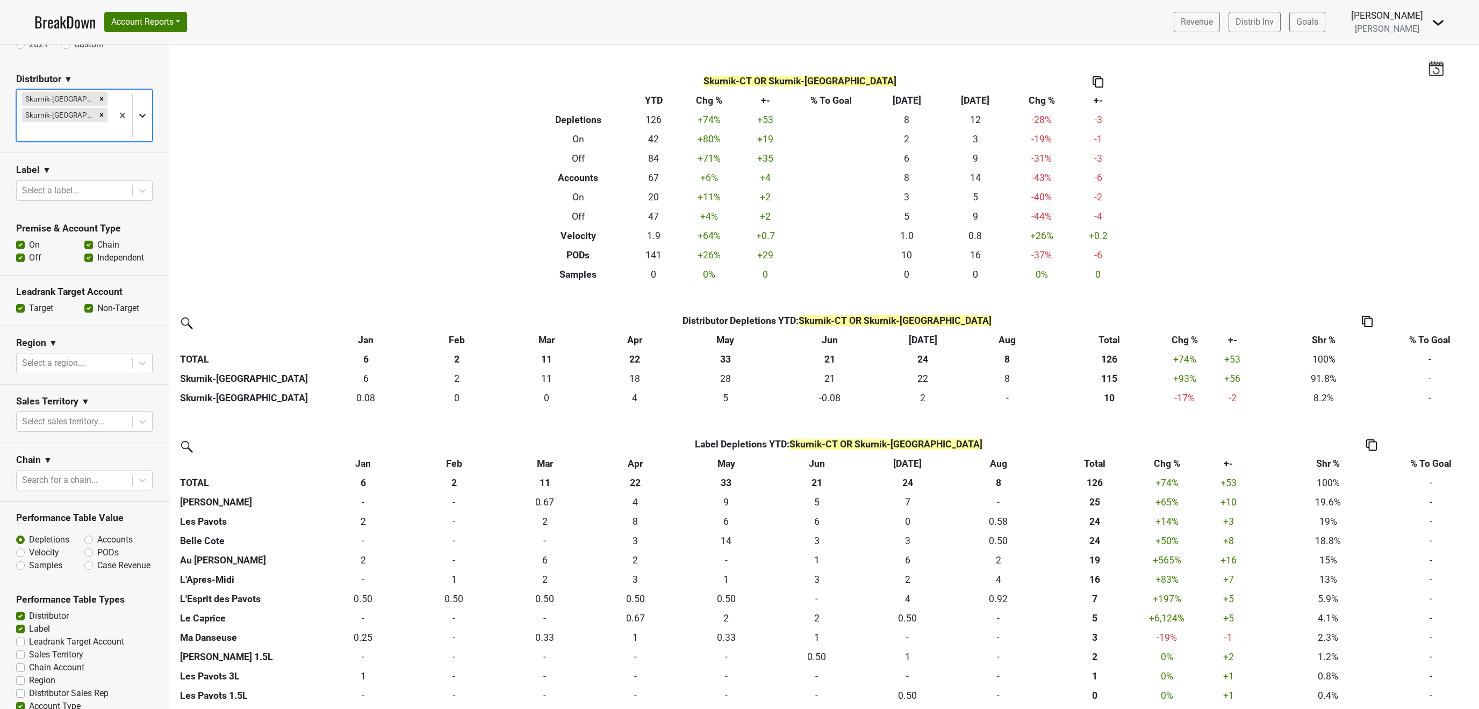
click at [142, 116] on div at bounding box center [142, 115] width 19 height 19
click at [57, 270] on div "Skurnik-[GEOGRAPHIC_DATA]" at bounding box center [84, 280] width 137 height 21
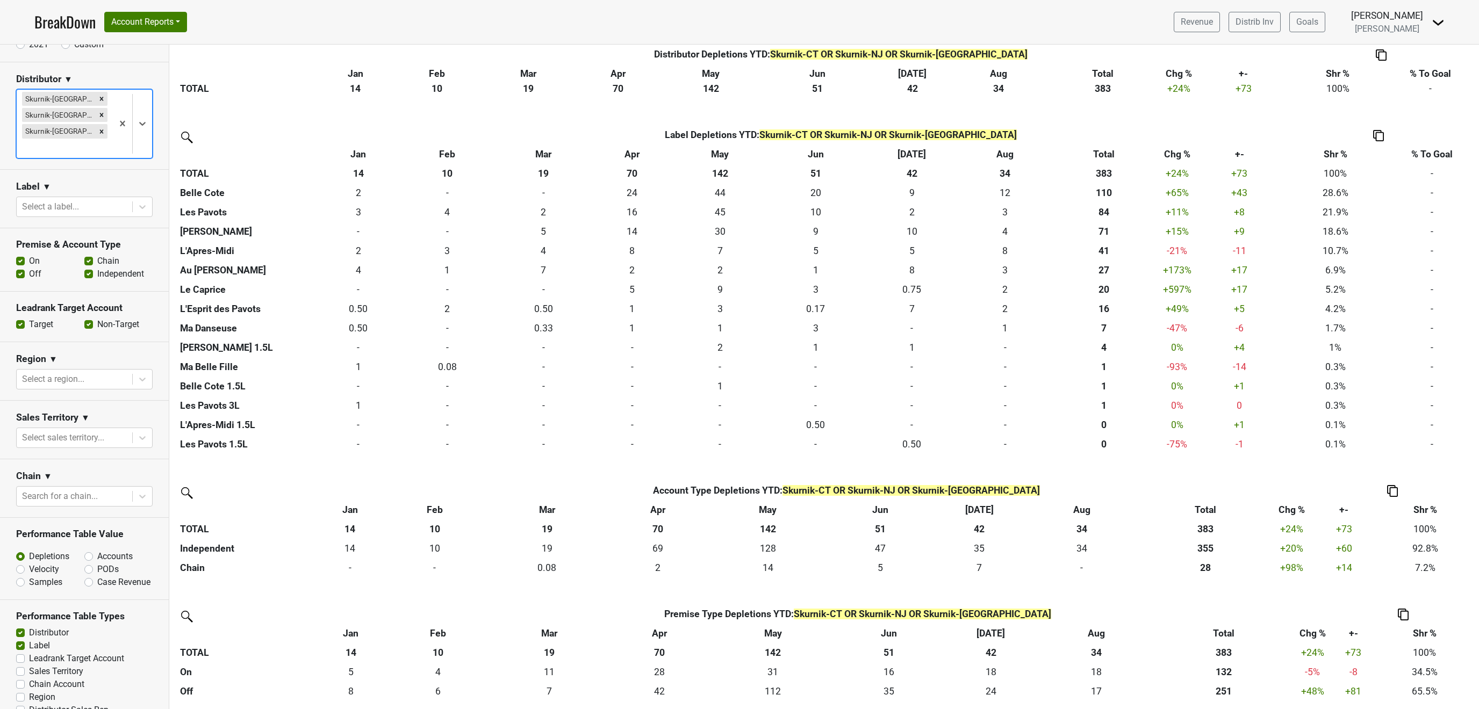
scroll to position [0, 0]
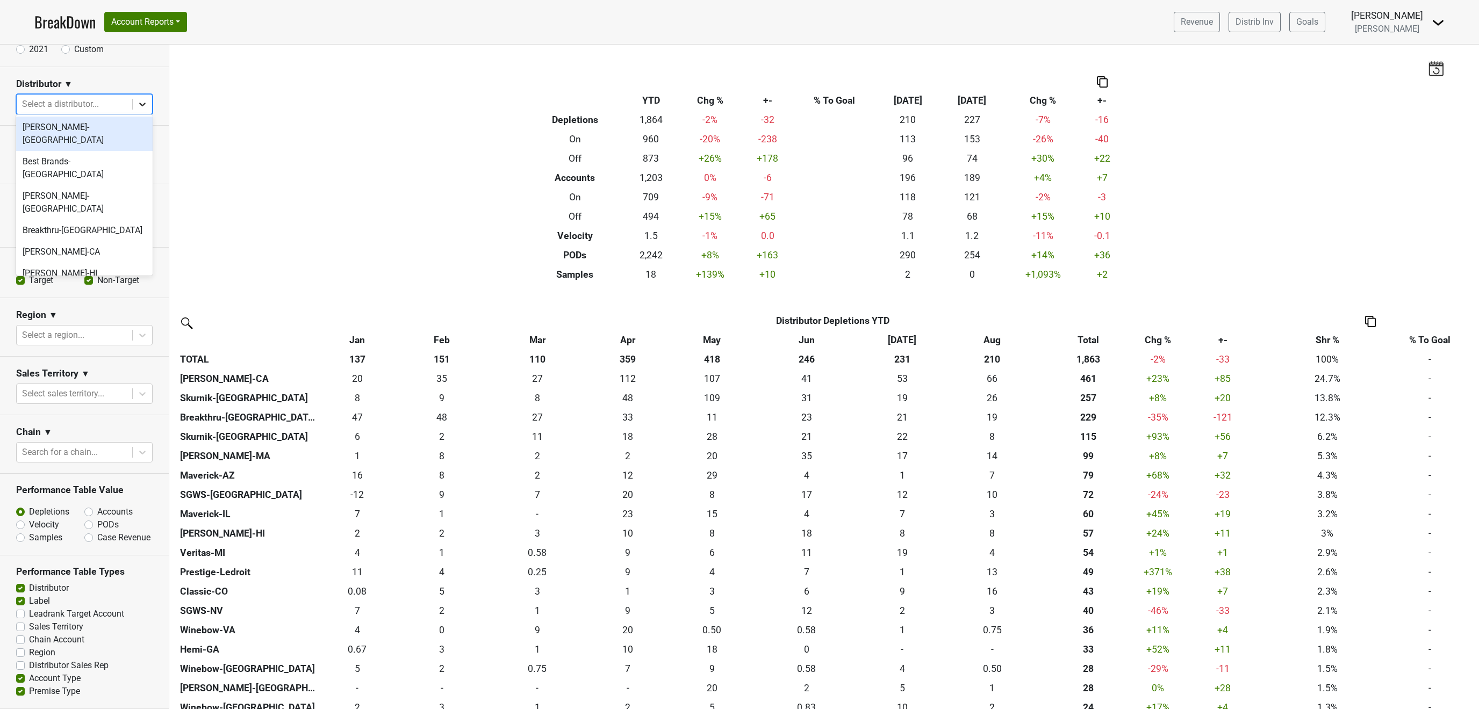
click at [146, 105] on icon at bounding box center [142, 104] width 11 height 11
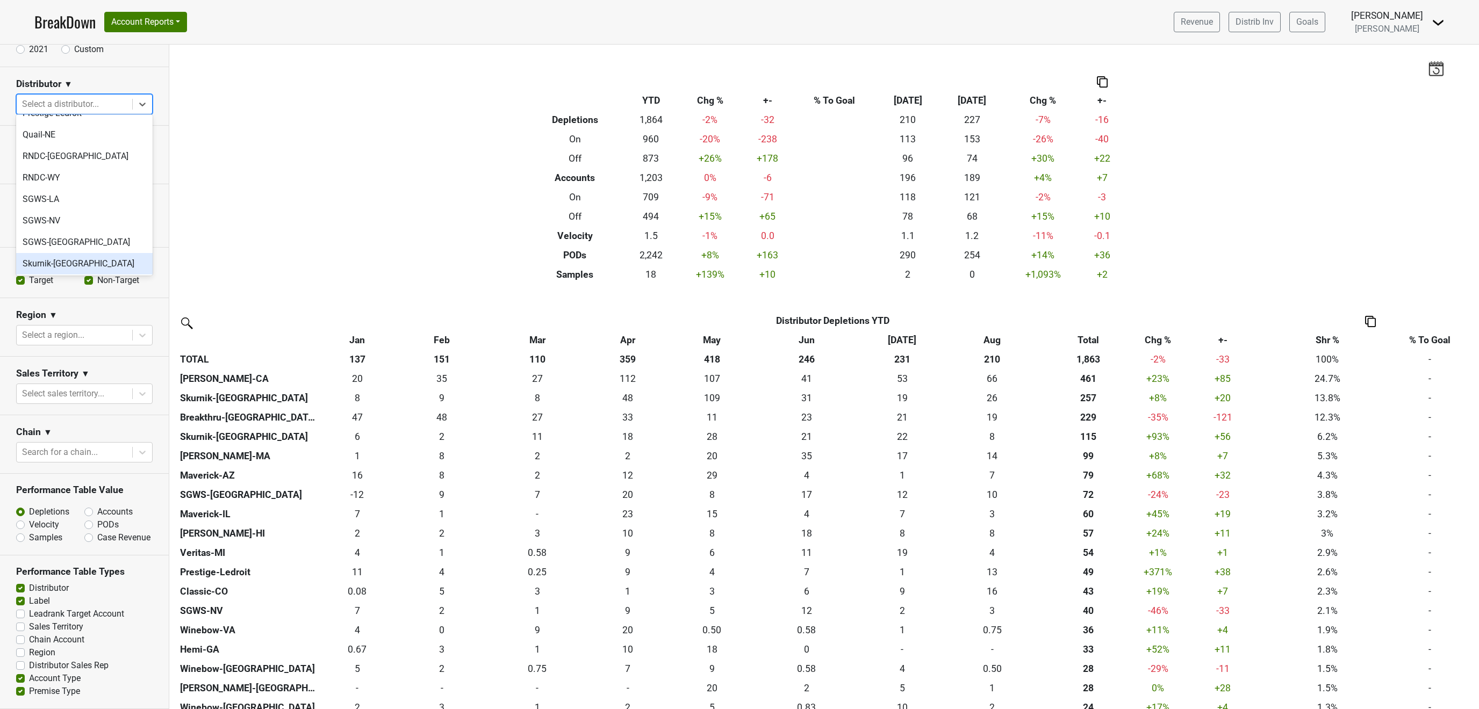
scroll to position [453, 0]
click at [103, 253] on div "The Wine Company-[GEOGRAPHIC_DATA]" at bounding box center [84, 270] width 137 height 34
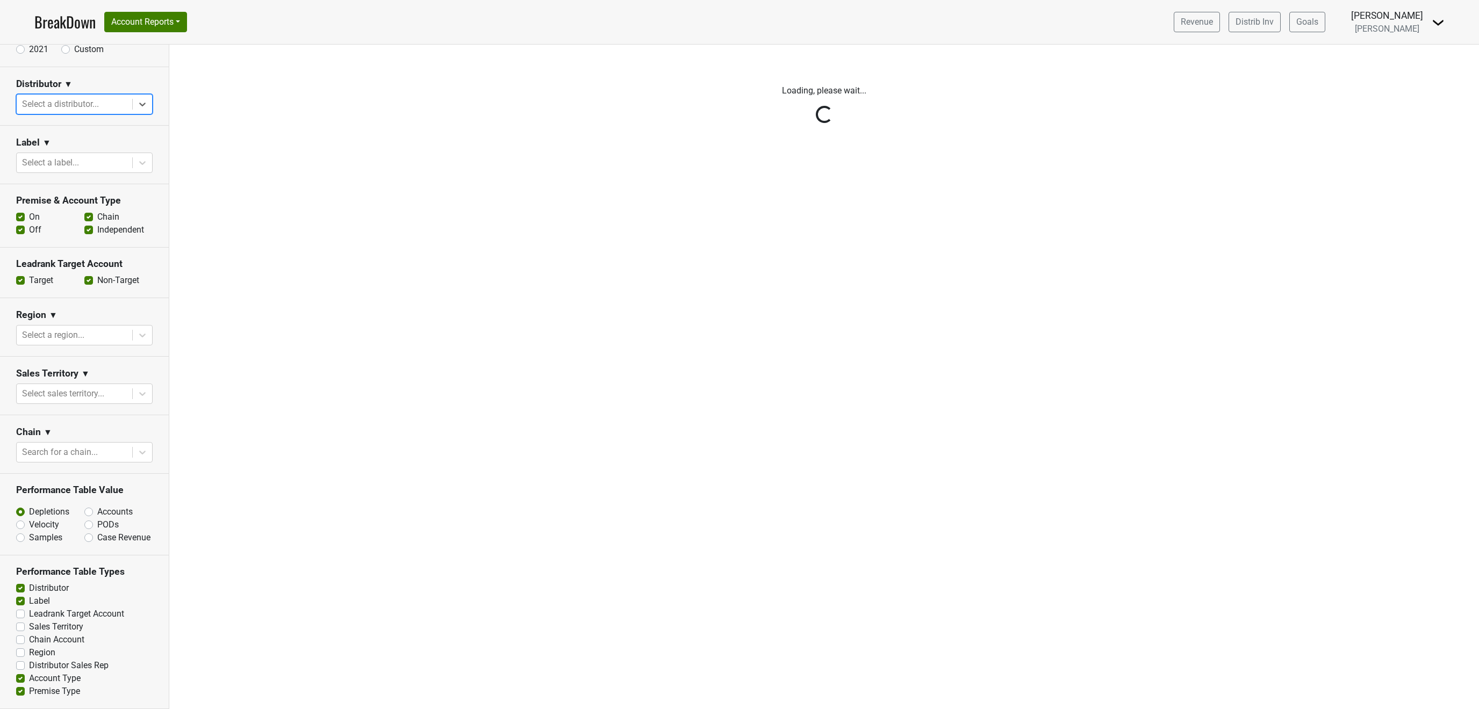
click at [140, 104] on div "Reset filters Time Period YTD LTM 1H 2024 L6M 2H 2023 L3M Aug '25 2022 L2M Sep …" at bounding box center [84, 377] width 169 height 665
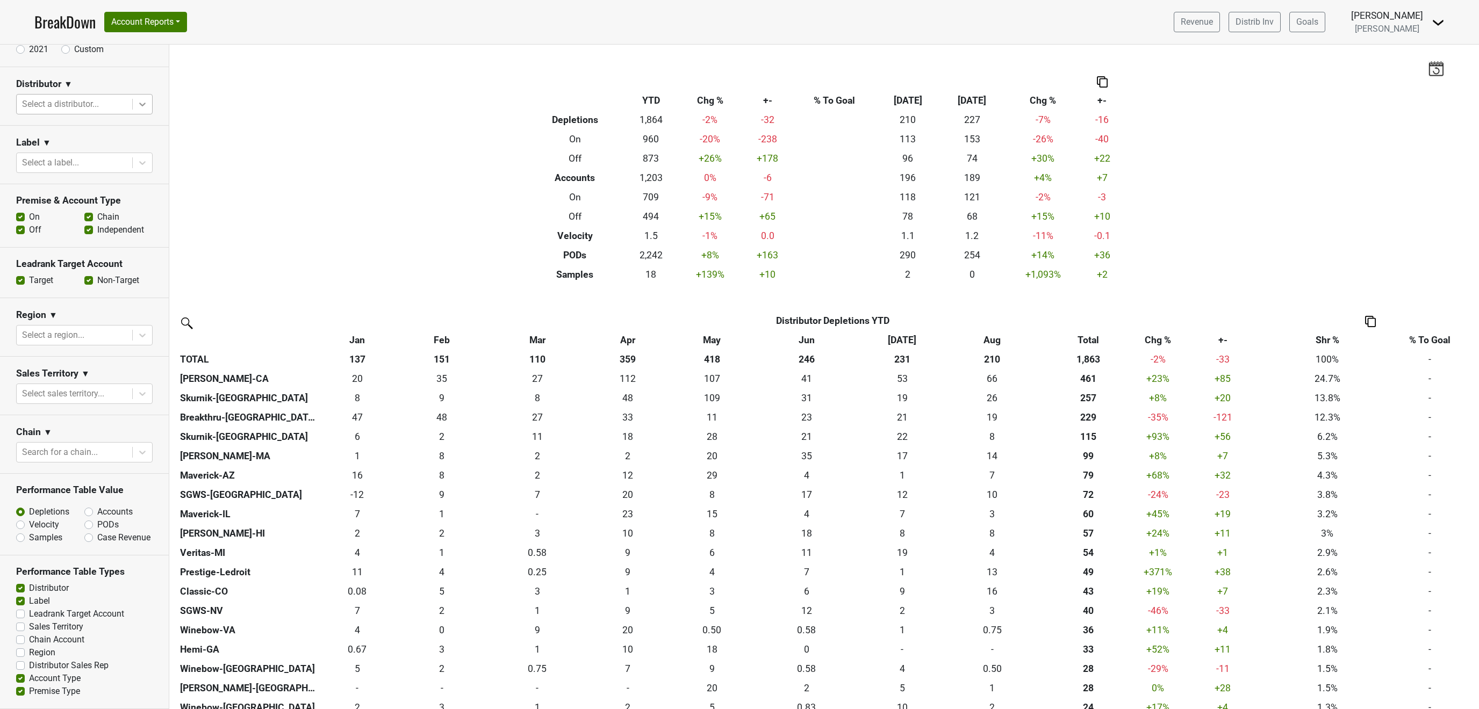
click at [143, 103] on icon at bounding box center [142, 105] width 6 height 4
click at [84, 222] on div "Veritas-MI" at bounding box center [84, 232] width 137 height 21
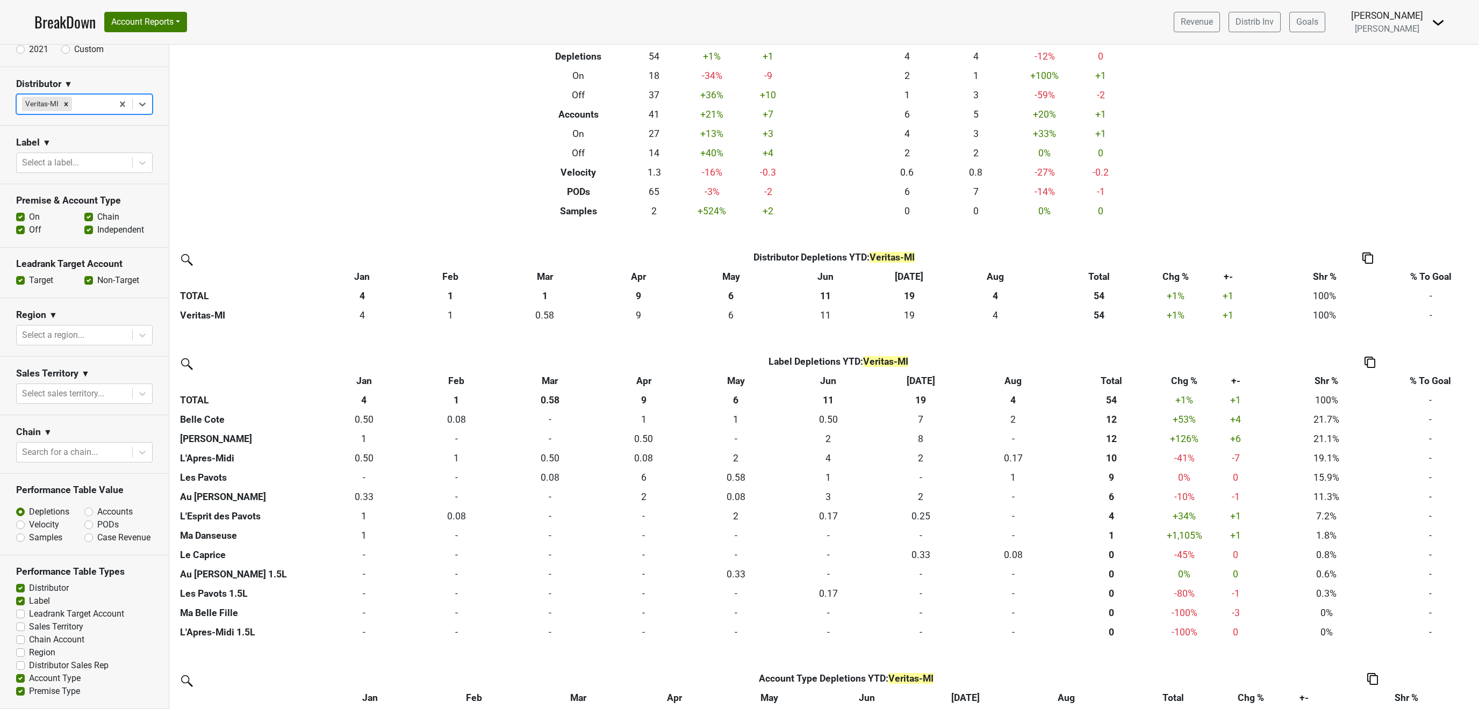
scroll to position [0, 0]
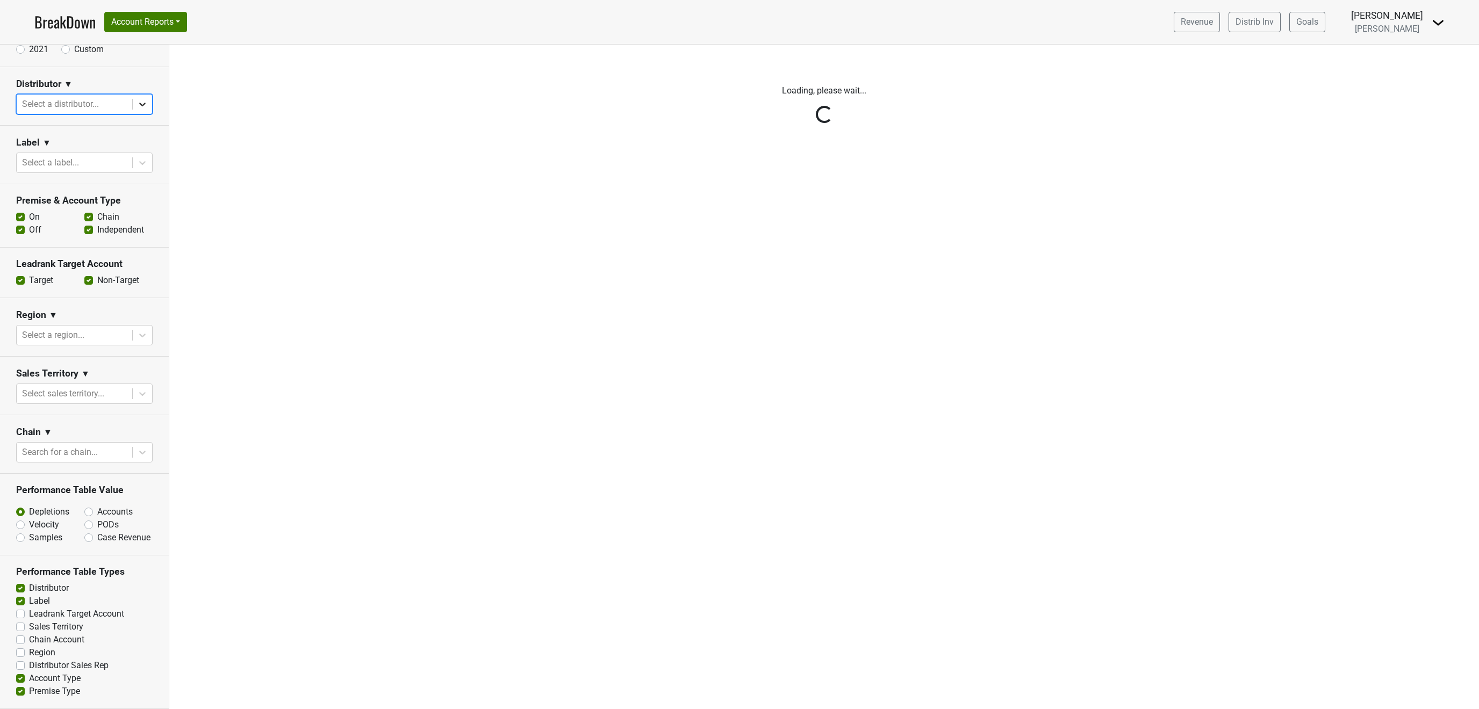
click at [138, 99] on icon at bounding box center [142, 104] width 11 height 11
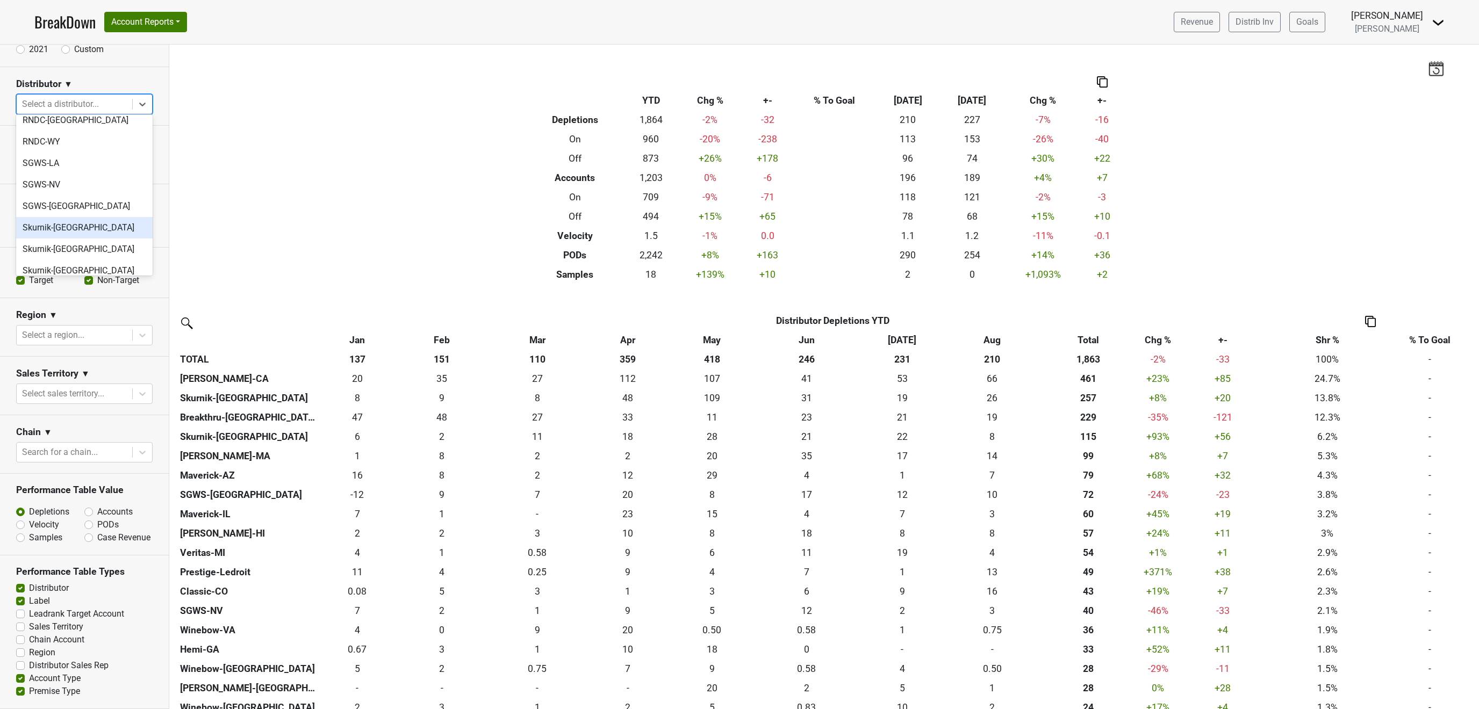
scroll to position [453, 0]
click at [78, 309] on div "Wine Trends-[GEOGRAPHIC_DATA]" at bounding box center [84, 326] width 137 height 34
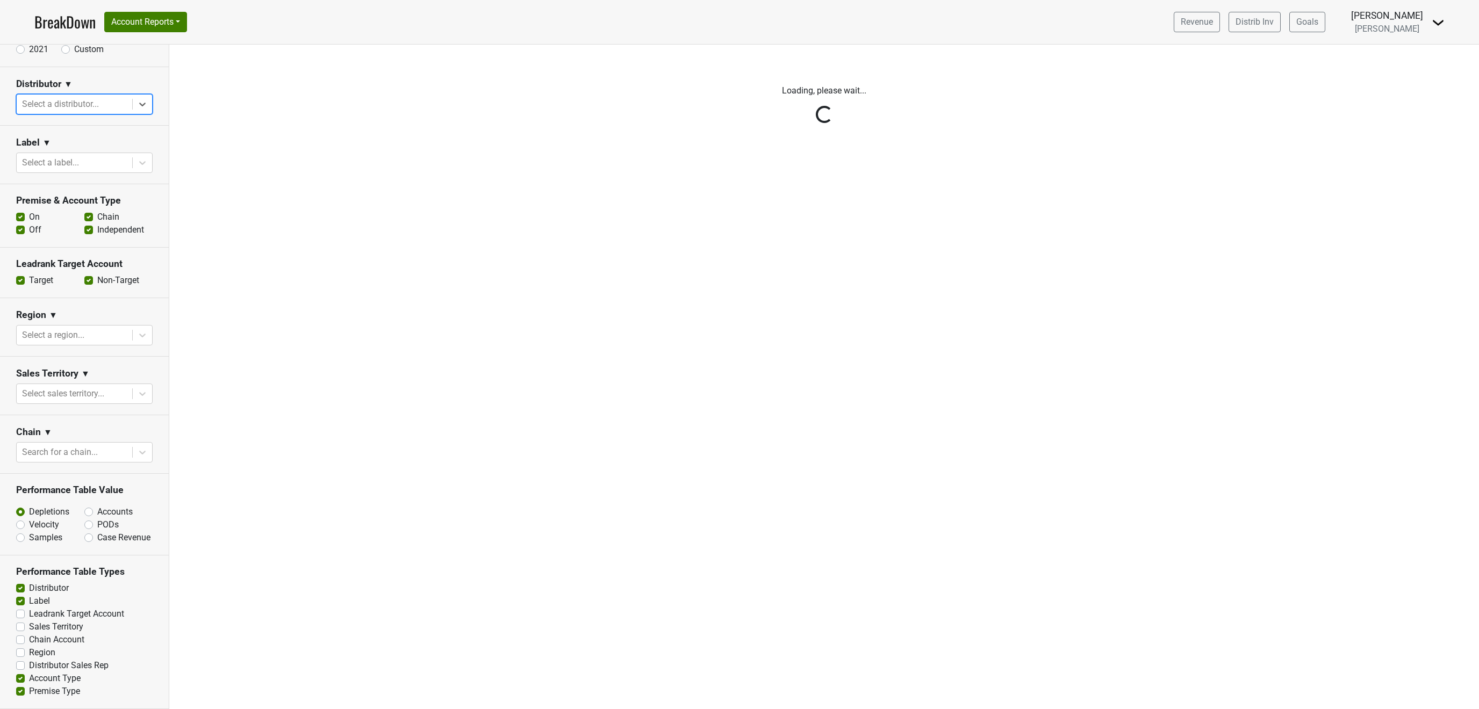
scroll to position [0, 0]
click at [137, 100] on div at bounding box center [142, 104] width 19 height 19
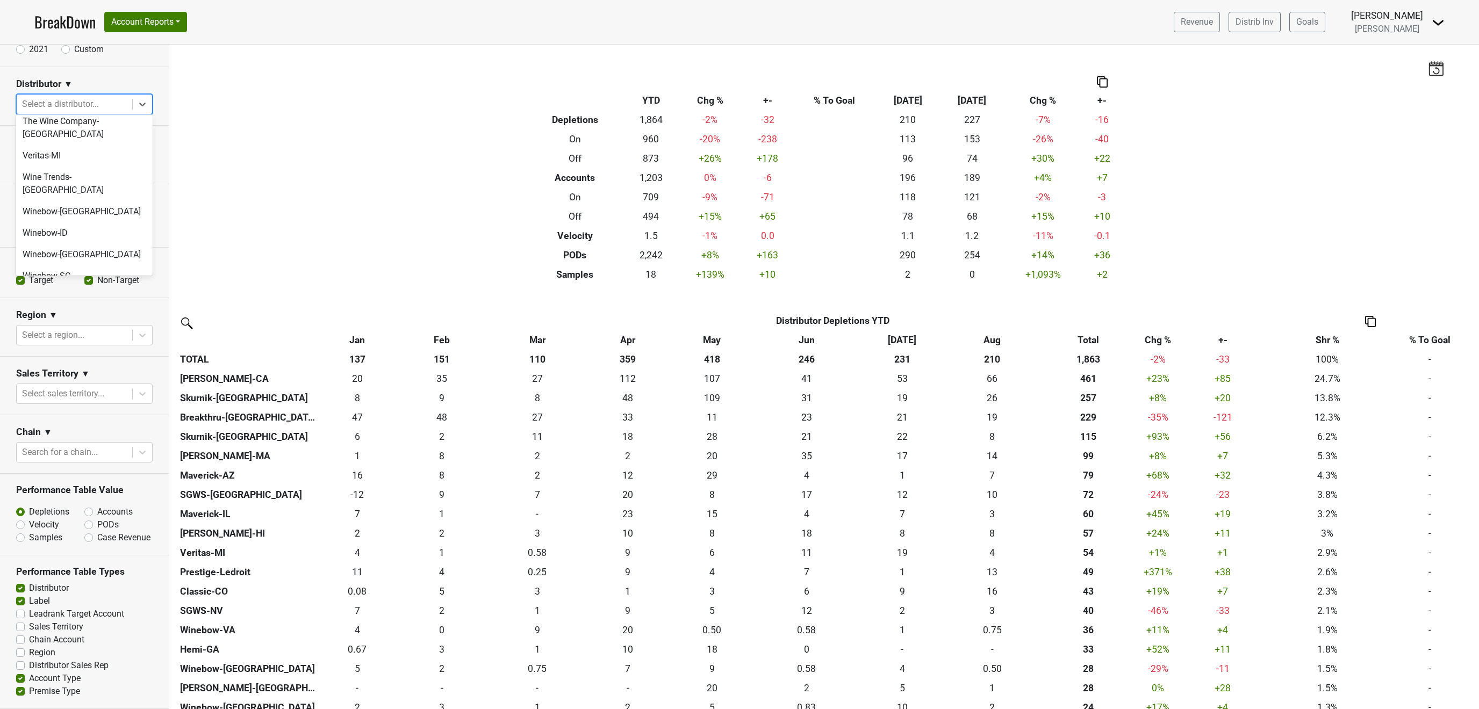
scroll to position [530, 0]
click at [99, 265] on div "Winebow-[GEOGRAPHIC_DATA]" at bounding box center [84, 275] width 137 height 21
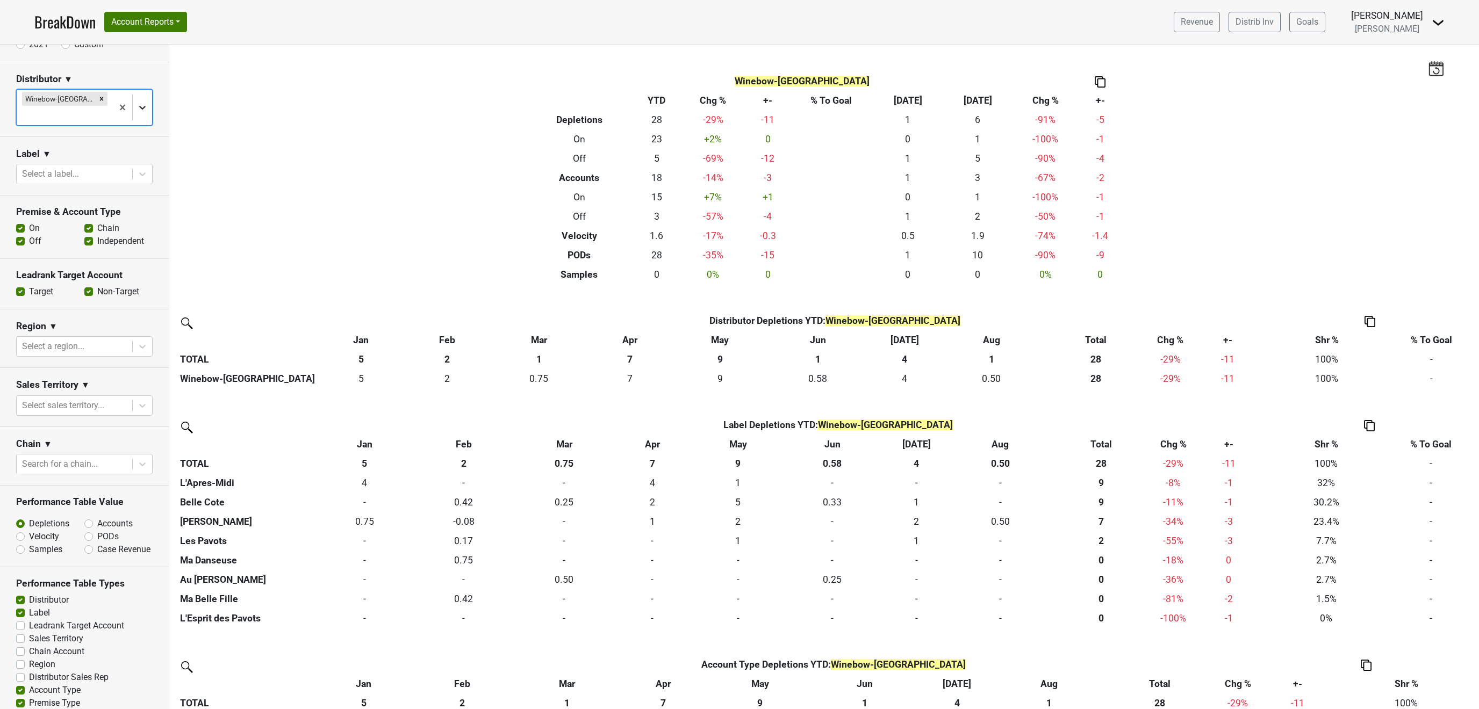
click at [137, 100] on div at bounding box center [142, 107] width 19 height 19
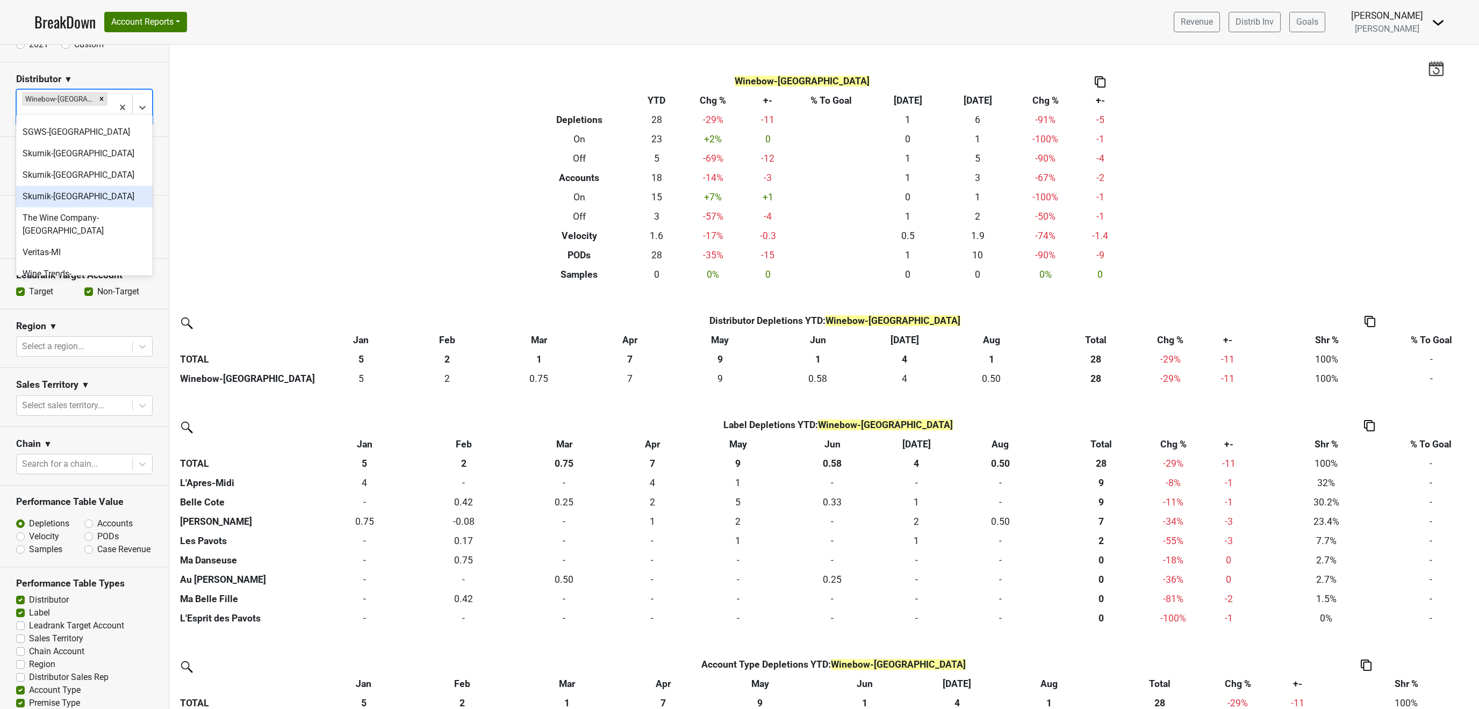
scroll to position [518, 0]
click at [59, 321] on div "Winebow-SC" at bounding box center [84, 331] width 137 height 21
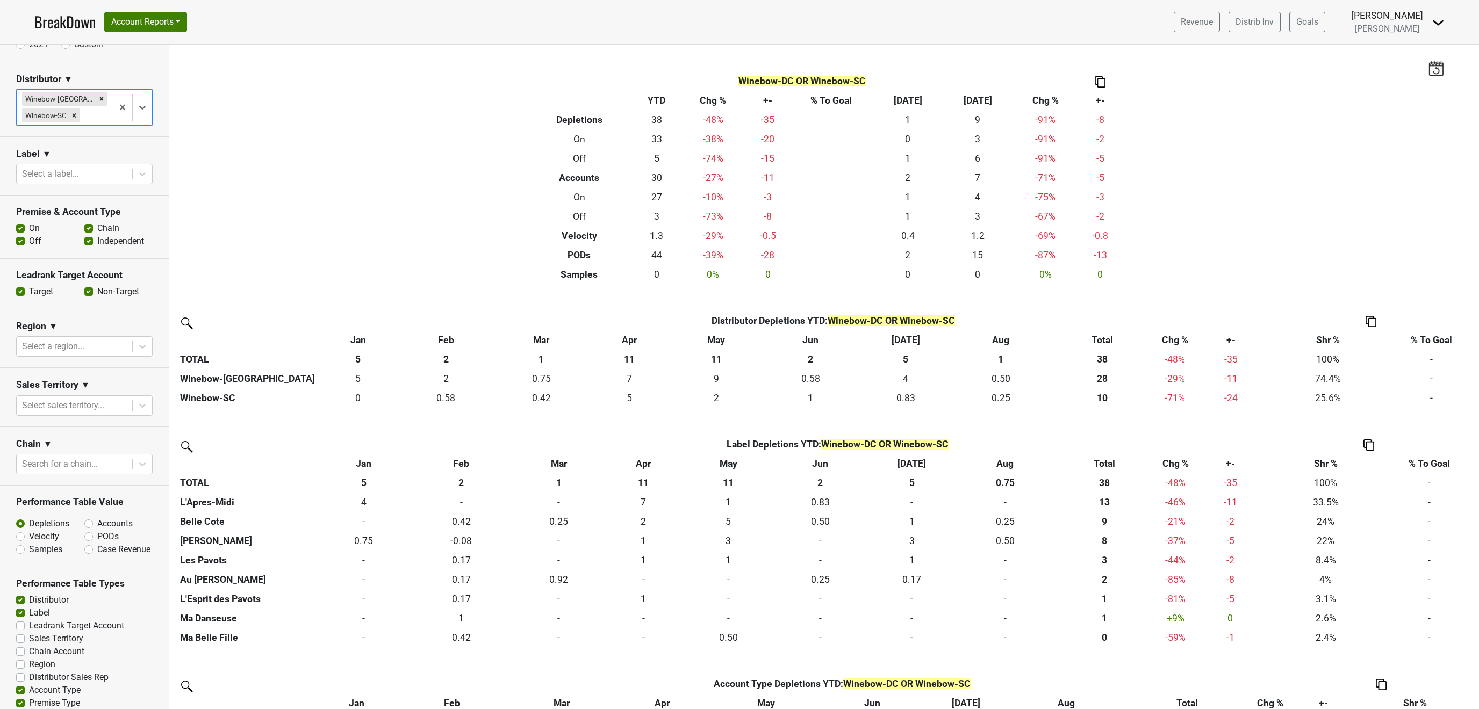
click at [139, 116] on div at bounding box center [142, 107] width 19 height 19
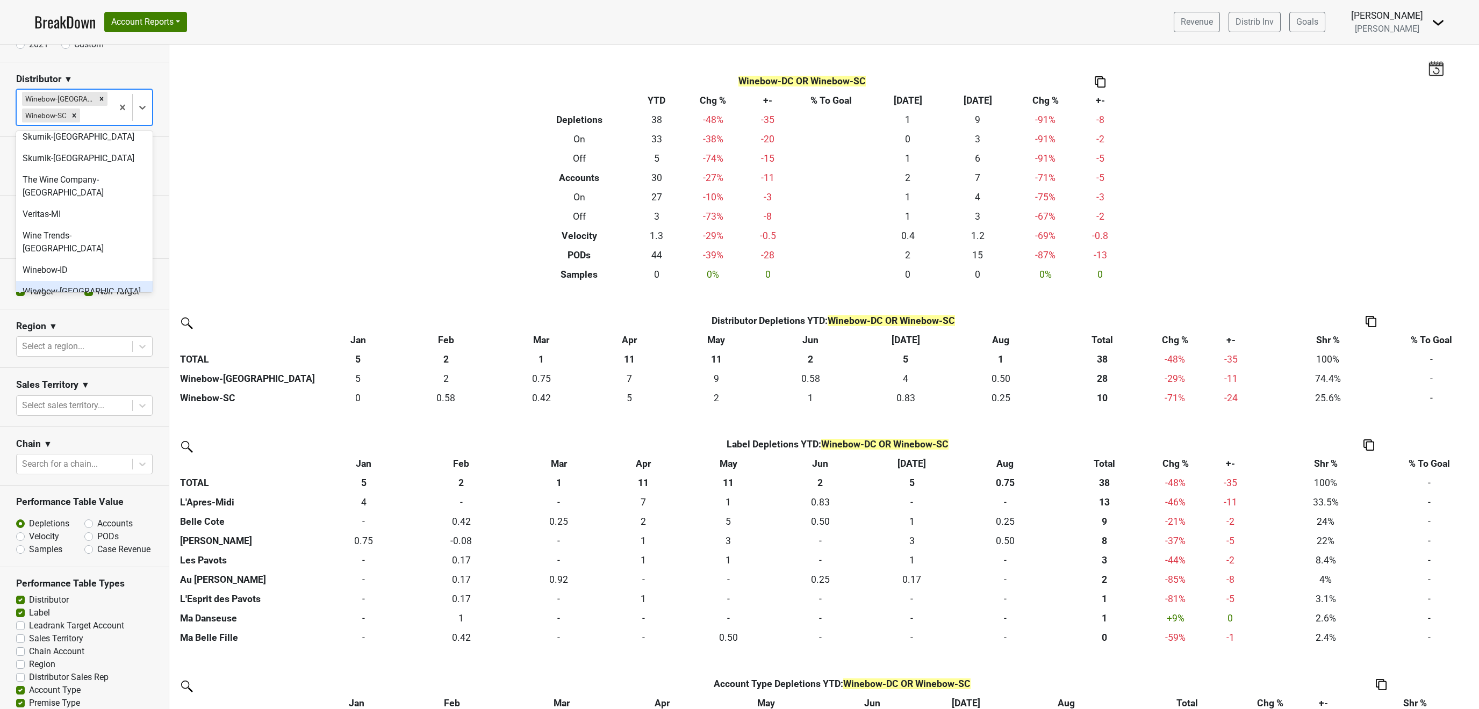
click at [78, 281] on div "Winebow-[GEOGRAPHIC_DATA]" at bounding box center [84, 291] width 137 height 21
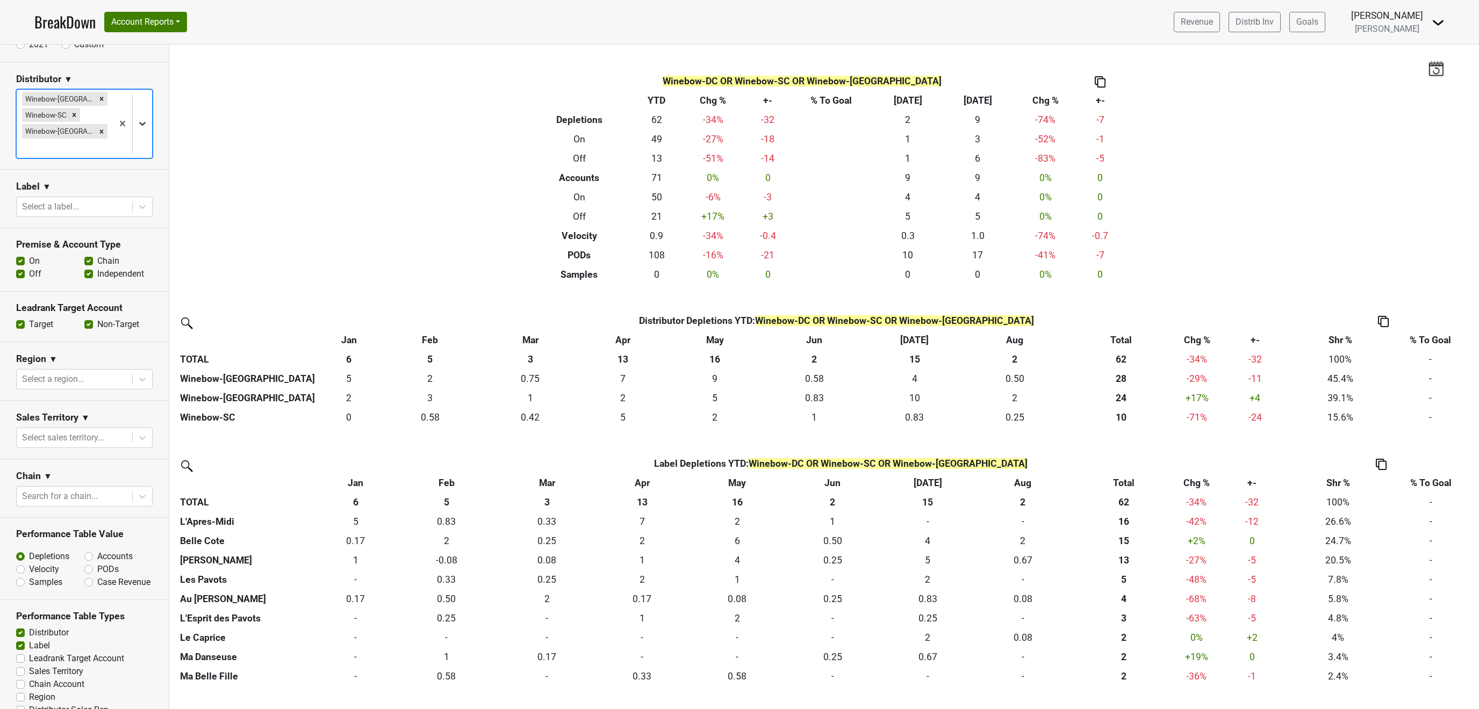
click at [138, 118] on icon at bounding box center [142, 123] width 11 height 11
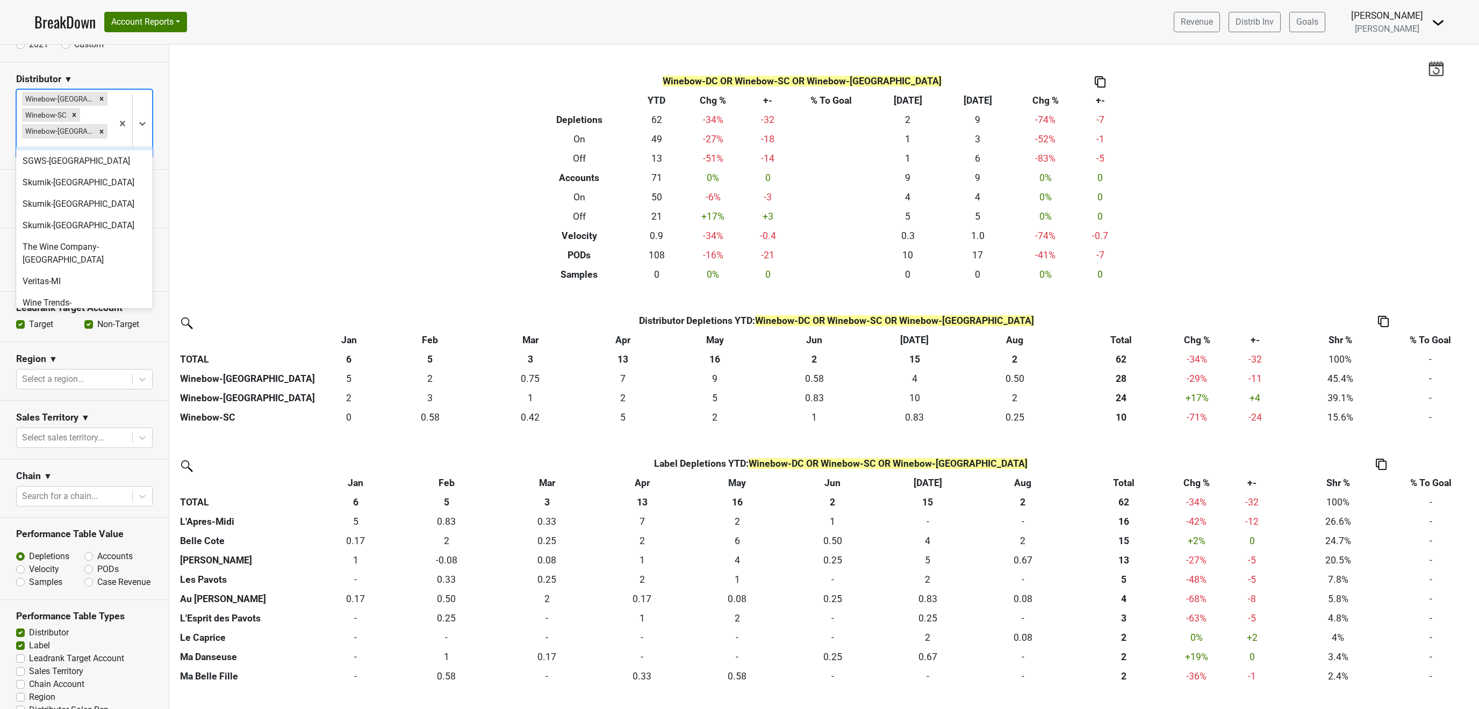
scroll to position [518, 0]
click at [75, 333] on div "Winebow-VA" at bounding box center [84, 343] width 137 height 21
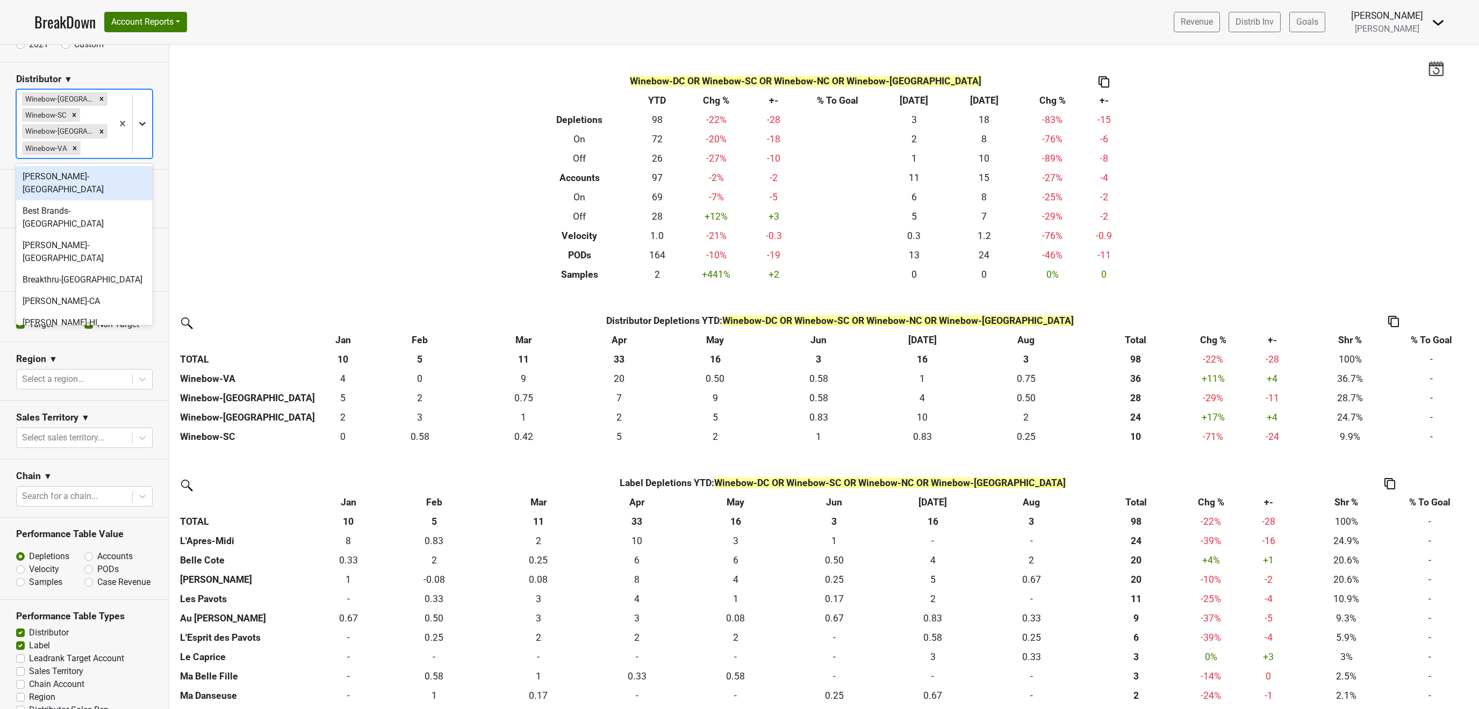
click at [139, 123] on icon at bounding box center [142, 123] width 11 height 11
click at [64, 379] on div "Winebow-WV" at bounding box center [84, 389] width 137 height 21
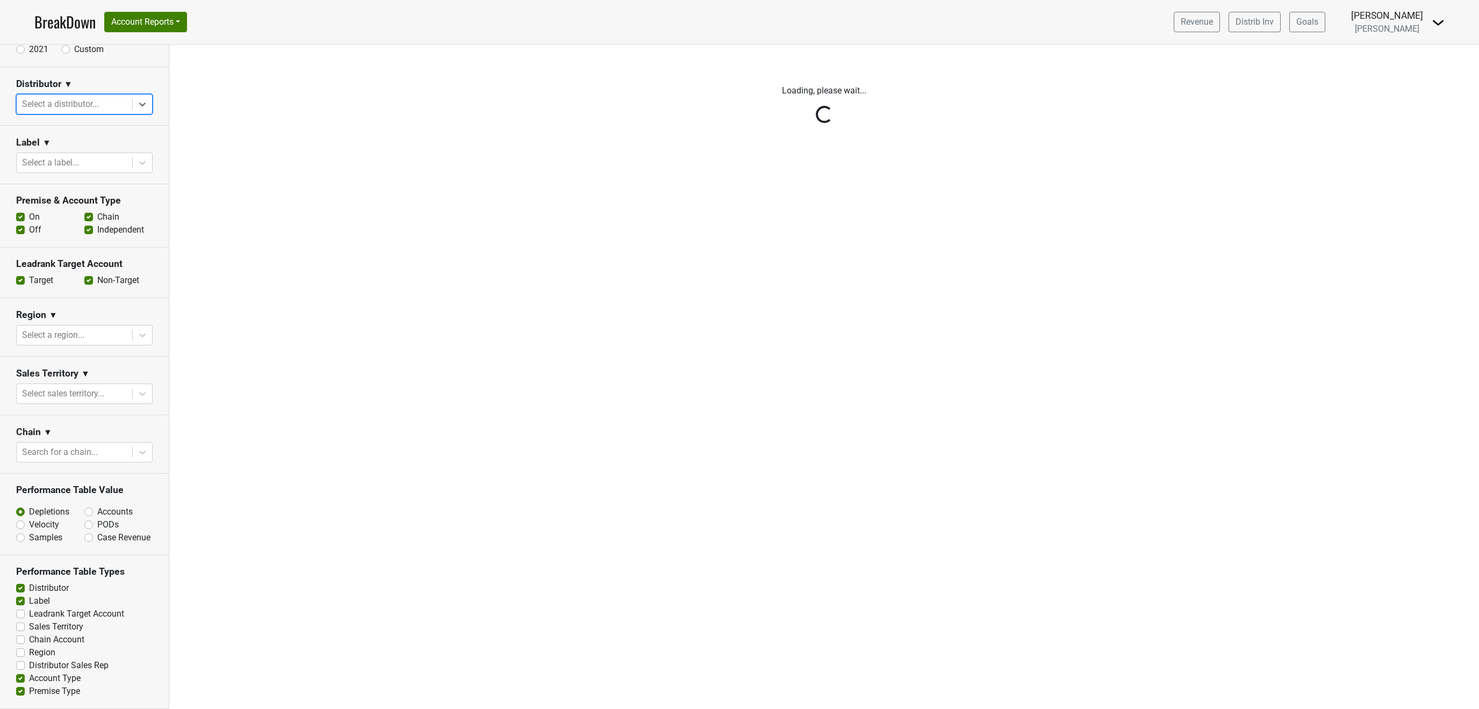
scroll to position [0, 0]
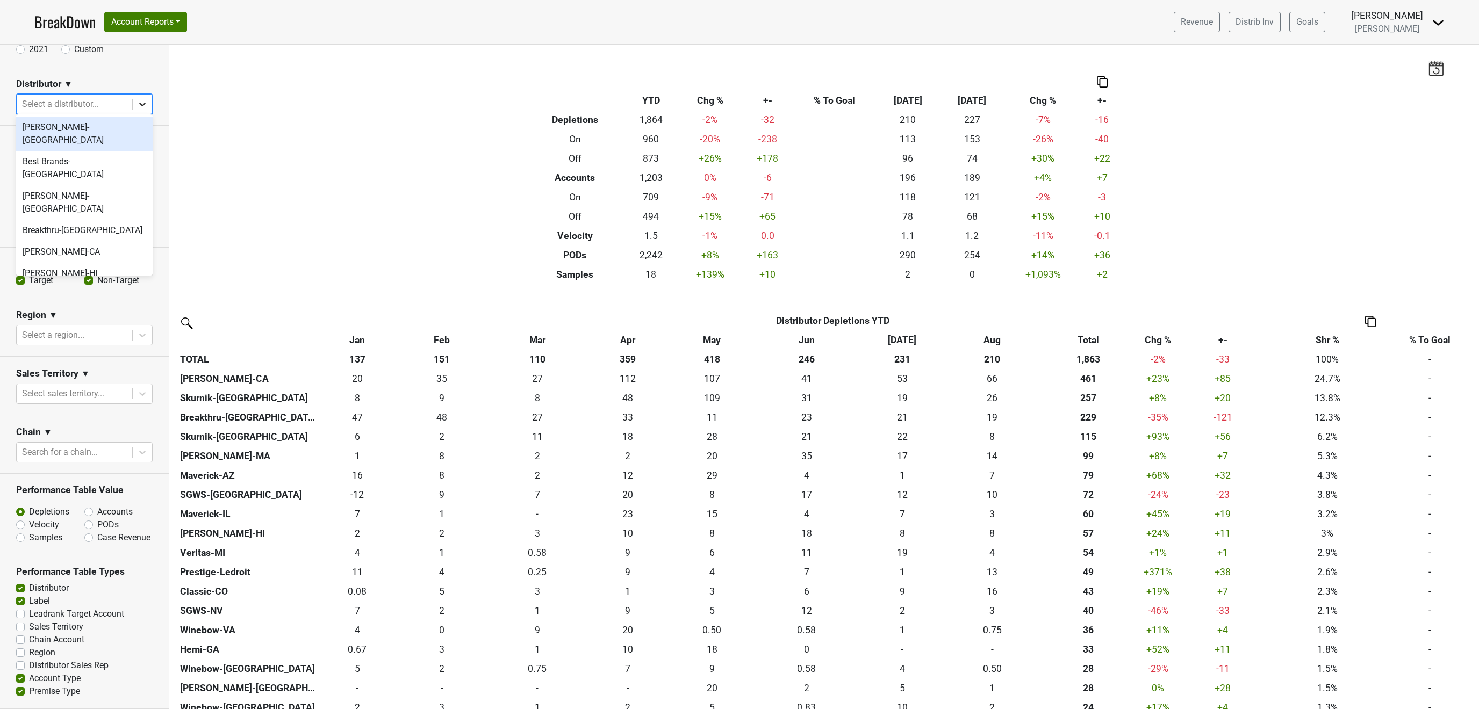
click at [140, 103] on icon at bounding box center [142, 104] width 11 height 11
click at [139, 95] on div at bounding box center [142, 104] width 19 height 19
click at [50, 241] on div "Hemi-GA" at bounding box center [84, 251] width 137 height 21
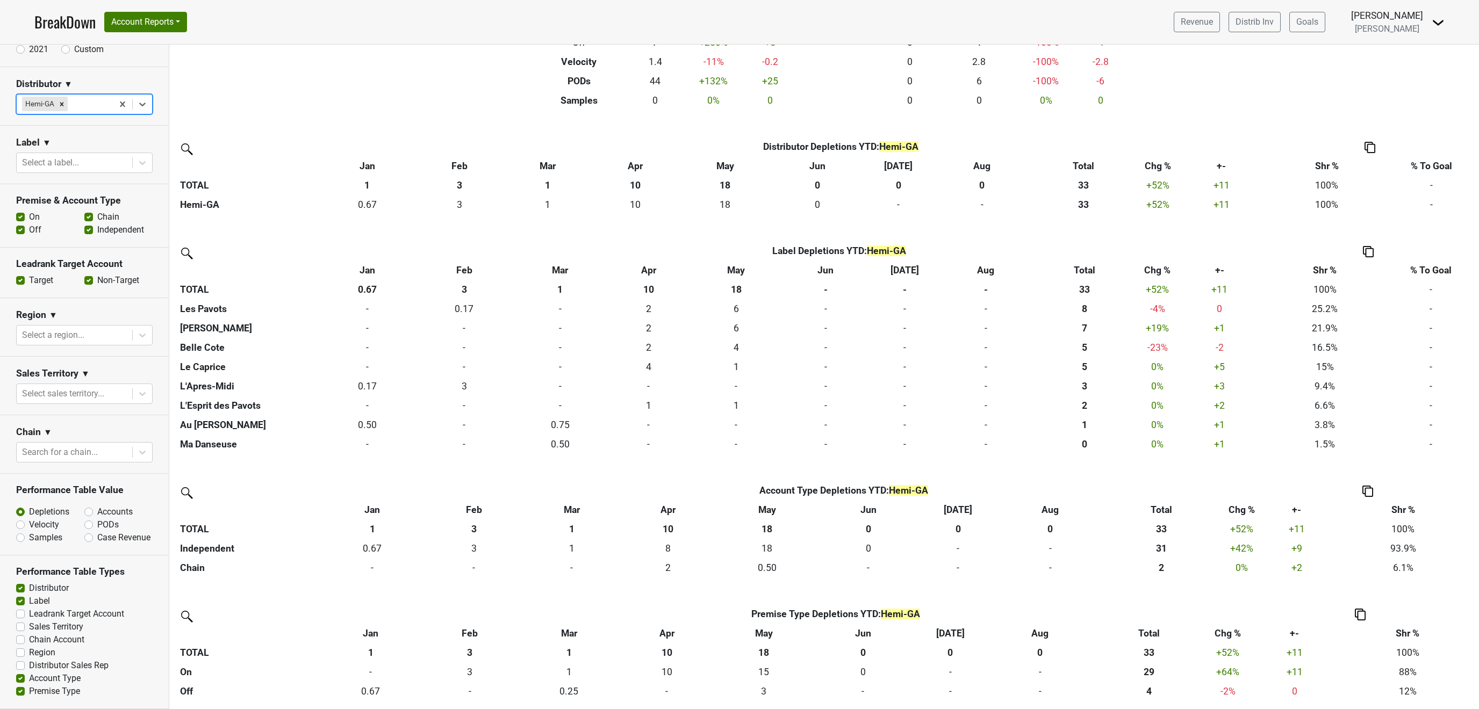
scroll to position [0, 0]
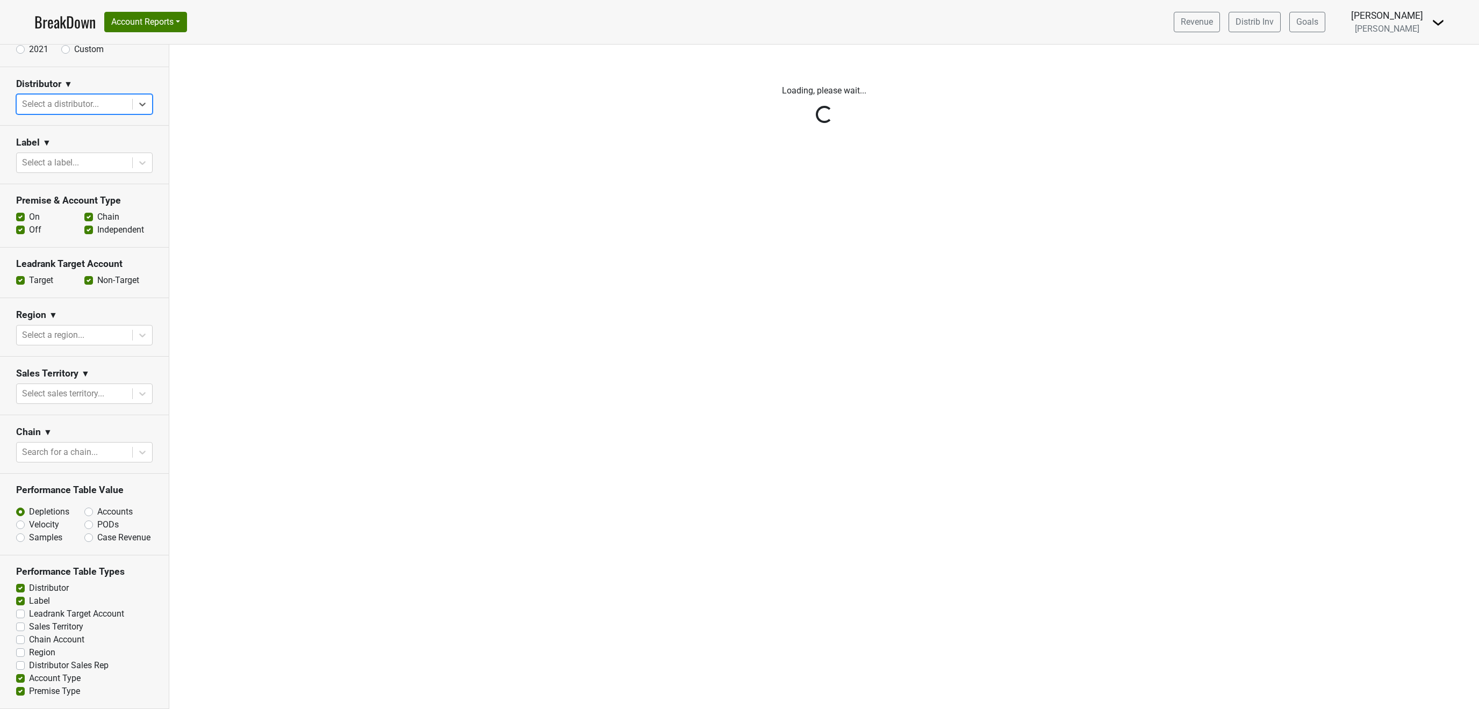
click at [139, 99] on icon at bounding box center [142, 104] width 11 height 11
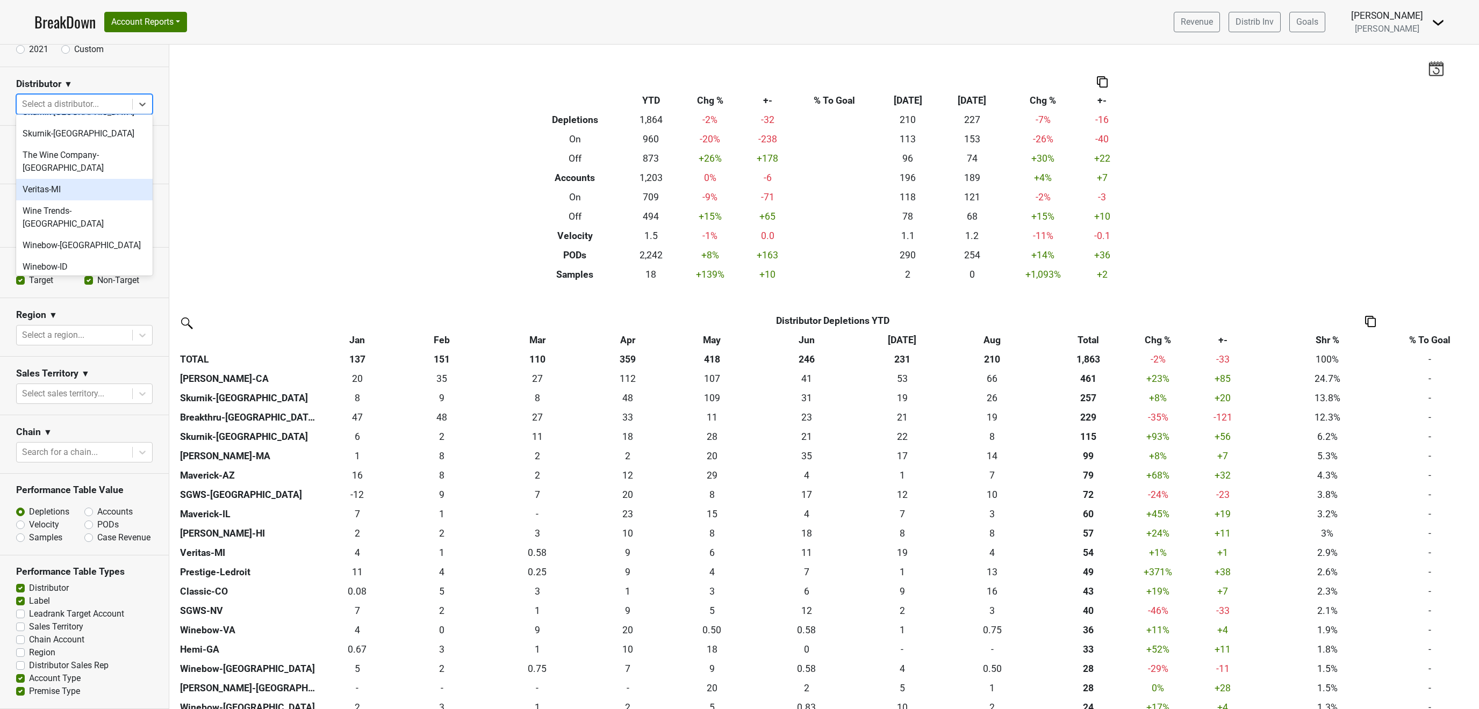
scroll to position [595, 0]
click at [102, 308] on div "Winebow-[GEOGRAPHIC_DATA]" at bounding box center [84, 318] width 137 height 21
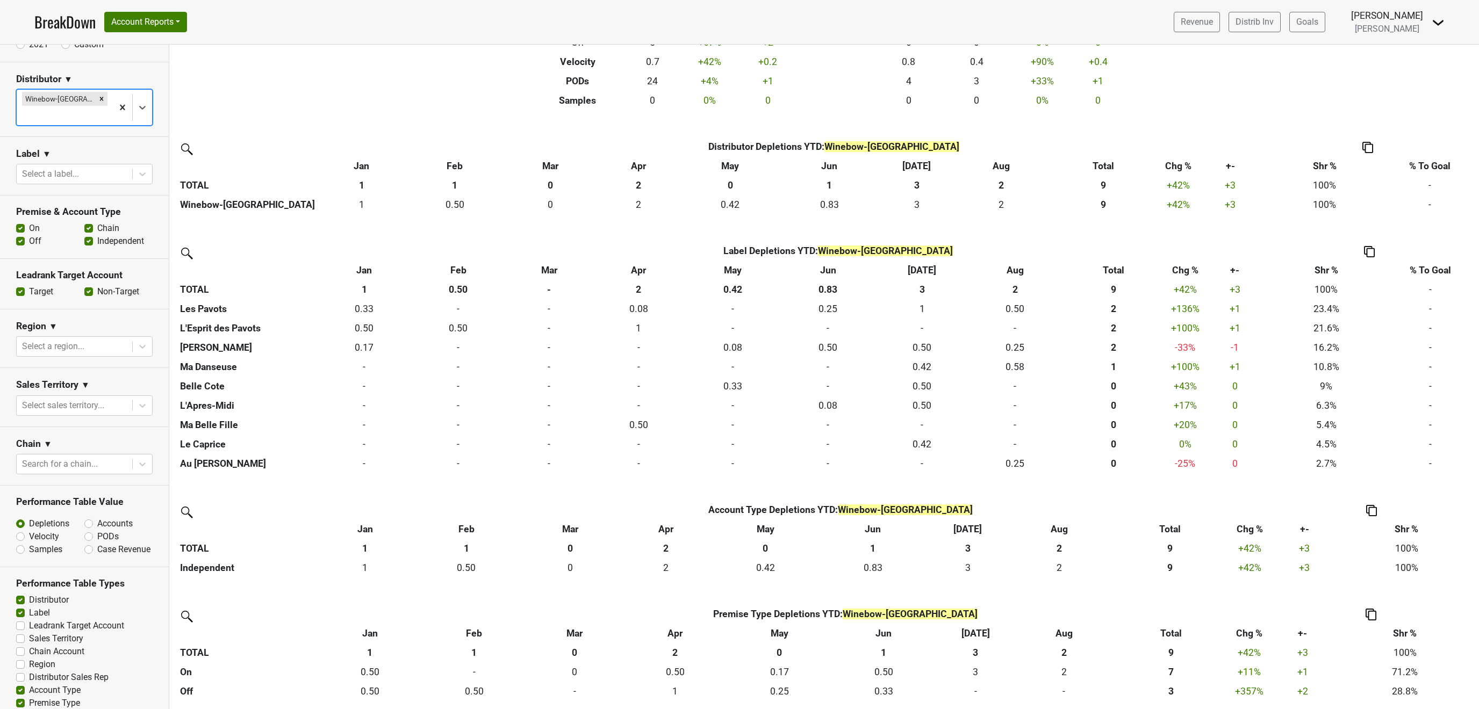
scroll to position [0, 0]
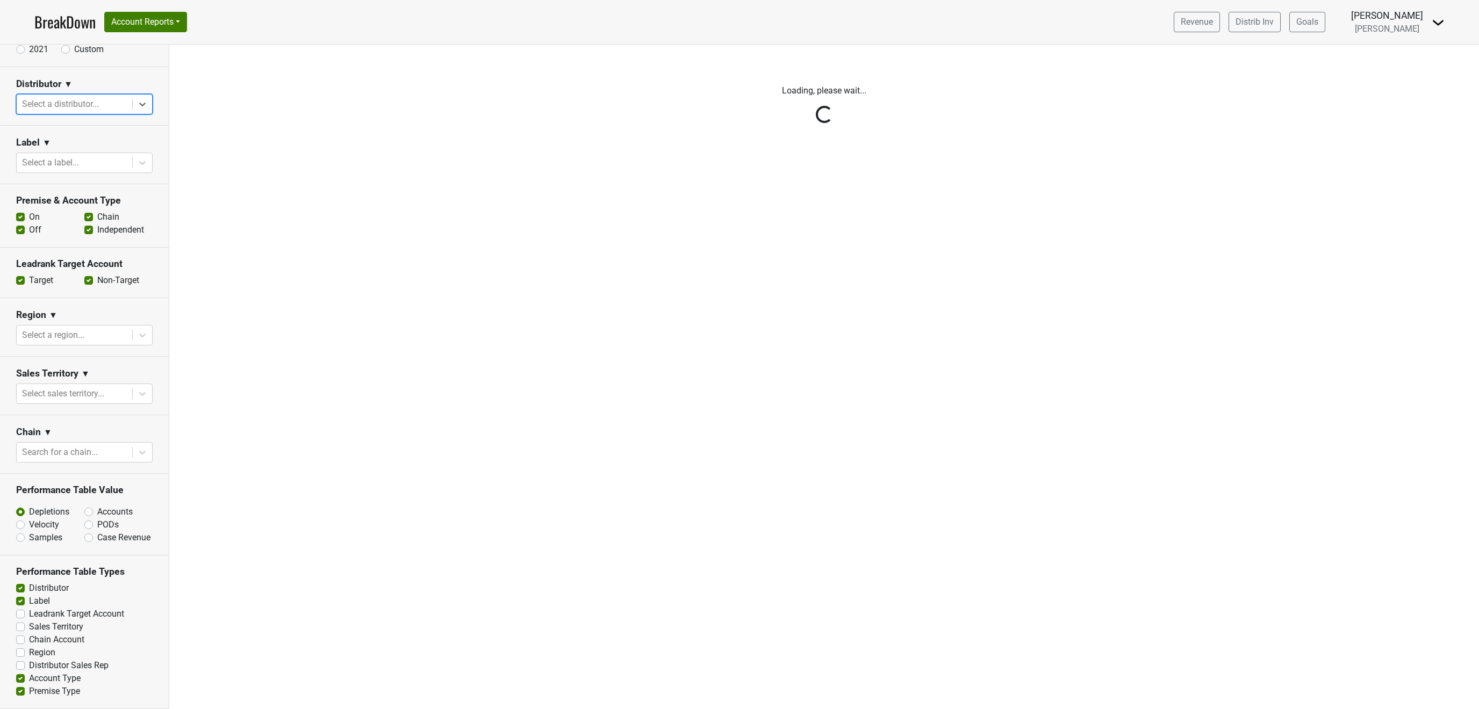
click at [146, 99] on icon at bounding box center [142, 104] width 11 height 11
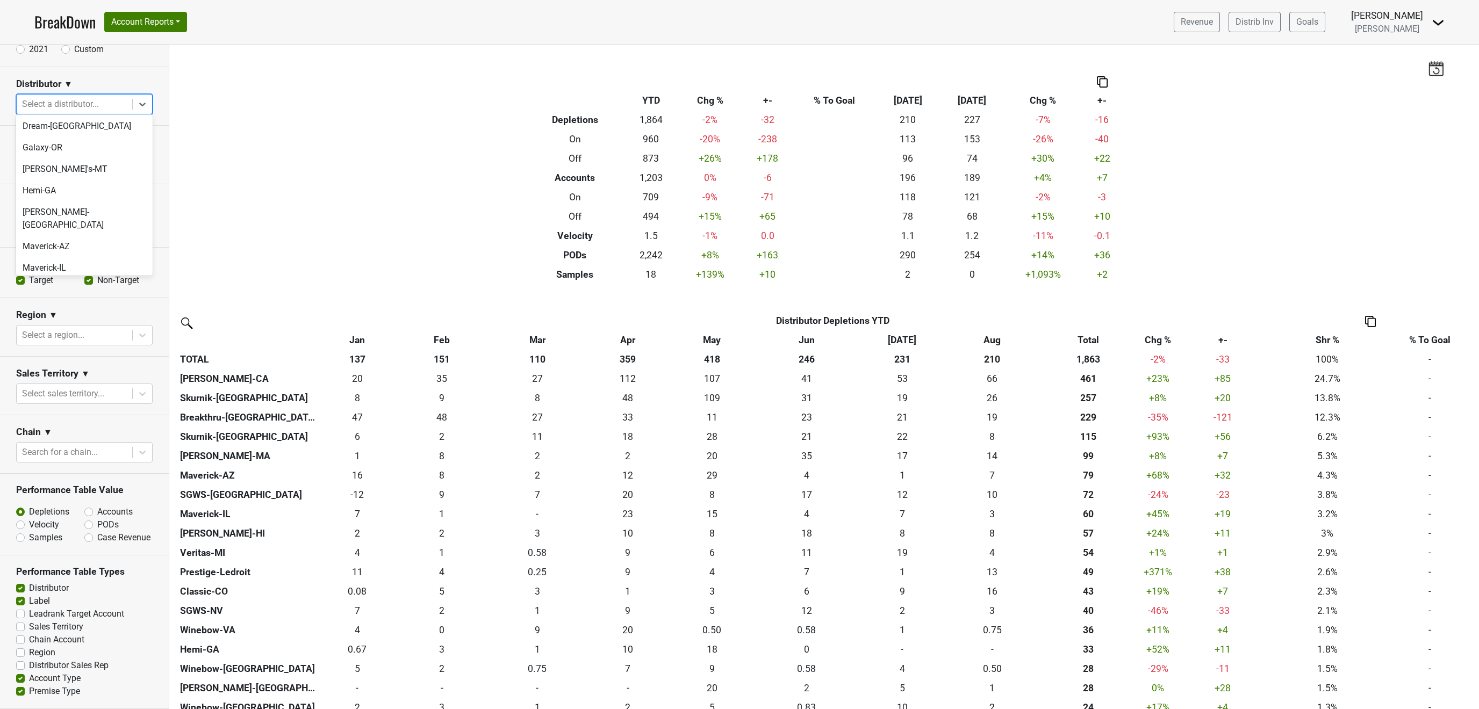
scroll to position [194, 0]
click at [59, 254] on div "Maverick-IL" at bounding box center [84, 264] width 137 height 21
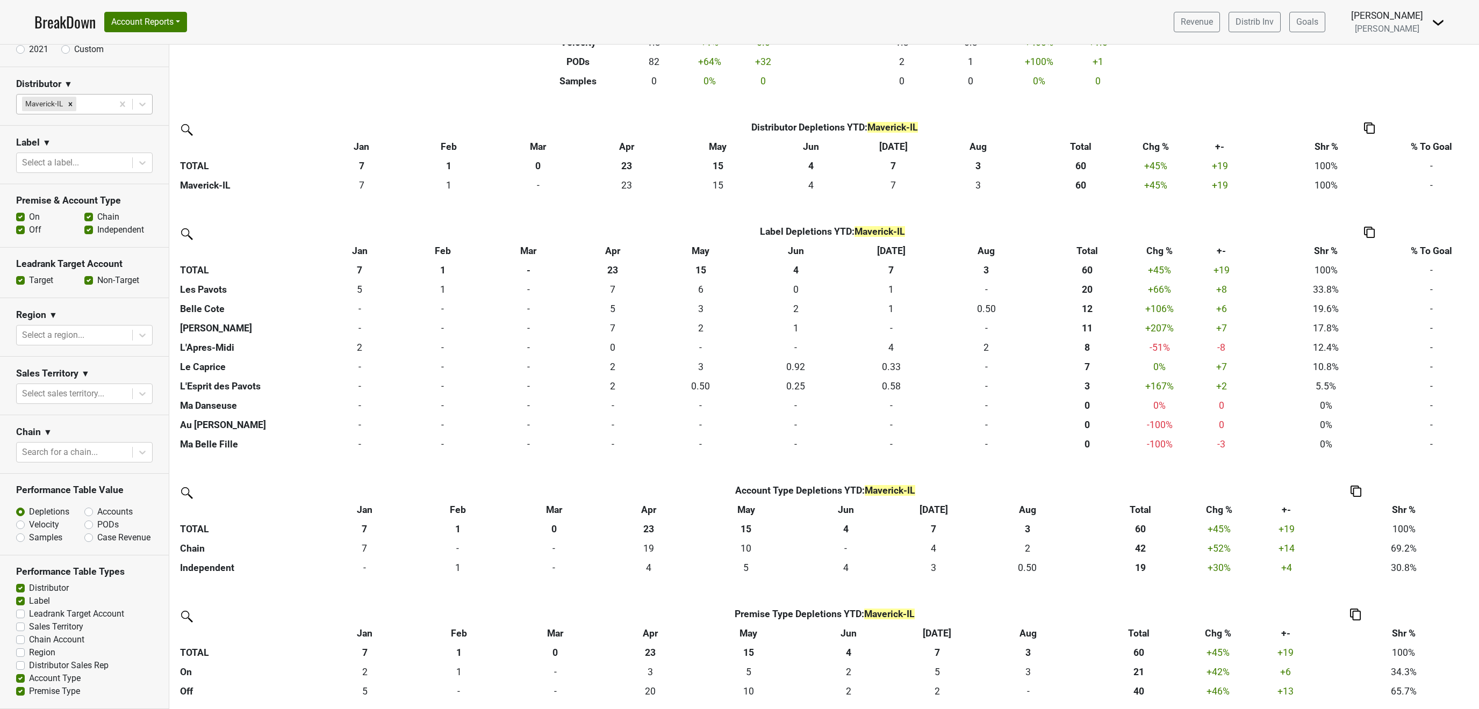
click at [97, 216] on label "Chain" at bounding box center [108, 217] width 22 height 13
click at [87, 216] on input "Chain" at bounding box center [88, 216] width 9 height 11
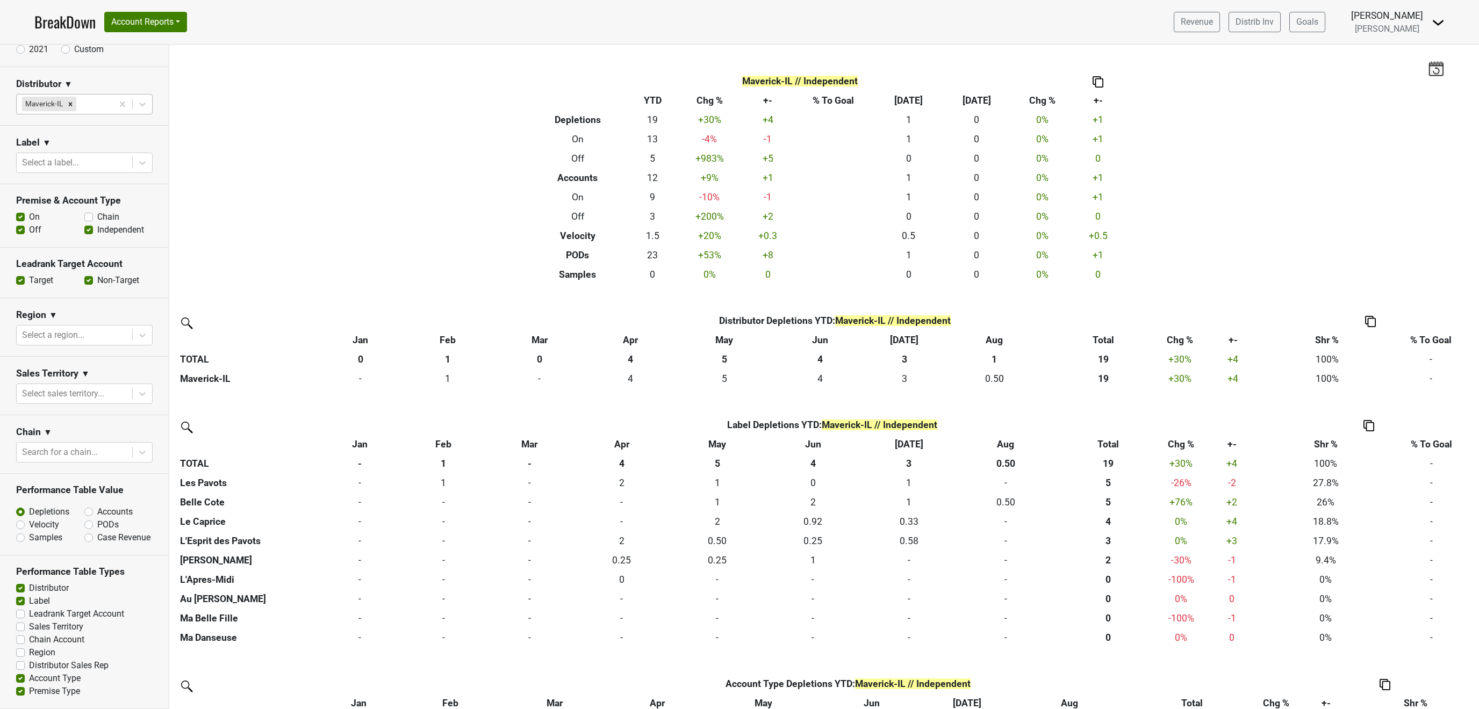
click at [97, 214] on label "Chain" at bounding box center [108, 217] width 22 height 13
click at [89, 214] on input "Chain" at bounding box center [88, 216] width 9 height 11
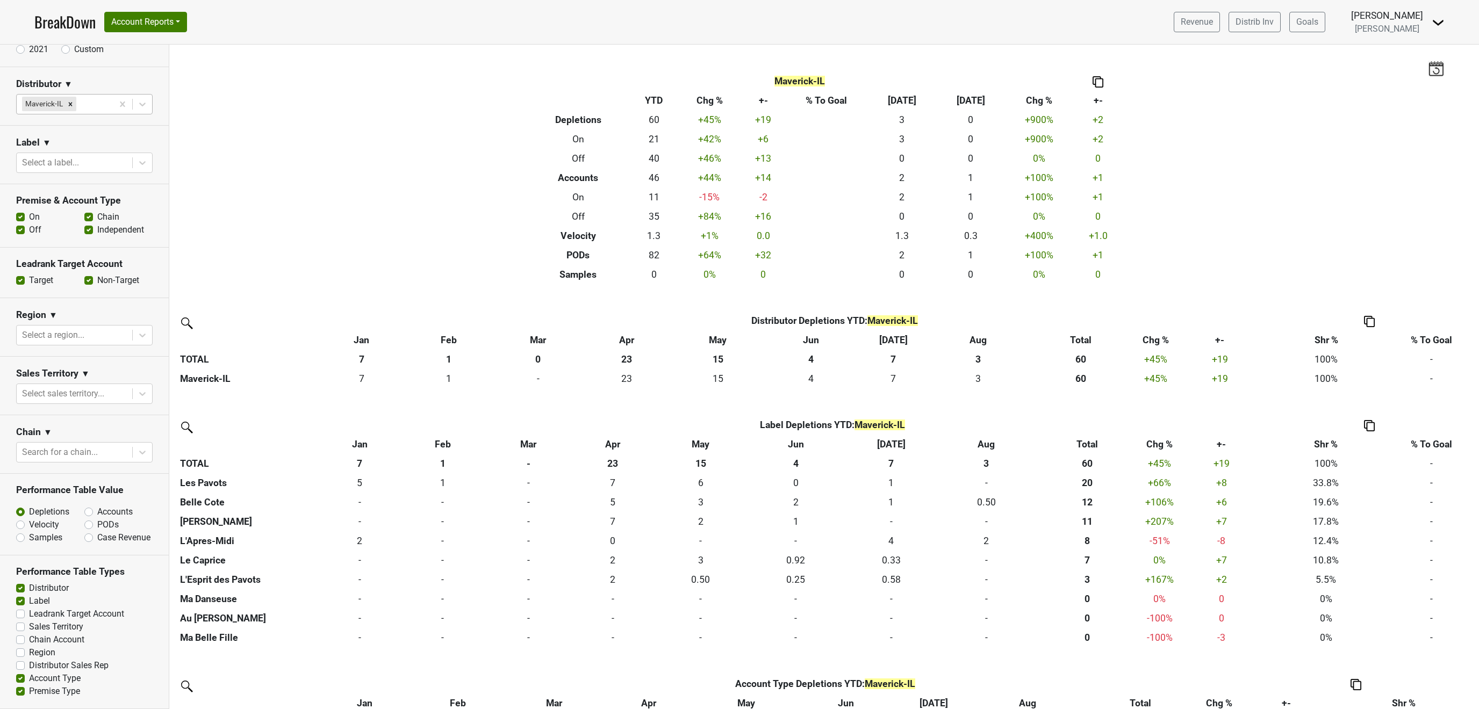
click at [97, 215] on label "Chain" at bounding box center [108, 217] width 22 height 13
click at [89, 215] on input "Chain" at bounding box center [88, 216] width 9 height 11
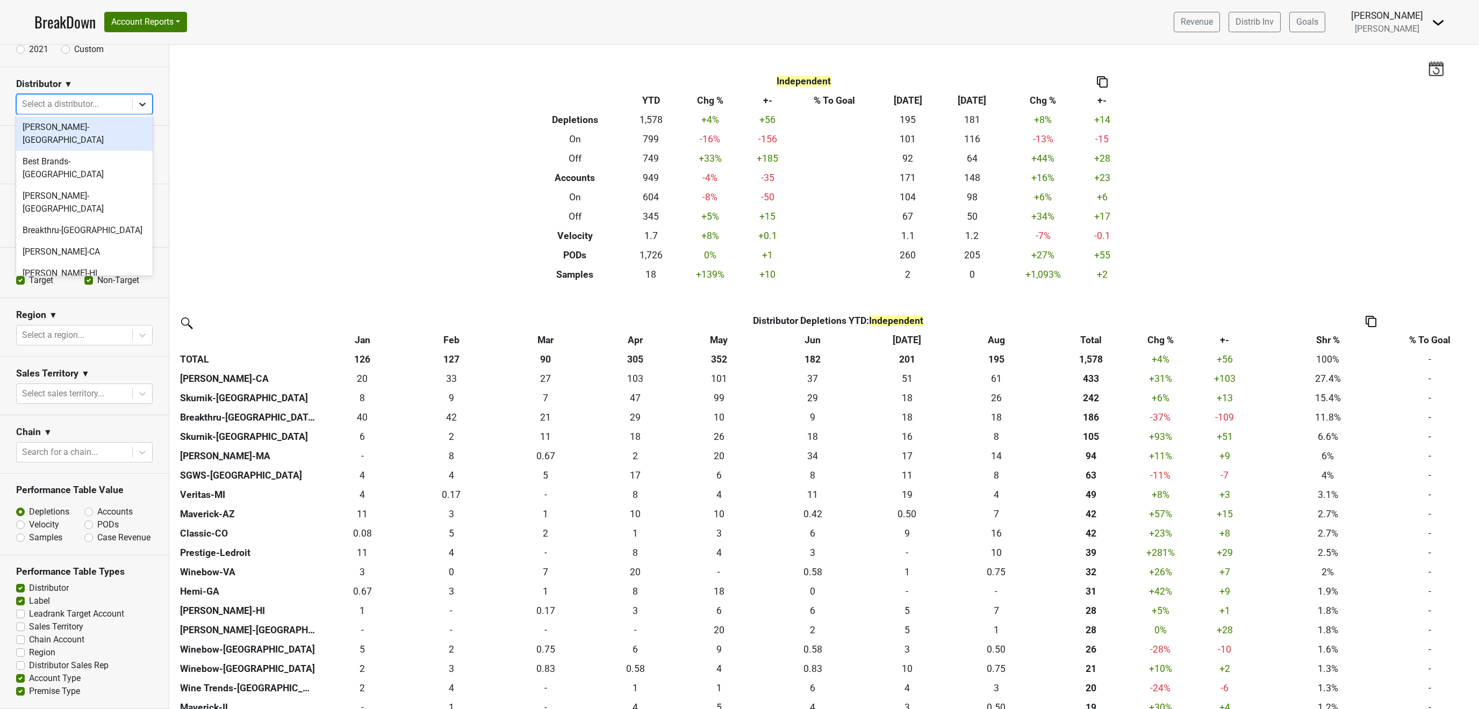
click at [142, 99] on icon at bounding box center [142, 104] width 11 height 11
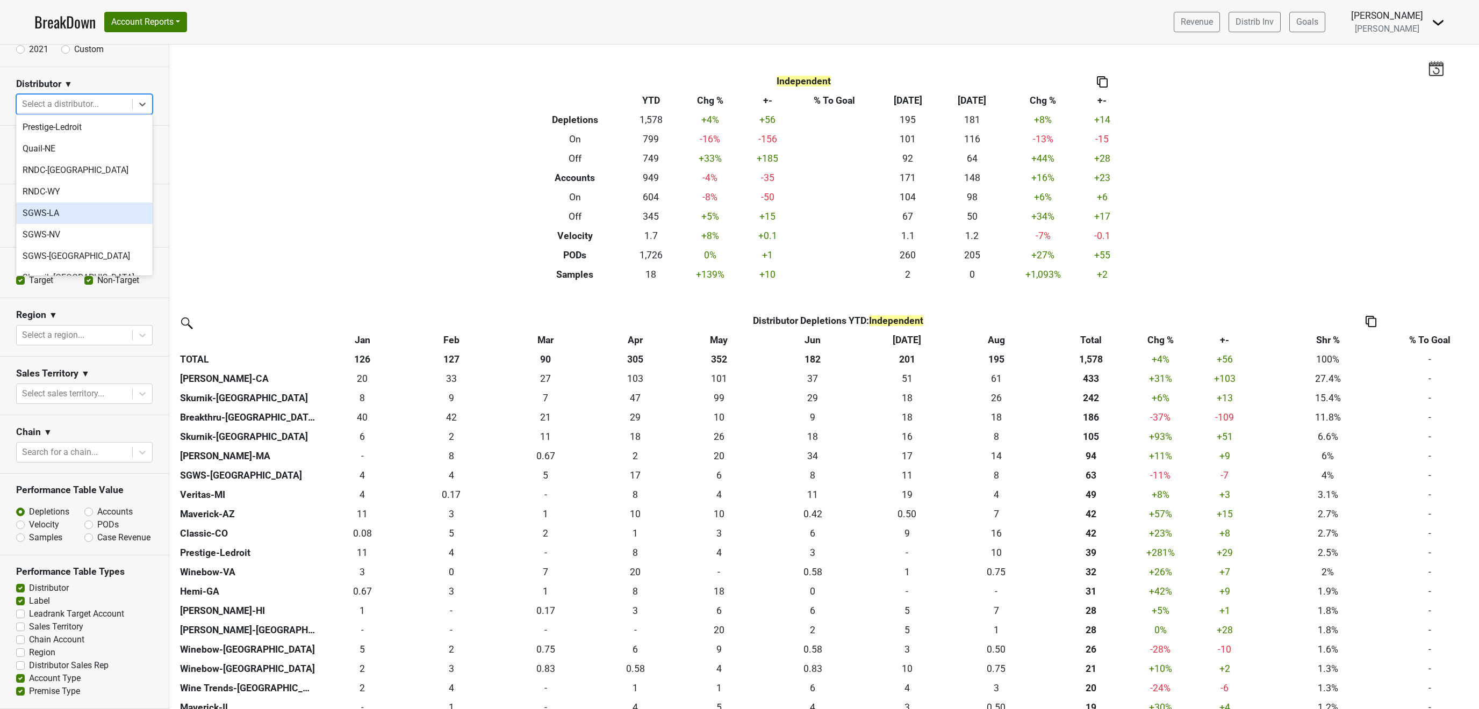
scroll to position [388, 0]
click at [71, 232] on div "SGWS-[GEOGRAPHIC_DATA]" at bounding box center [84, 242] width 137 height 21
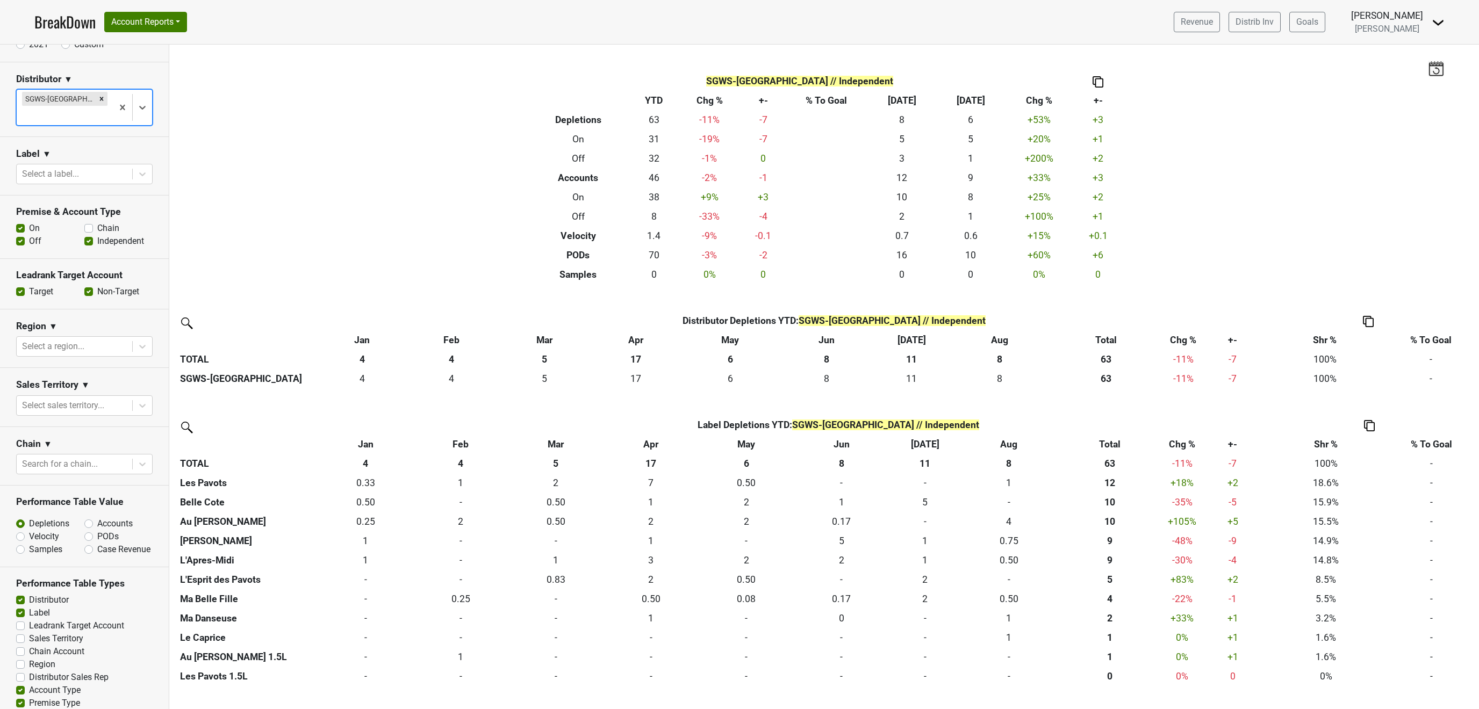
click at [97, 222] on label "Chain" at bounding box center [108, 228] width 22 height 13
click at [91, 222] on input "Chain" at bounding box center [88, 227] width 9 height 11
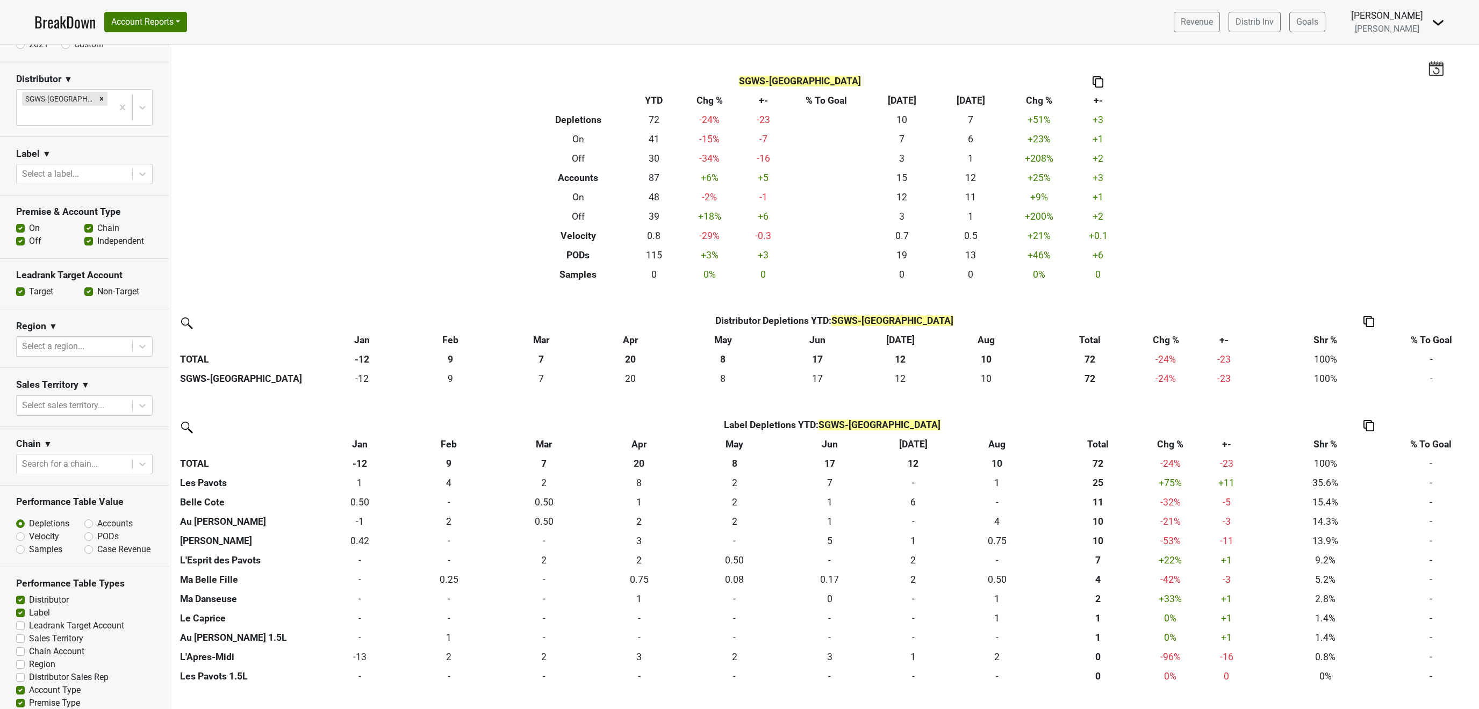
click at [97, 222] on label "Chain" at bounding box center [108, 228] width 22 height 13
click at [87, 222] on input "Chain" at bounding box center [88, 227] width 9 height 11
checkbox input "false"
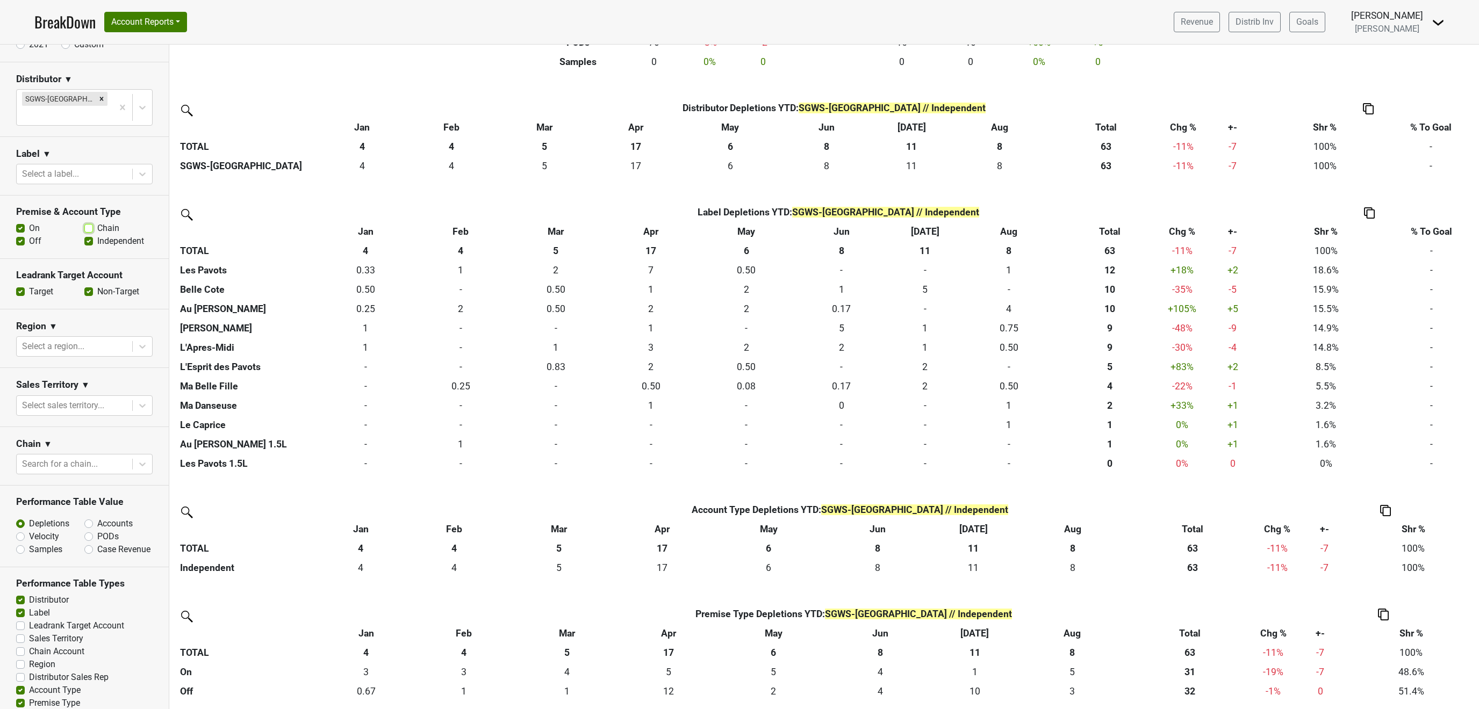
scroll to position [148, 0]
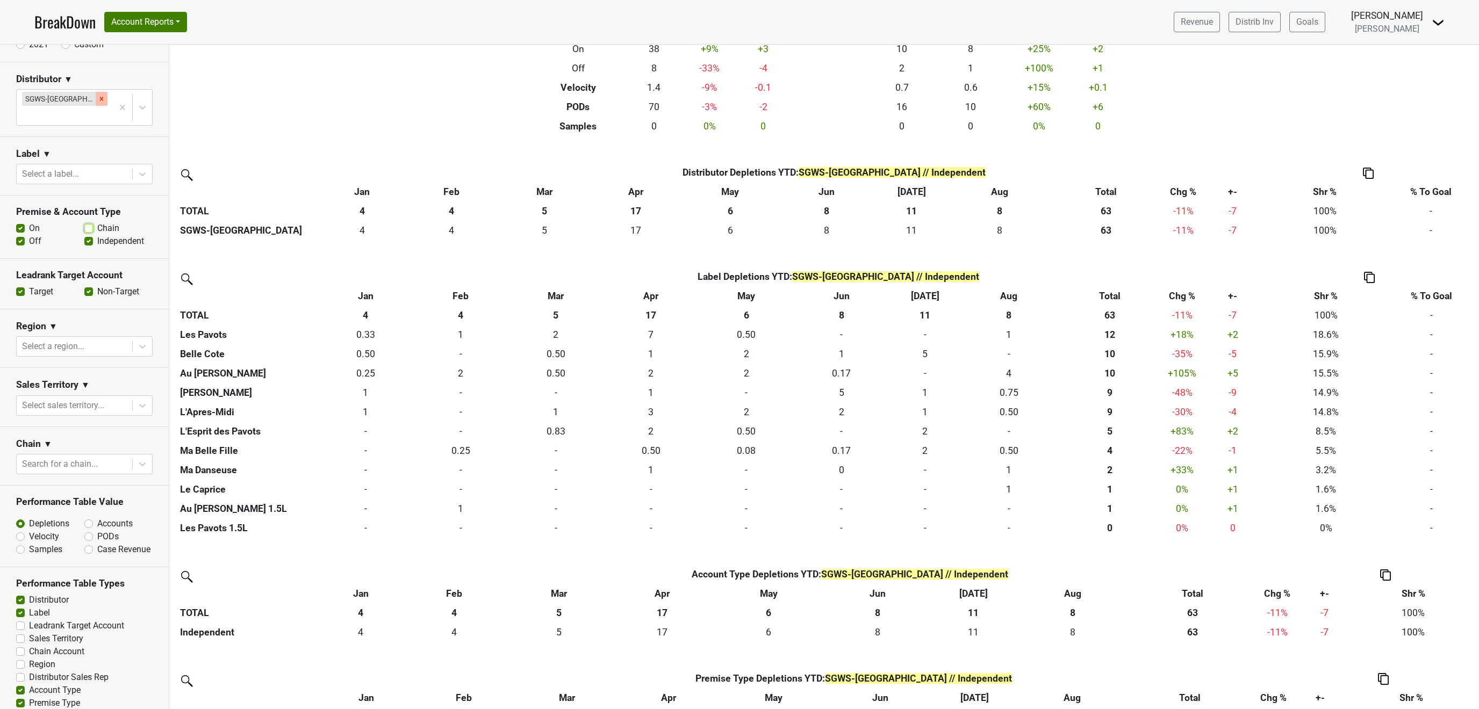
click at [100, 101] on icon "Remove SGWS-TX" at bounding box center [102, 99] width 4 height 4
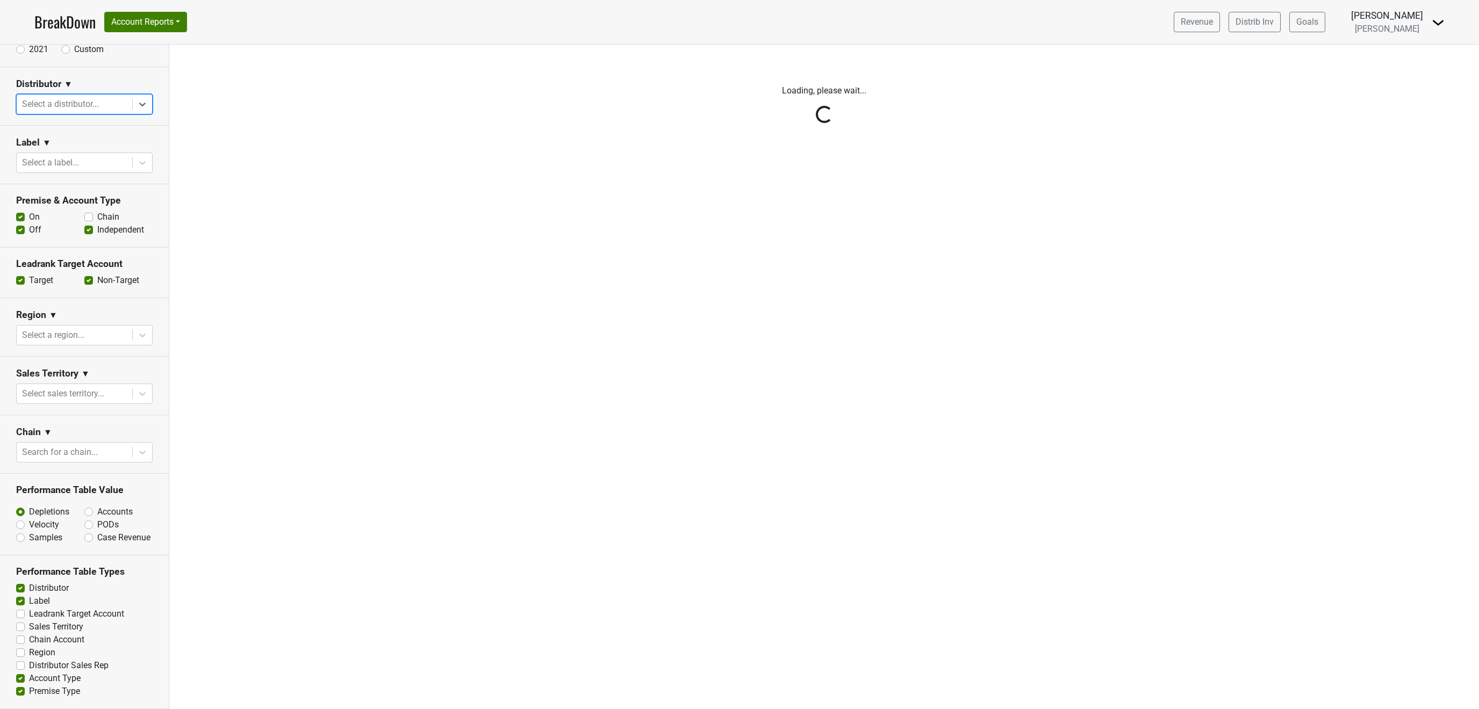
click at [142, 100] on div "Reset filters Time Period YTD LTM 1H 2024 L6M 2H 2023 L3M Aug '25 2022 L2M Sep …" at bounding box center [84, 377] width 169 height 665
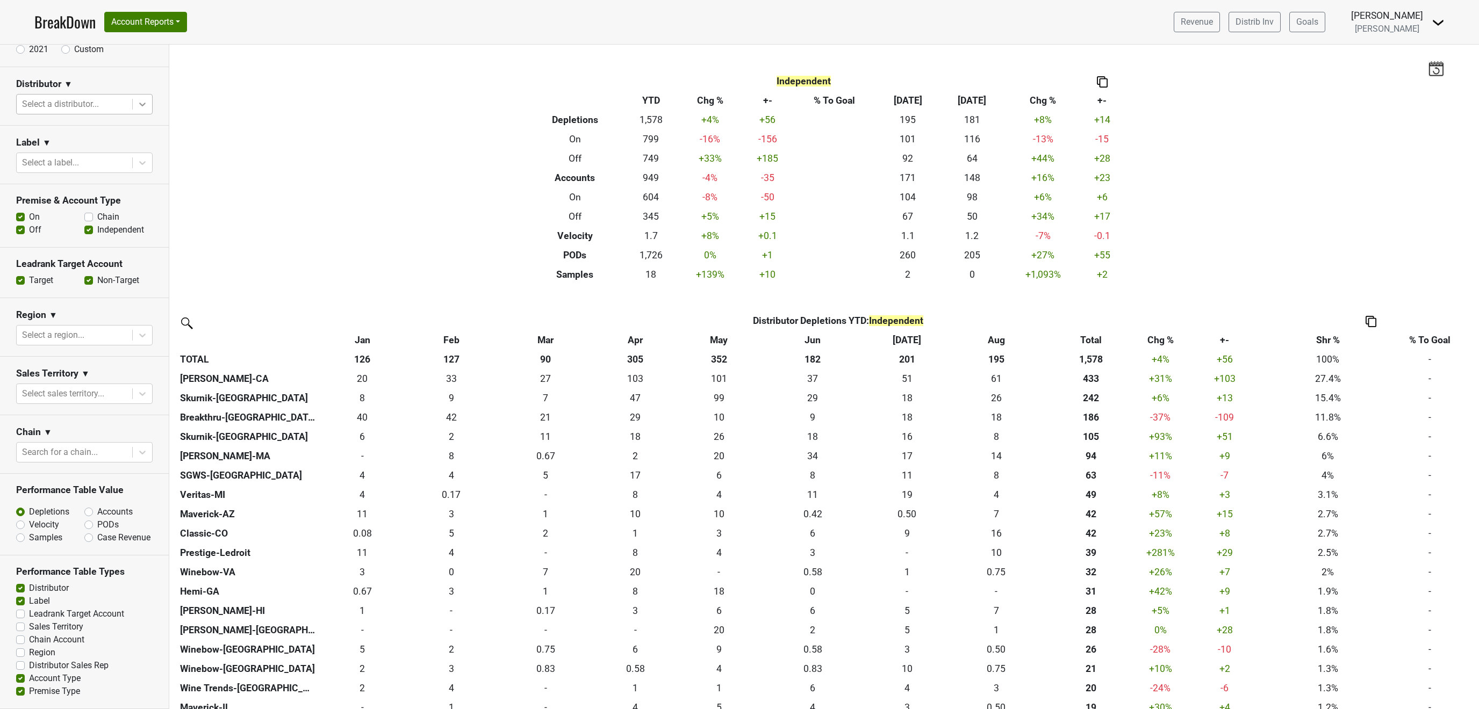
click at [137, 103] on div at bounding box center [142, 104] width 19 height 19
click at [82, 232] on div "Prestige-Ledroit" at bounding box center [84, 242] width 137 height 21
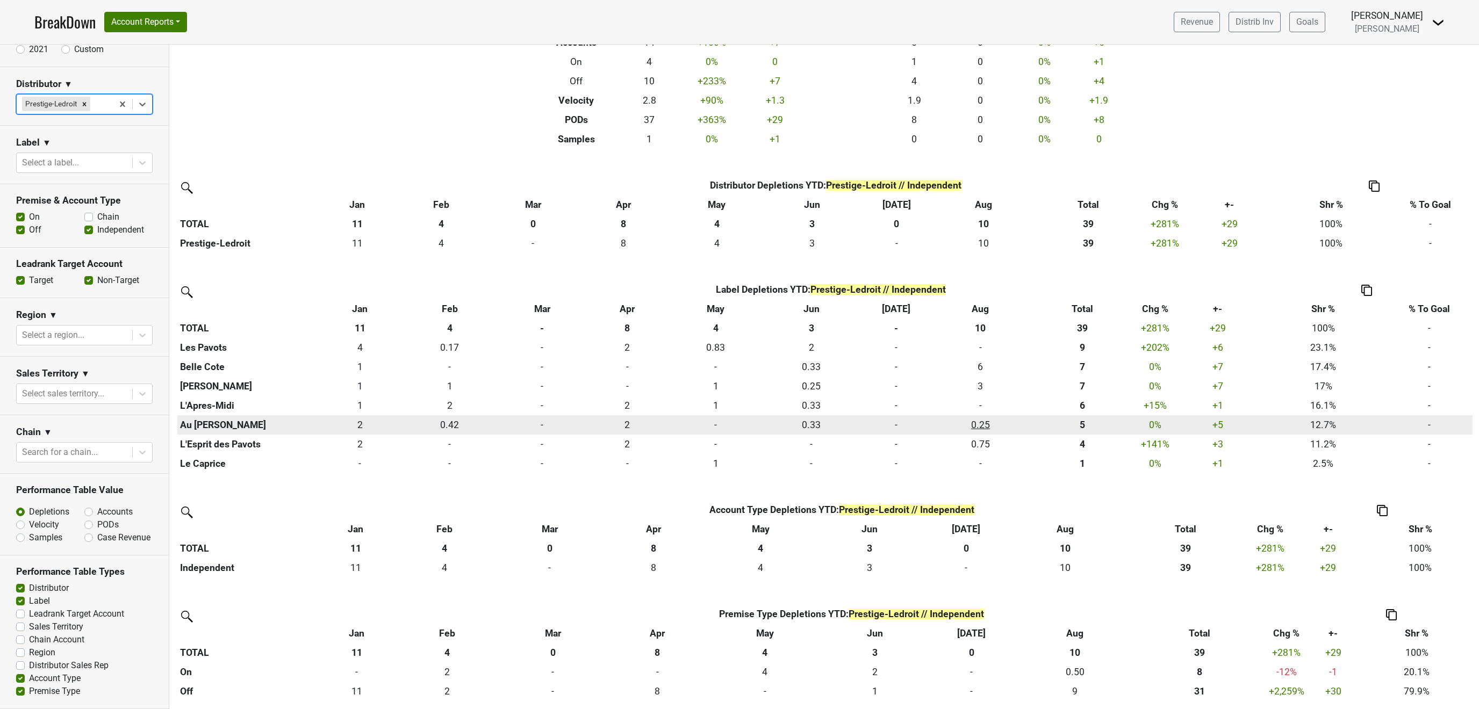
scroll to position [136, 0]
